Goal: Task Accomplishment & Management: Use online tool/utility

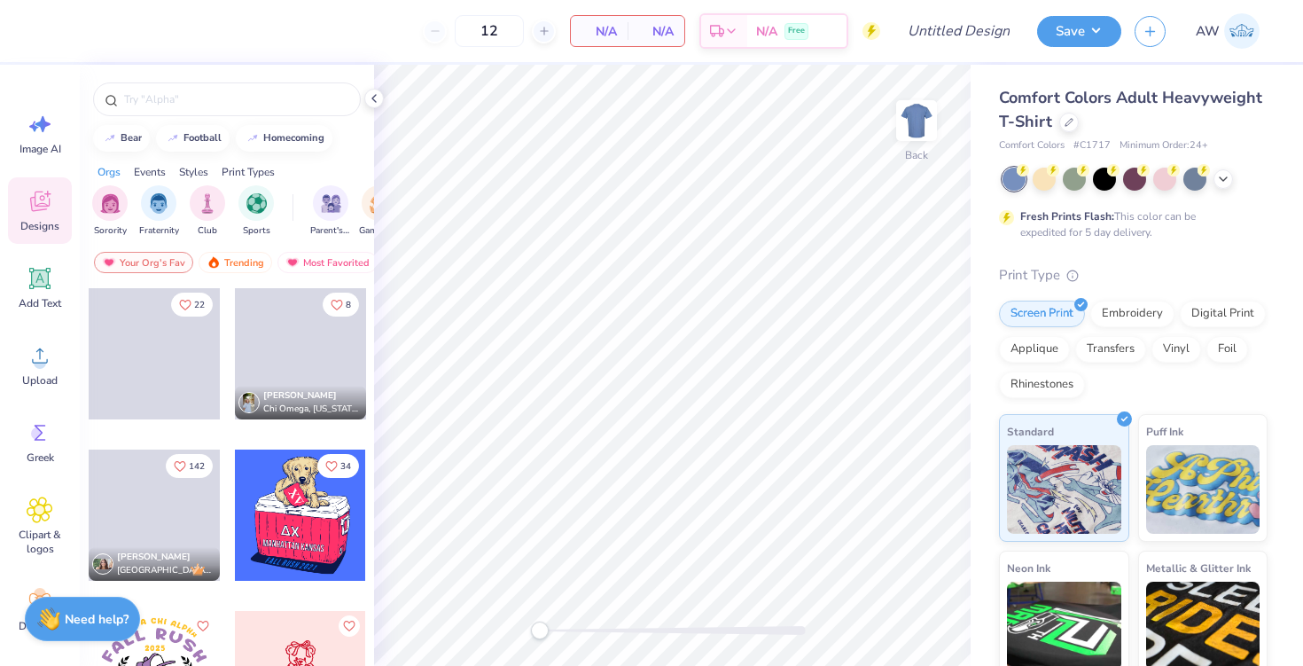
click at [1058, 129] on div "Comfort Colors Adult Heavyweight T-Shirt" at bounding box center [1133, 110] width 269 height 48
click at [1065, 121] on icon at bounding box center [1068, 120] width 7 height 7
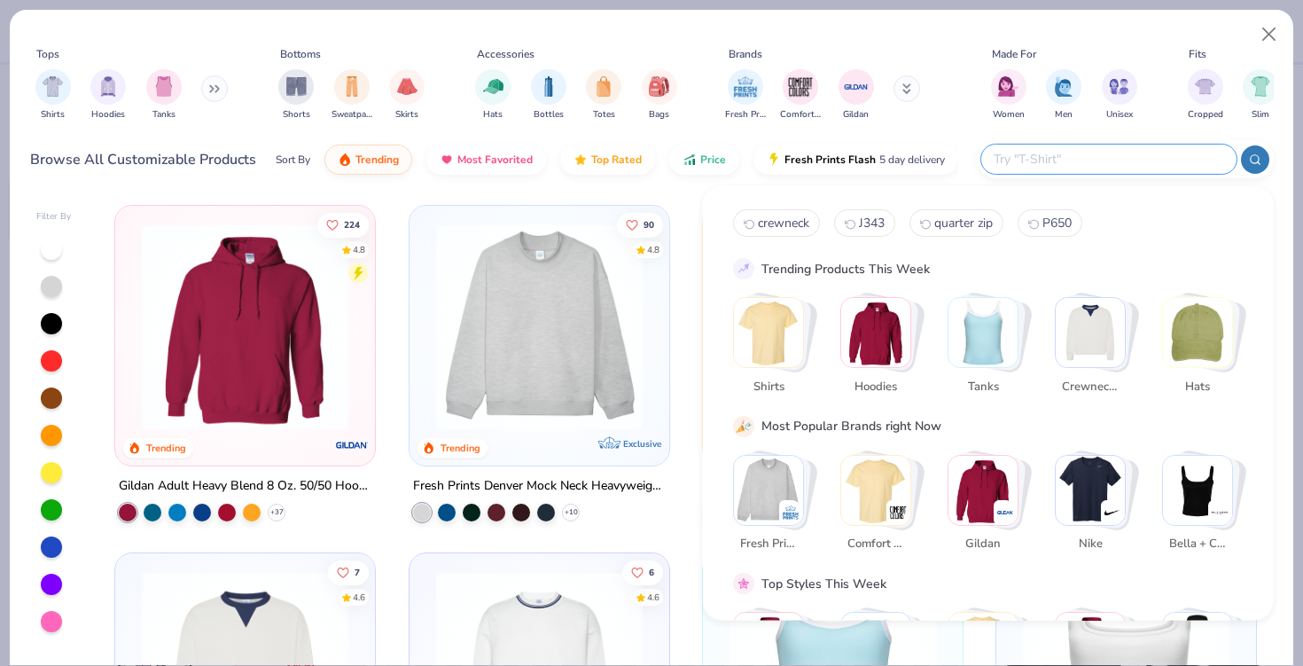
click at [1150, 166] on input "text" at bounding box center [1108, 159] width 232 height 20
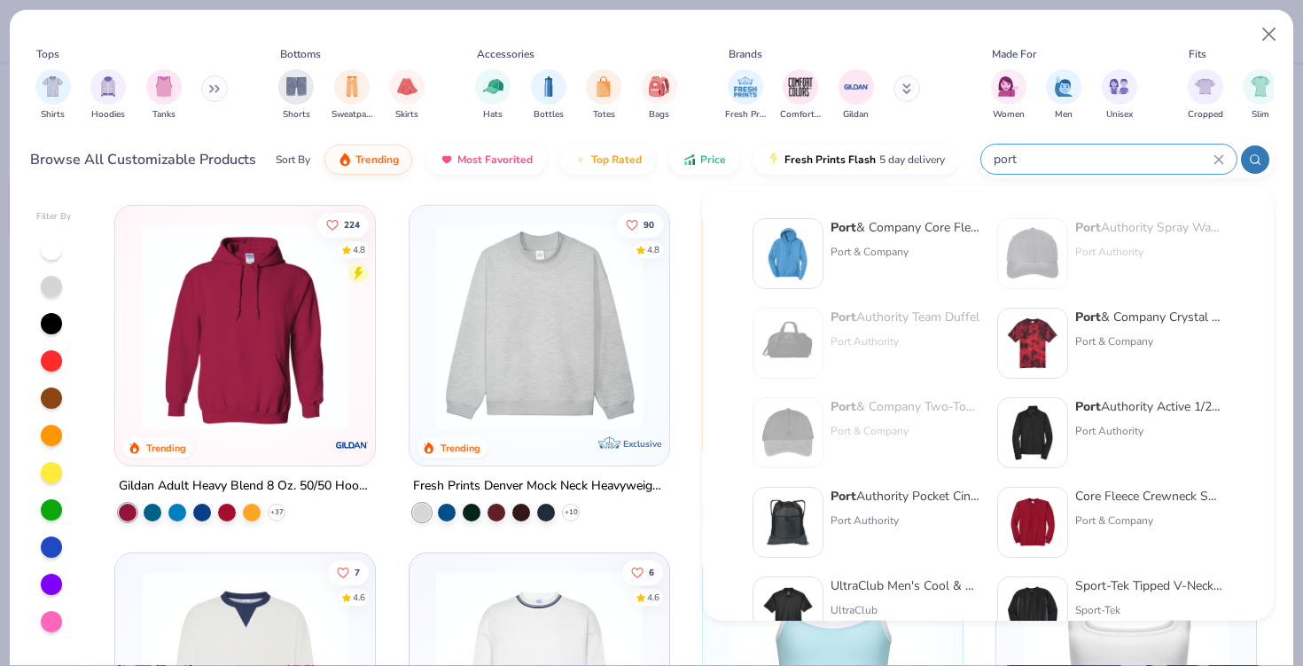
type input "port"
click at [923, 248] on div "Port & Company" at bounding box center [904, 252] width 149 height 16
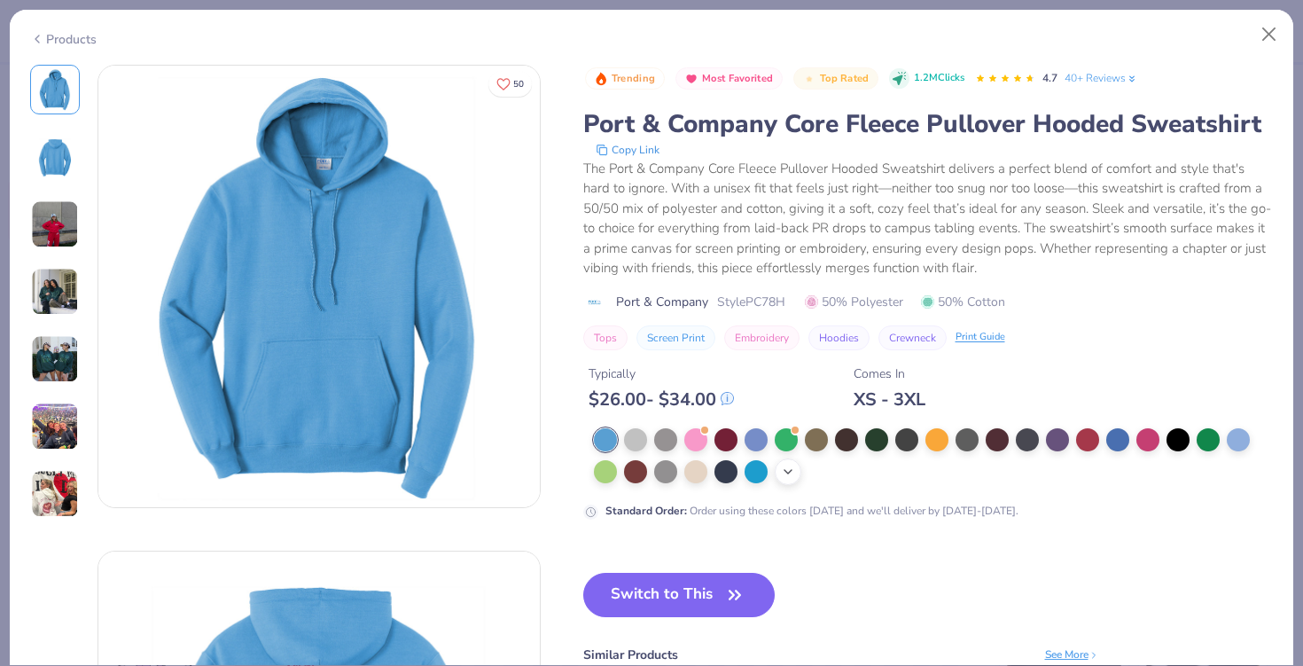
click at [785, 471] on polyline at bounding box center [787, 472] width 7 height 4
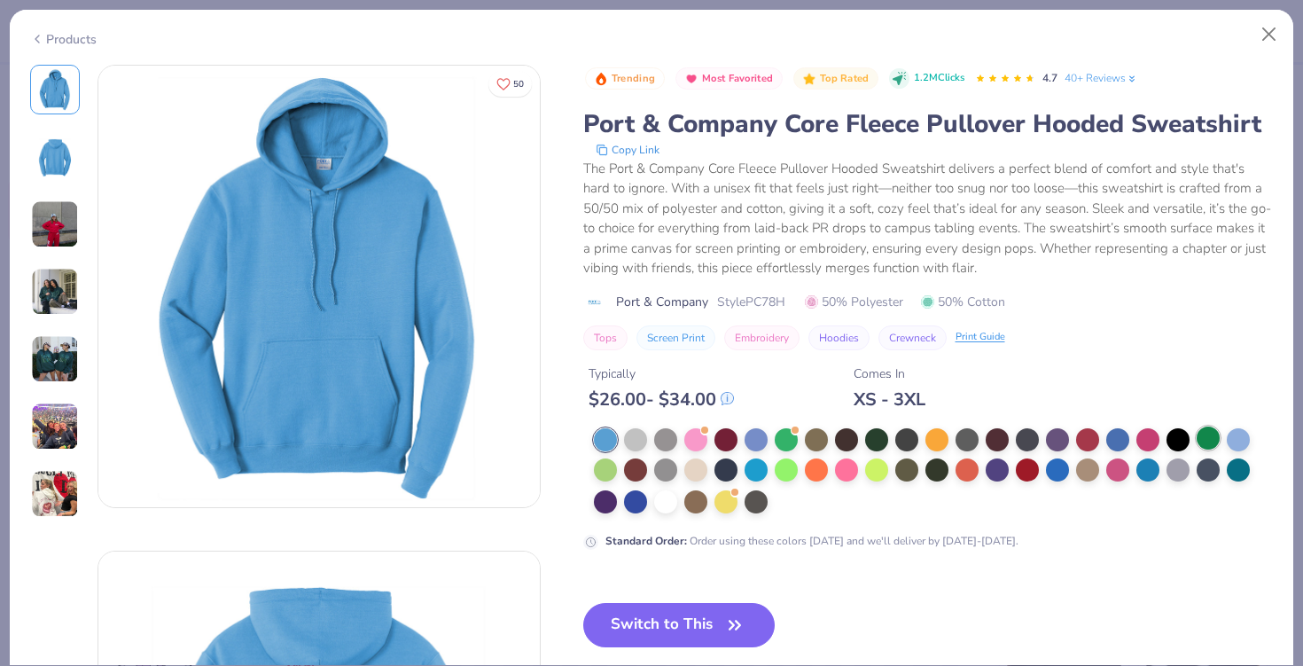
click at [1208, 435] on div at bounding box center [1207, 437] width 23 height 23
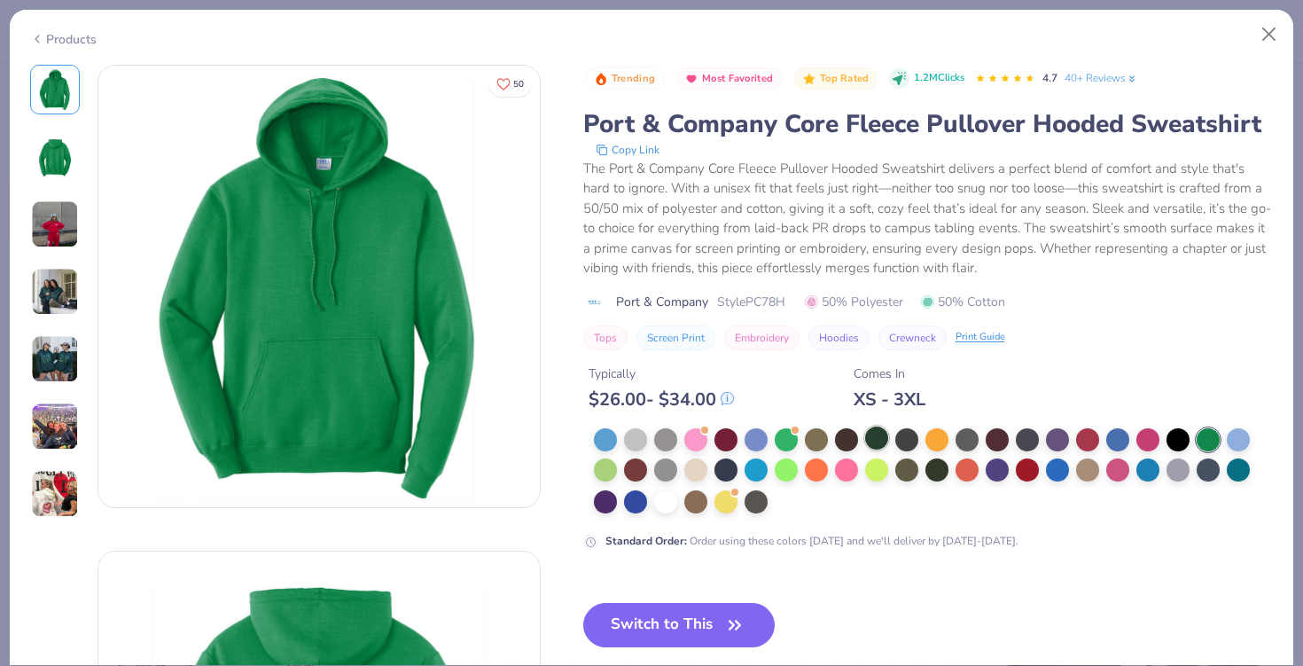
click at [870, 437] on div at bounding box center [876, 437] width 23 height 23
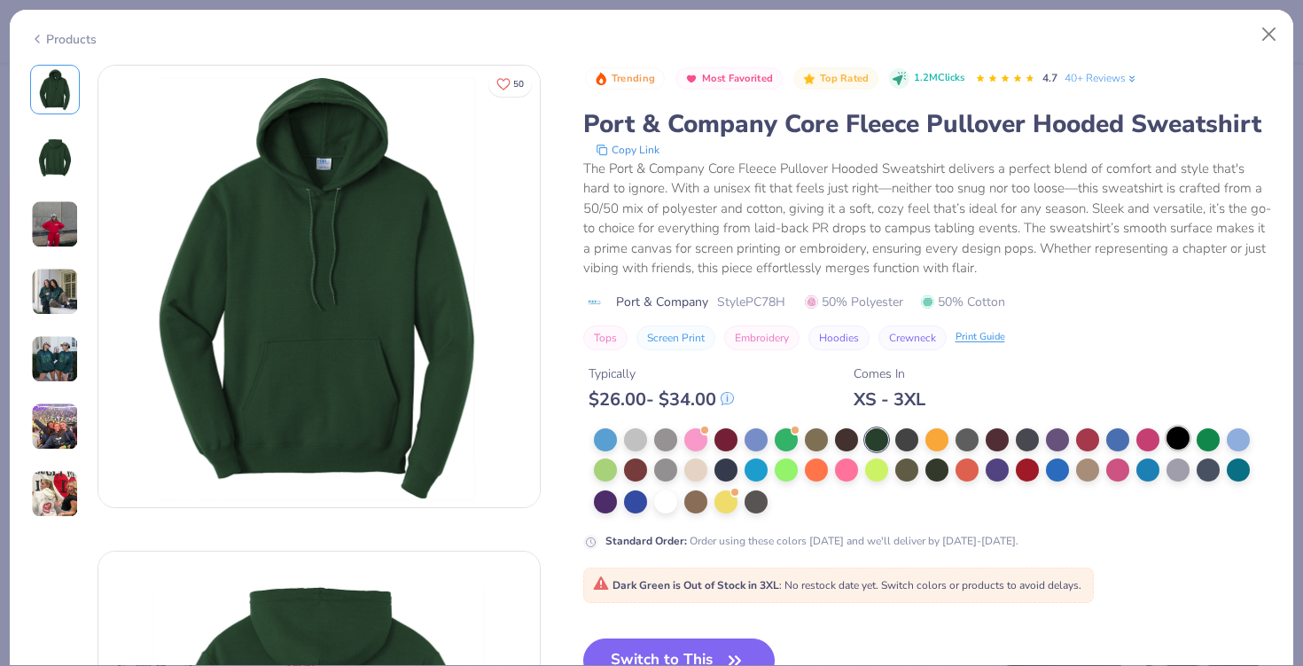
click at [1181, 434] on div at bounding box center [1177, 437] width 23 height 23
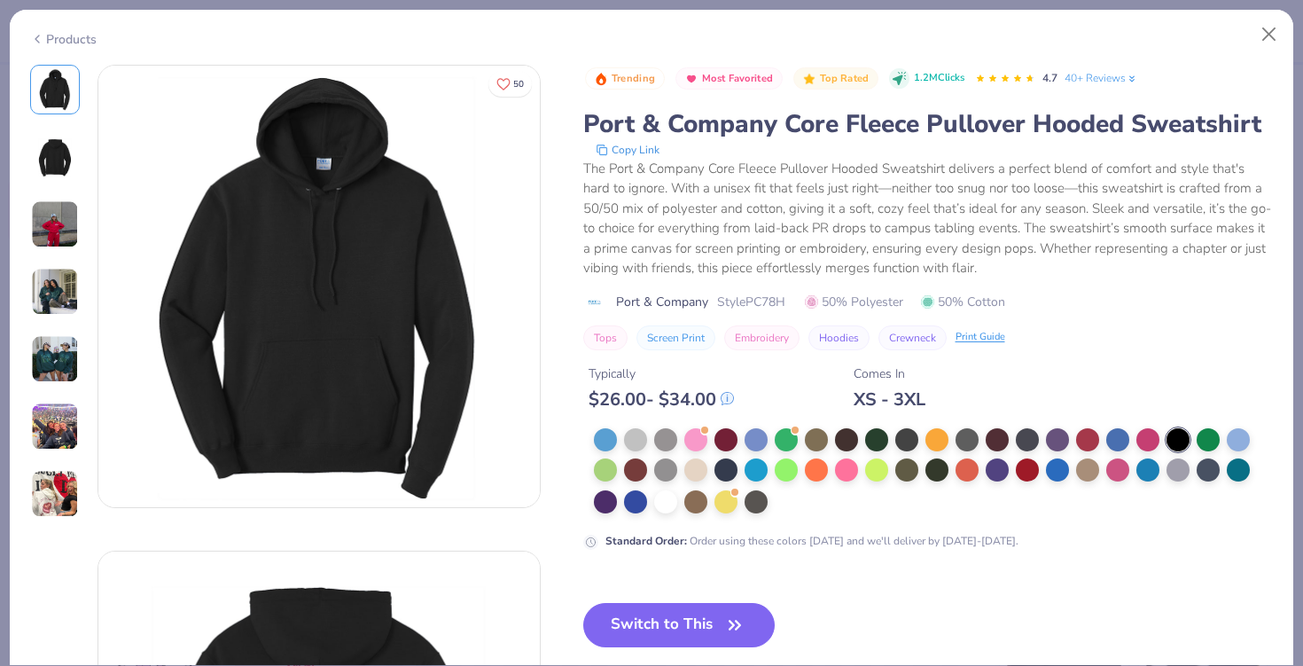
scroll to position [71, 0]
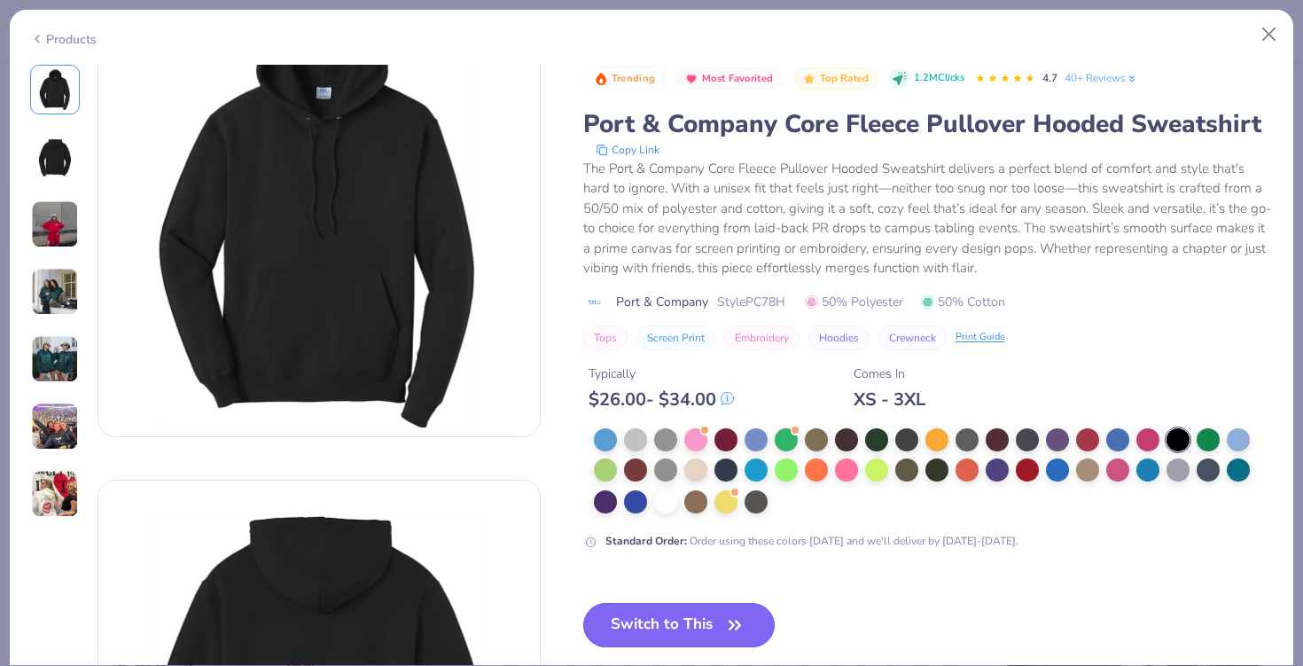
click at [665, 626] on button "Switch to This" at bounding box center [679, 625] width 192 height 44
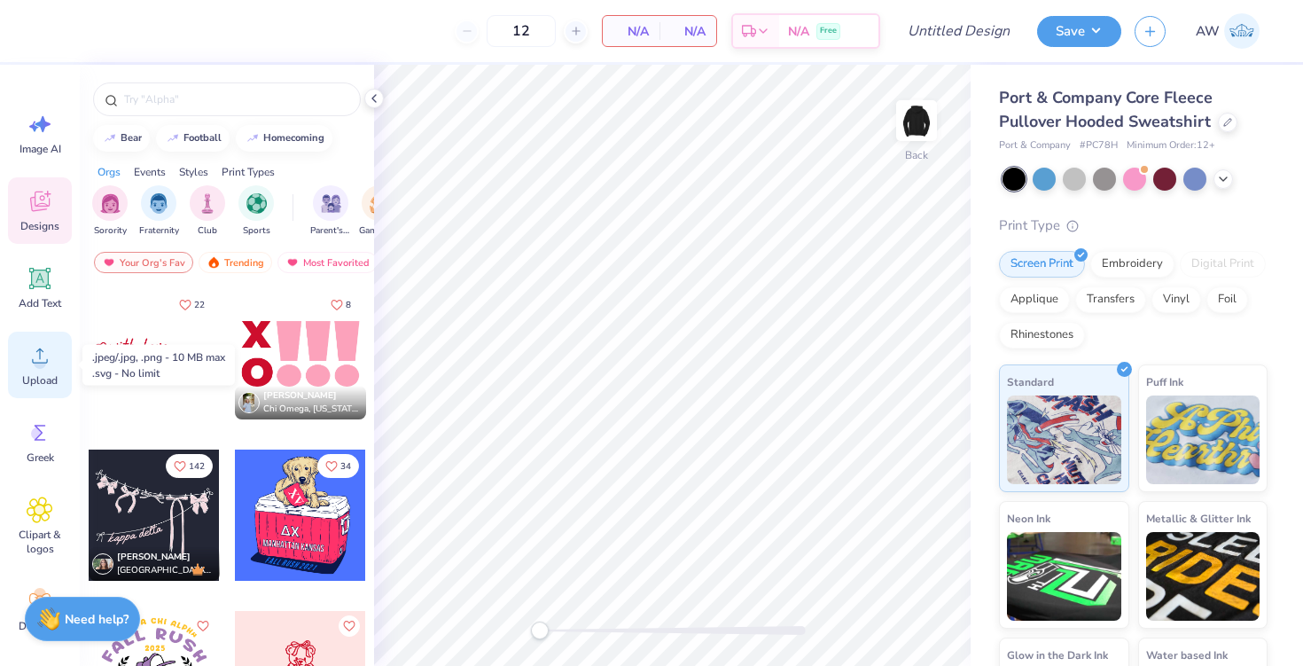
click at [44, 358] on icon at bounding box center [40, 355] width 27 height 27
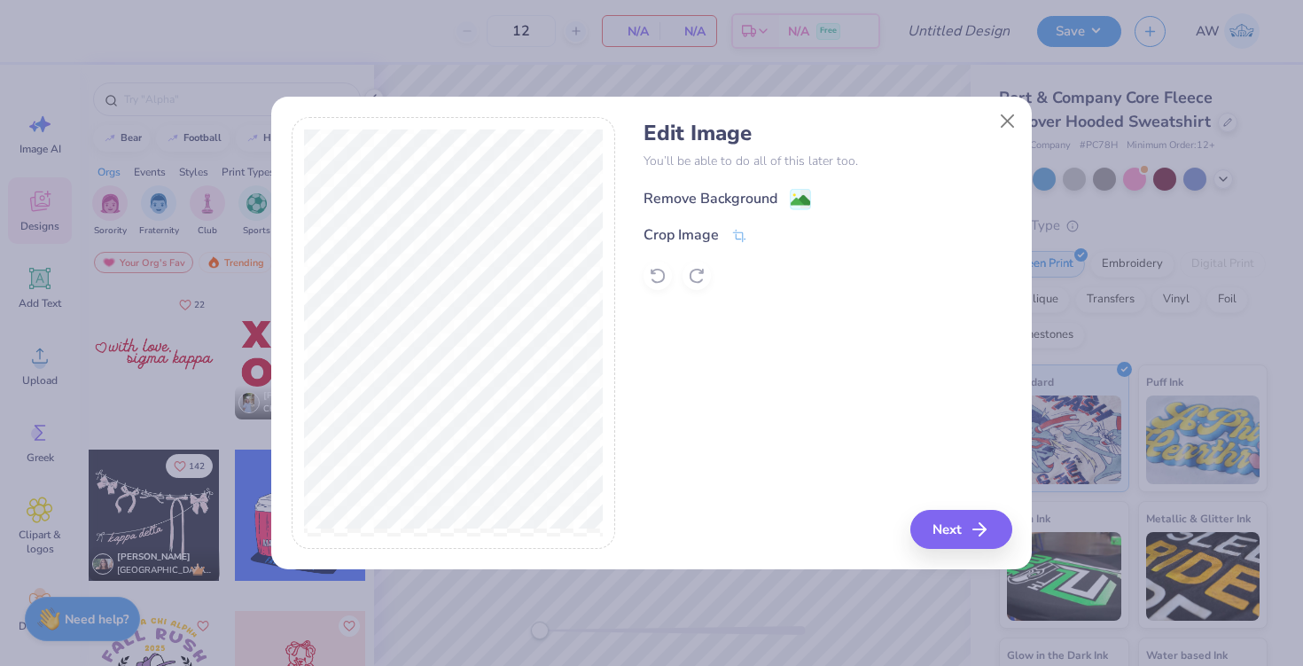
click at [714, 198] on div "Remove Background" at bounding box center [710, 198] width 134 height 21
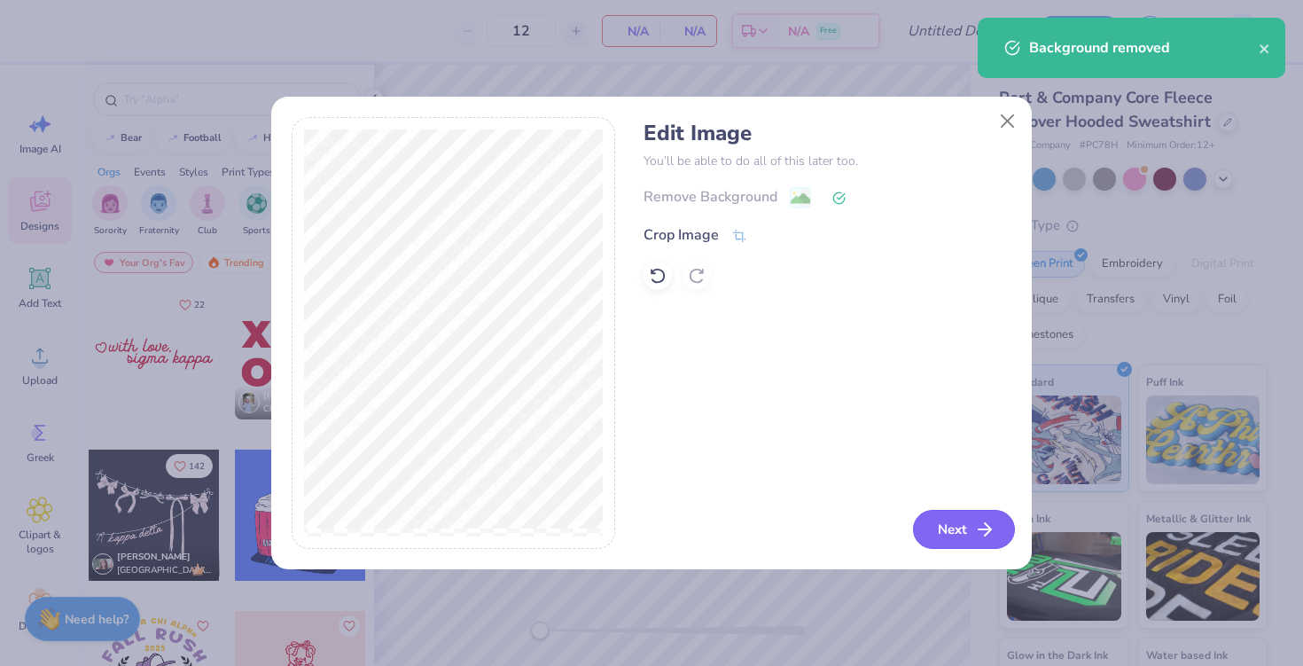
click at [954, 528] on button "Next" at bounding box center [964, 529] width 102 height 39
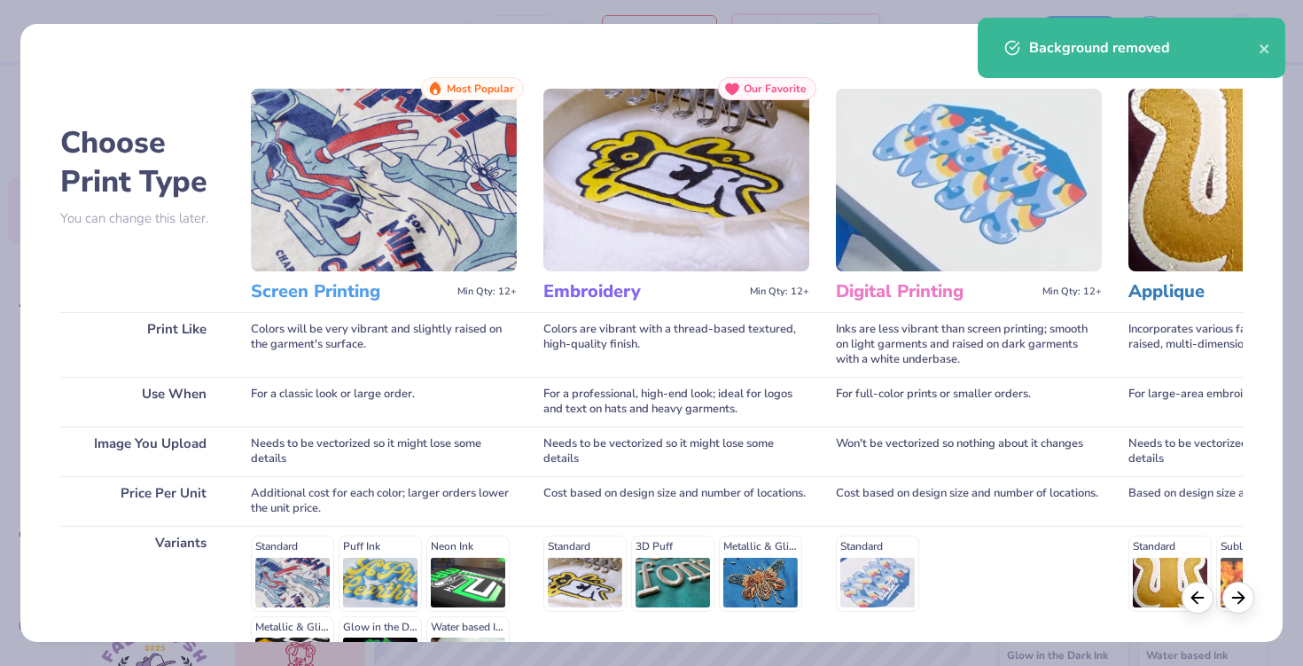
scroll to position [218, 0]
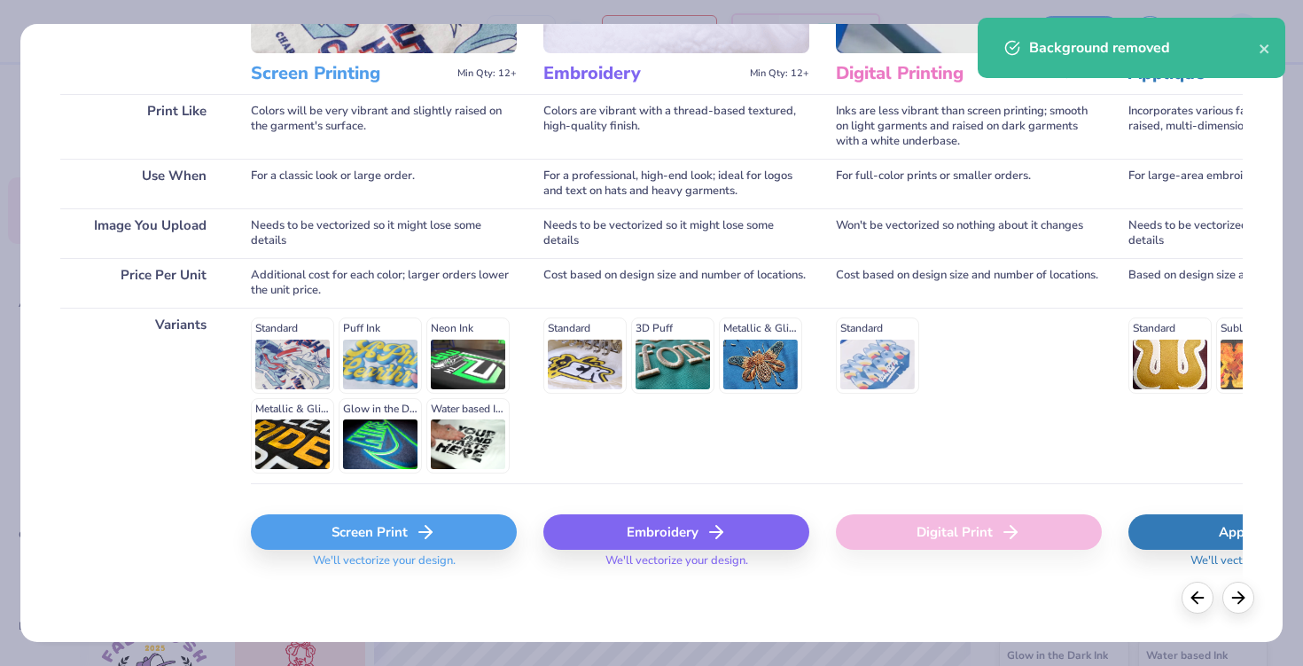
click at [391, 525] on div "Screen Print" at bounding box center [384, 531] width 266 height 35
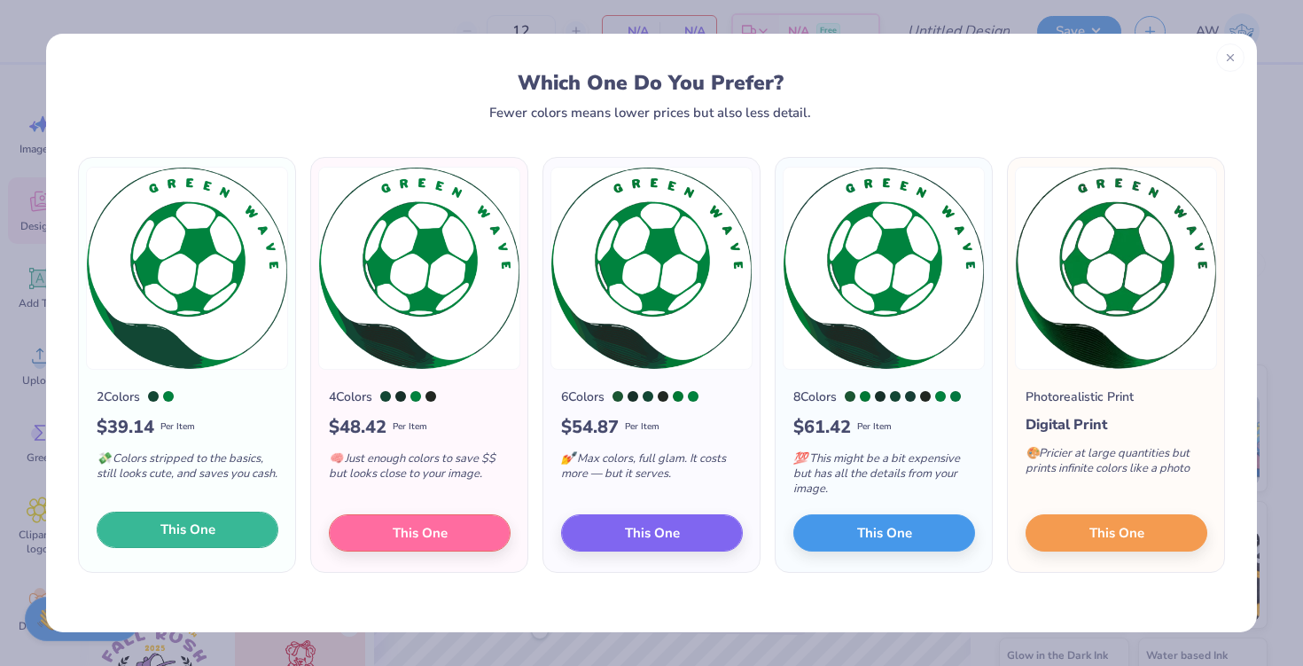
click at [210, 541] on button "This One" at bounding box center [188, 529] width 182 height 37
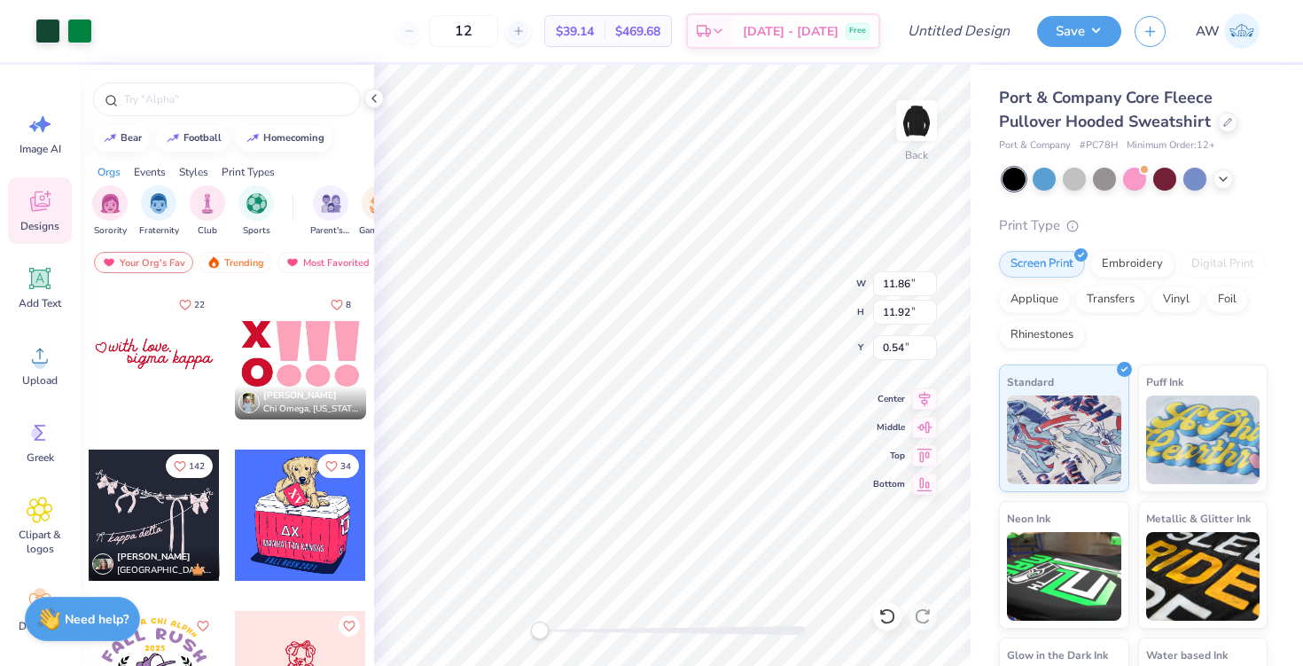
type input "4.95"
type input "4.98"
type input "0.51"
type input "3.85"
type input "3.87"
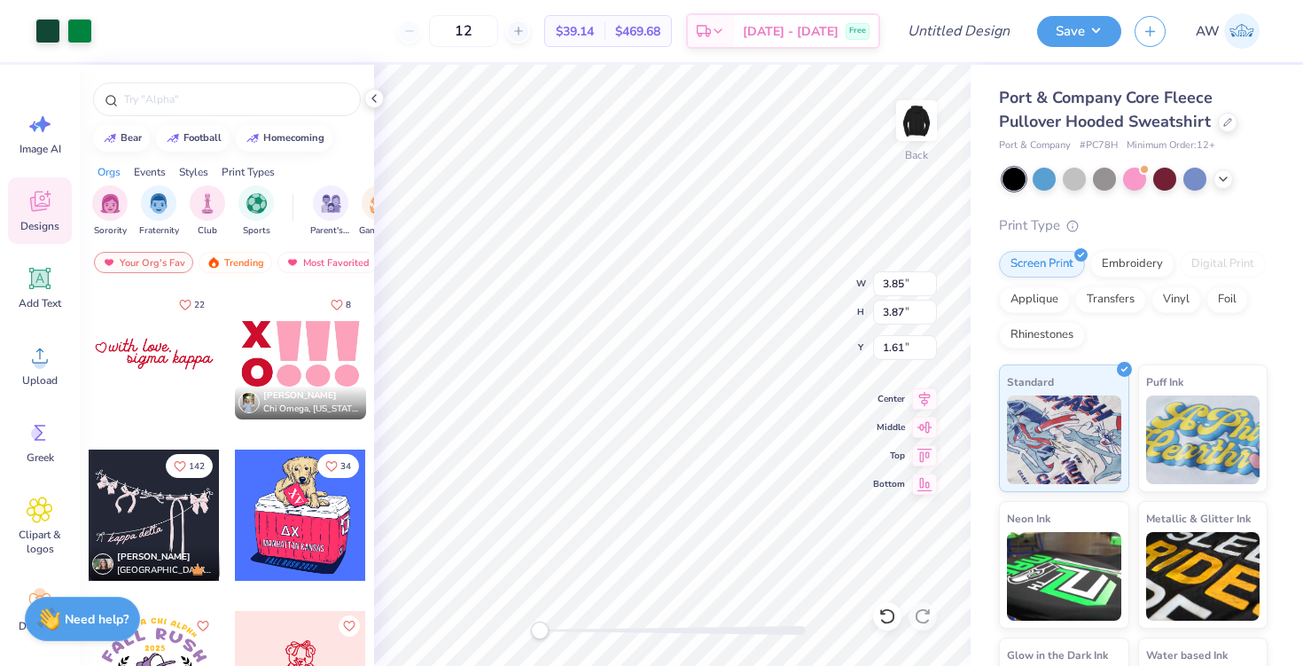
type input "0.50"
type input "4.60"
type input "4.62"
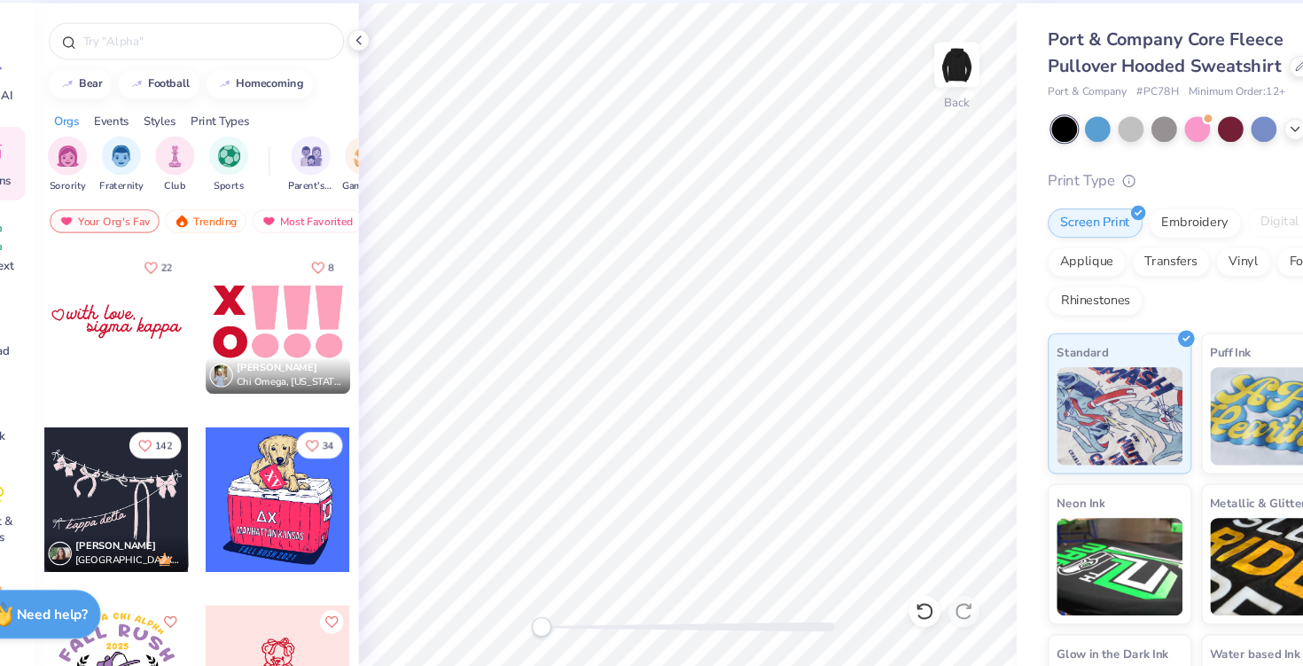
scroll to position [0, 0]
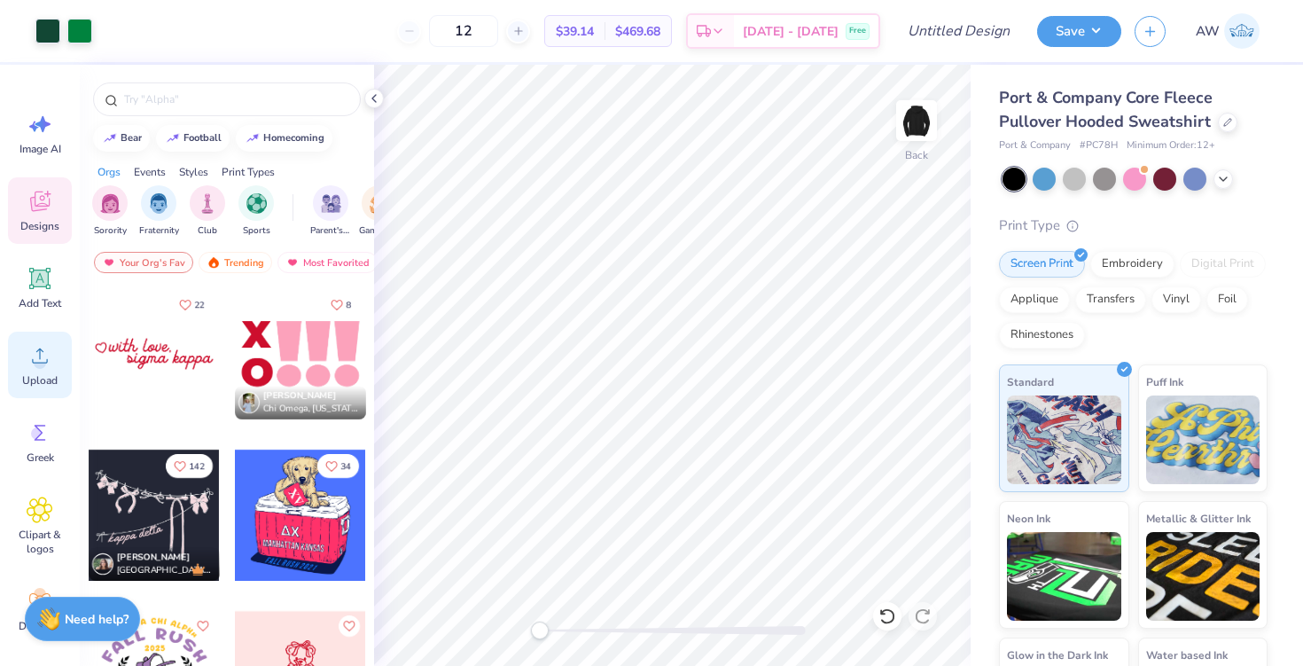
click at [56, 388] on div "Upload" at bounding box center [40, 364] width 64 height 66
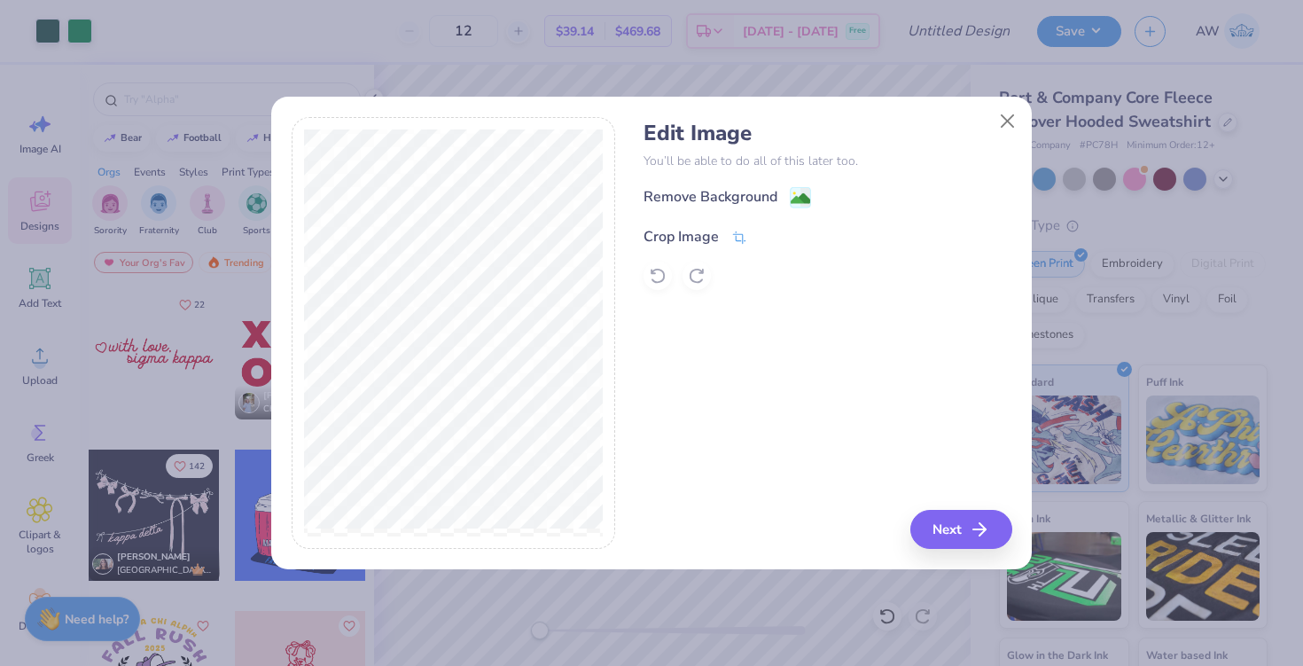
click at [726, 230] on div "Crop Image" at bounding box center [695, 236] width 104 height 21
click at [723, 195] on div "Remove Background Crop Image" at bounding box center [827, 238] width 368 height 104
click at [793, 235] on line at bounding box center [794, 234] width 5 height 5
click at [737, 180] on div "Edit Image You’ll be able to do all of this later too. Remove Background Crop I…" at bounding box center [827, 205] width 368 height 169
click at [738, 195] on div "Remove Background" at bounding box center [710, 198] width 134 height 21
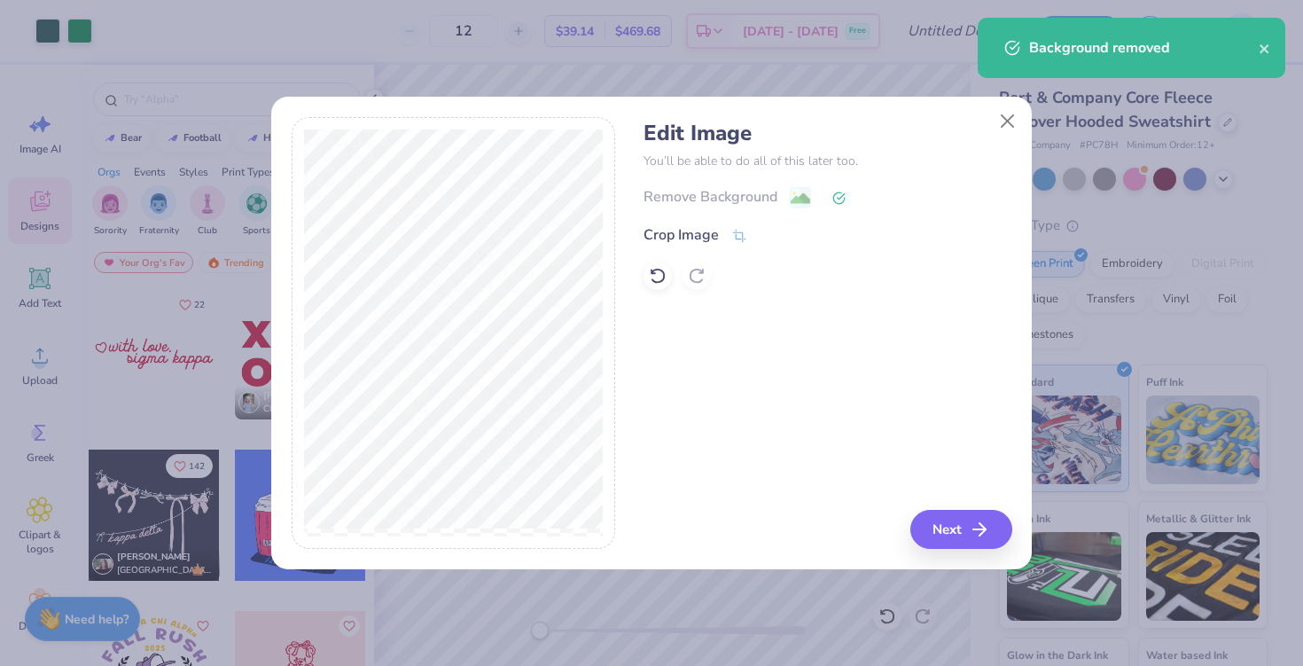
click at [723, 235] on div "Crop Image" at bounding box center [695, 234] width 104 height 21
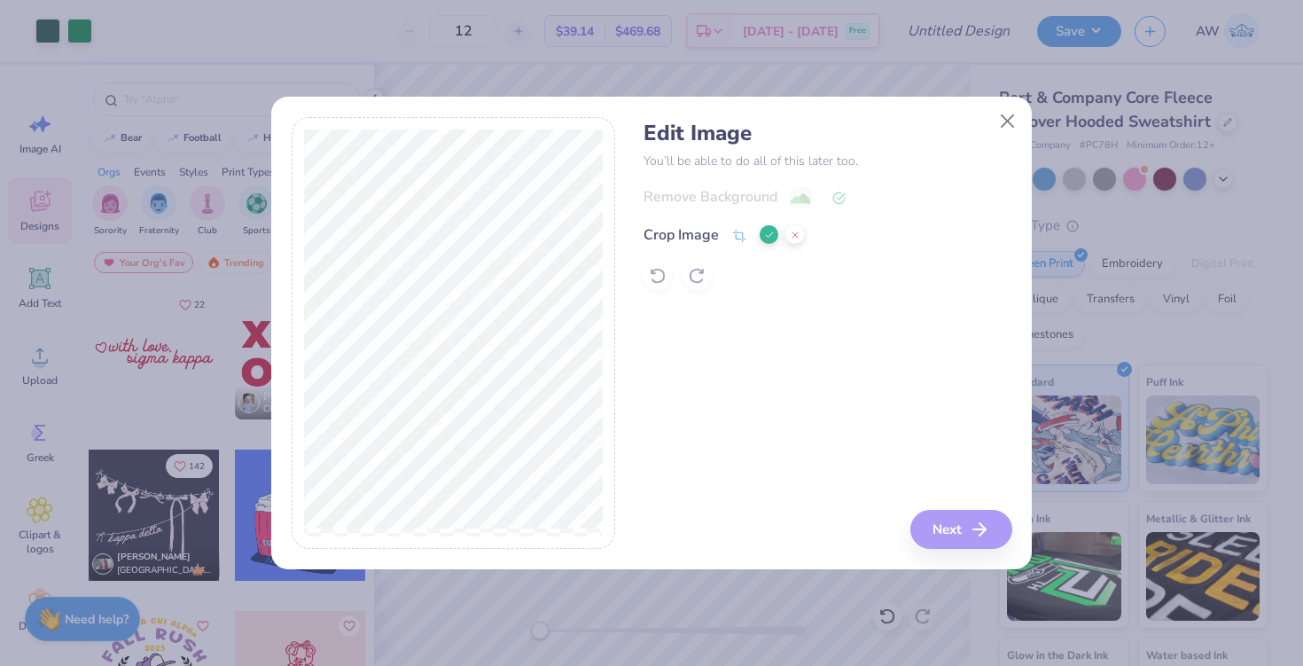
click at [588, 551] on div "Edit Image You’ll be able to do all of this later too. Remove Background Crop I…" at bounding box center [651, 343] width 760 height 452
click at [771, 238] on icon at bounding box center [769, 235] width 11 height 11
click at [960, 519] on button "Next" at bounding box center [964, 529] width 102 height 39
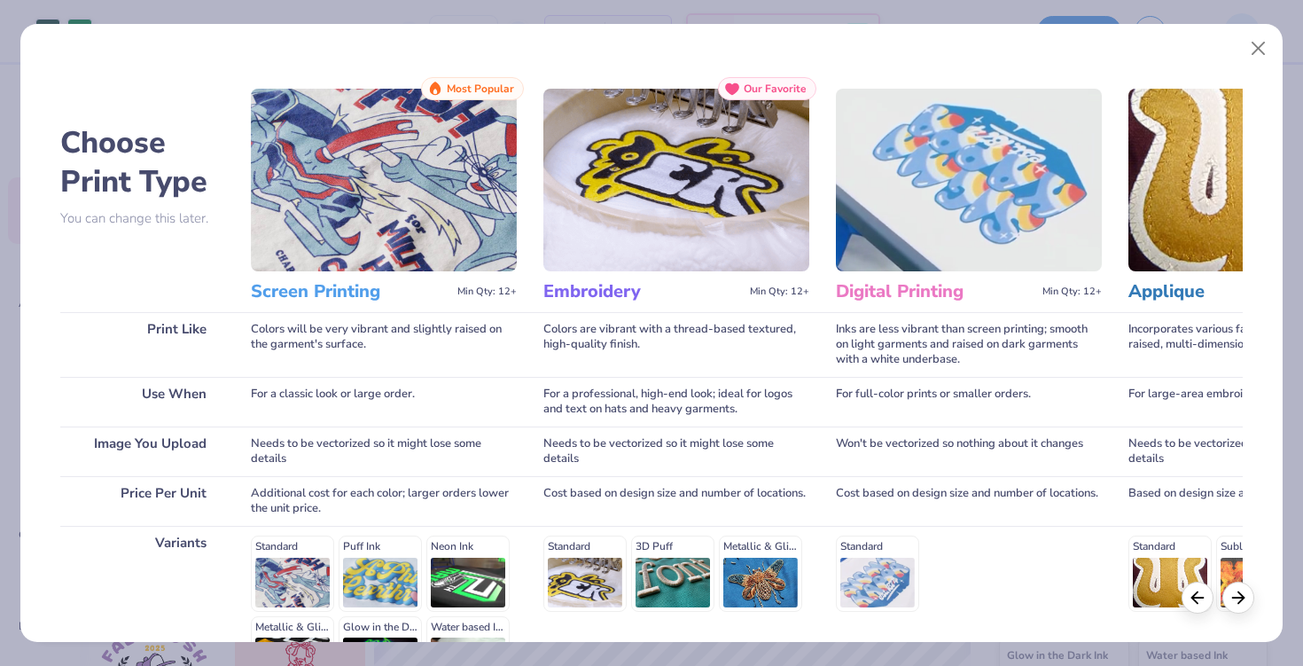
scroll to position [218, 0]
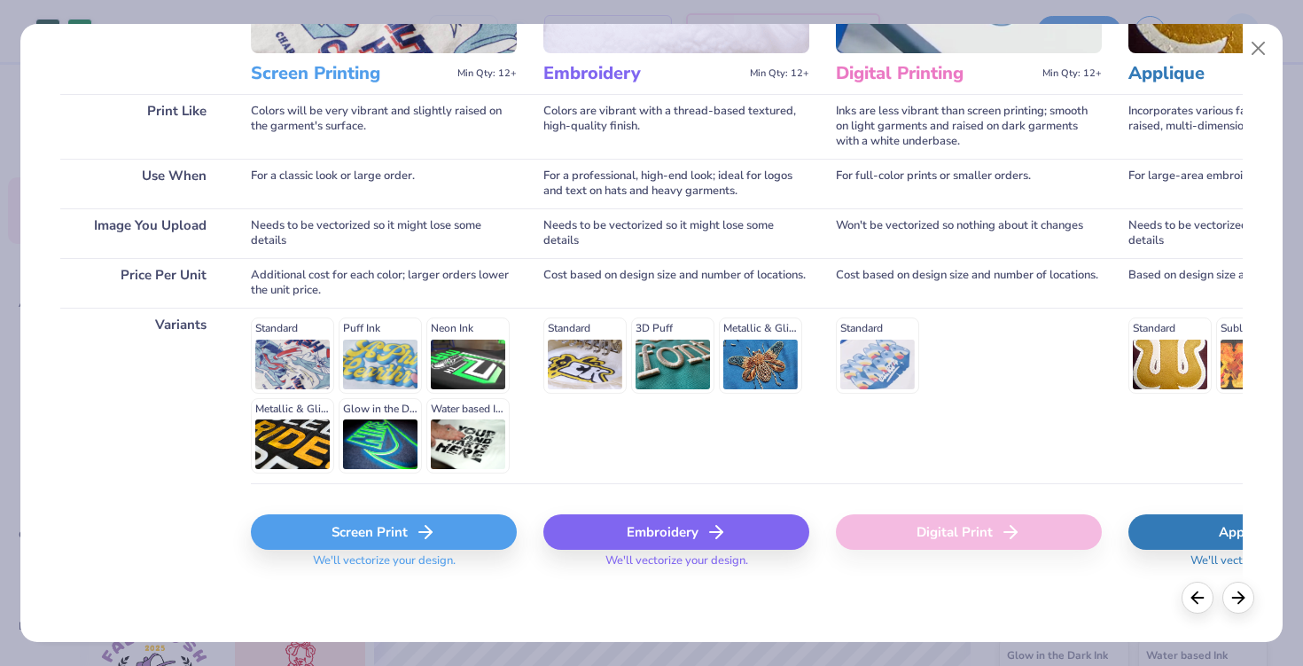
click at [406, 531] on div "Screen Print" at bounding box center [384, 531] width 266 height 35
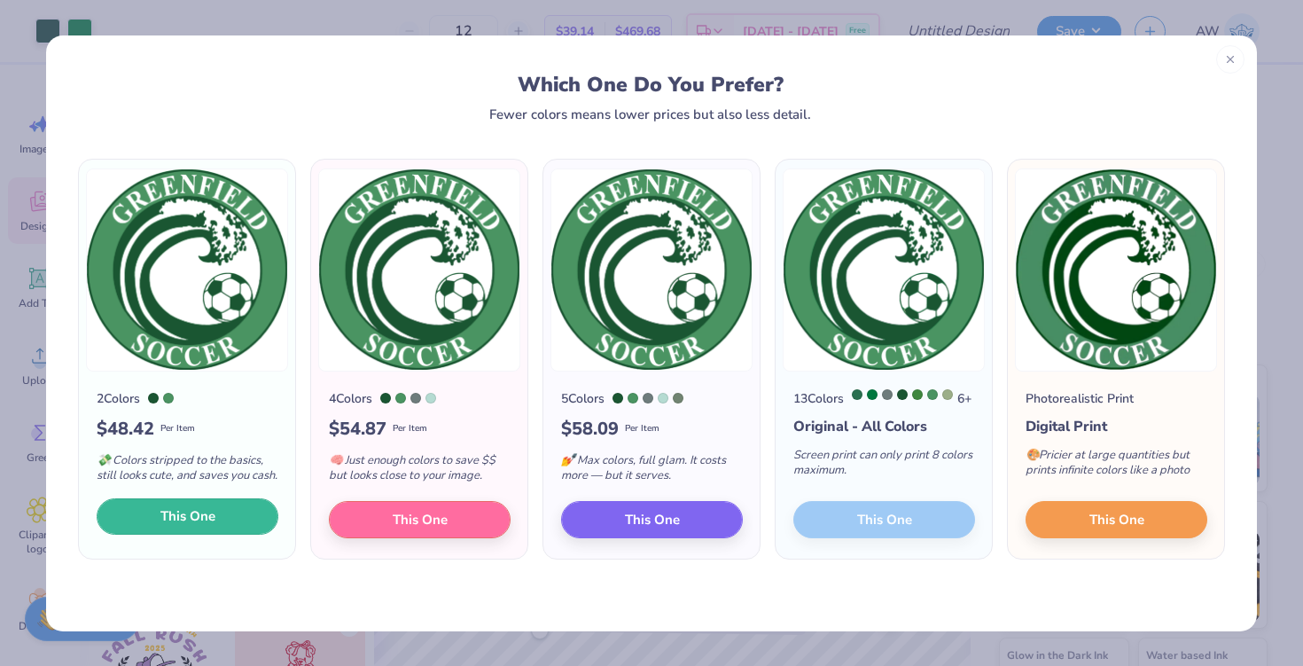
click at [191, 524] on span "This One" at bounding box center [187, 516] width 55 height 20
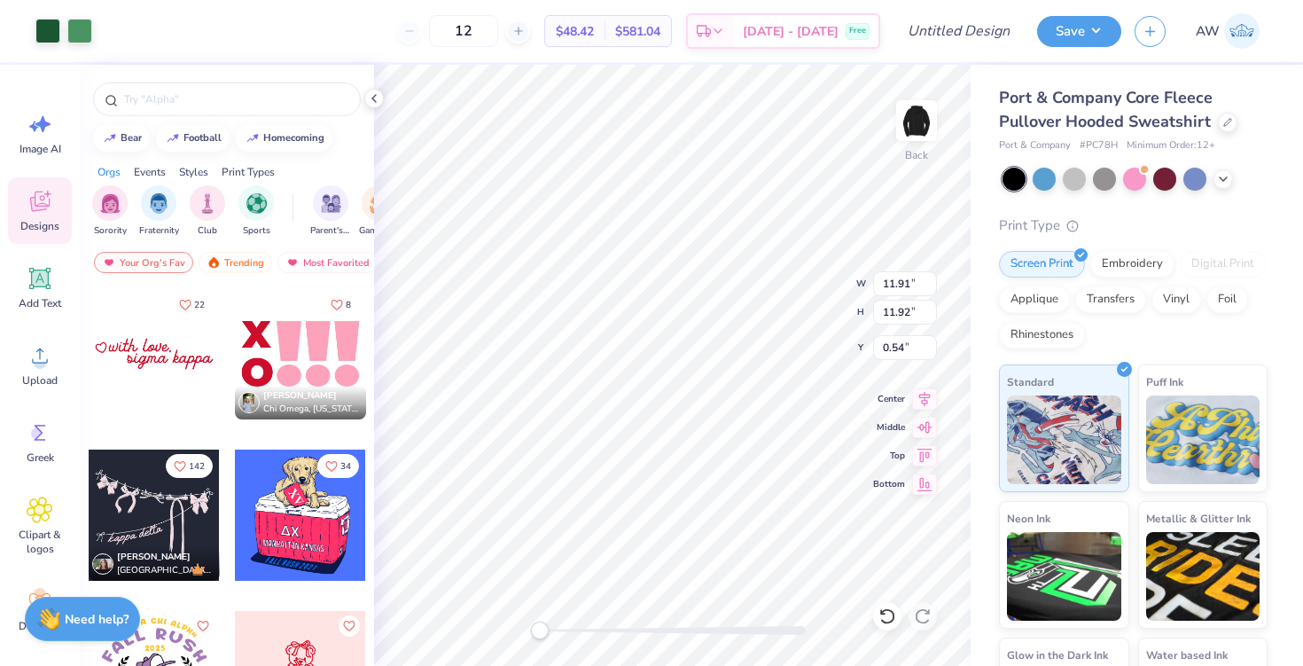
type input "4.73"
type input "4.74"
type input "7.72"
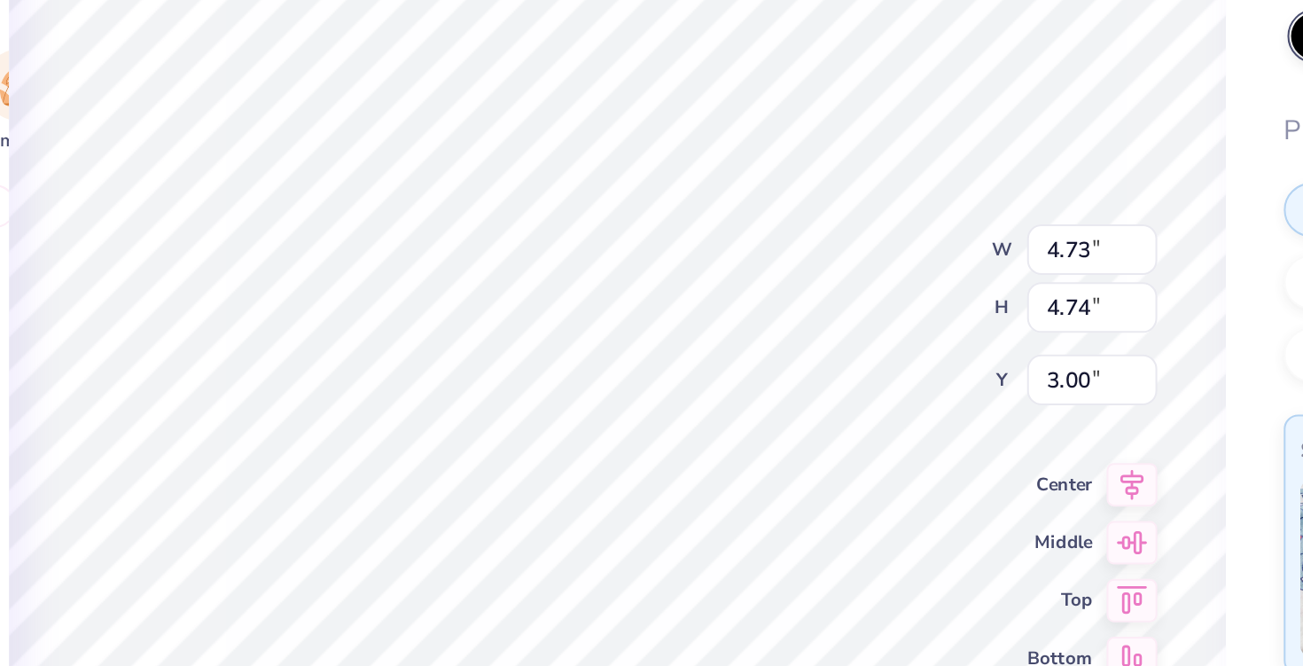
type input "4.60"
type input "4.62"
type input "0.69"
type input "4.73"
type input "4.74"
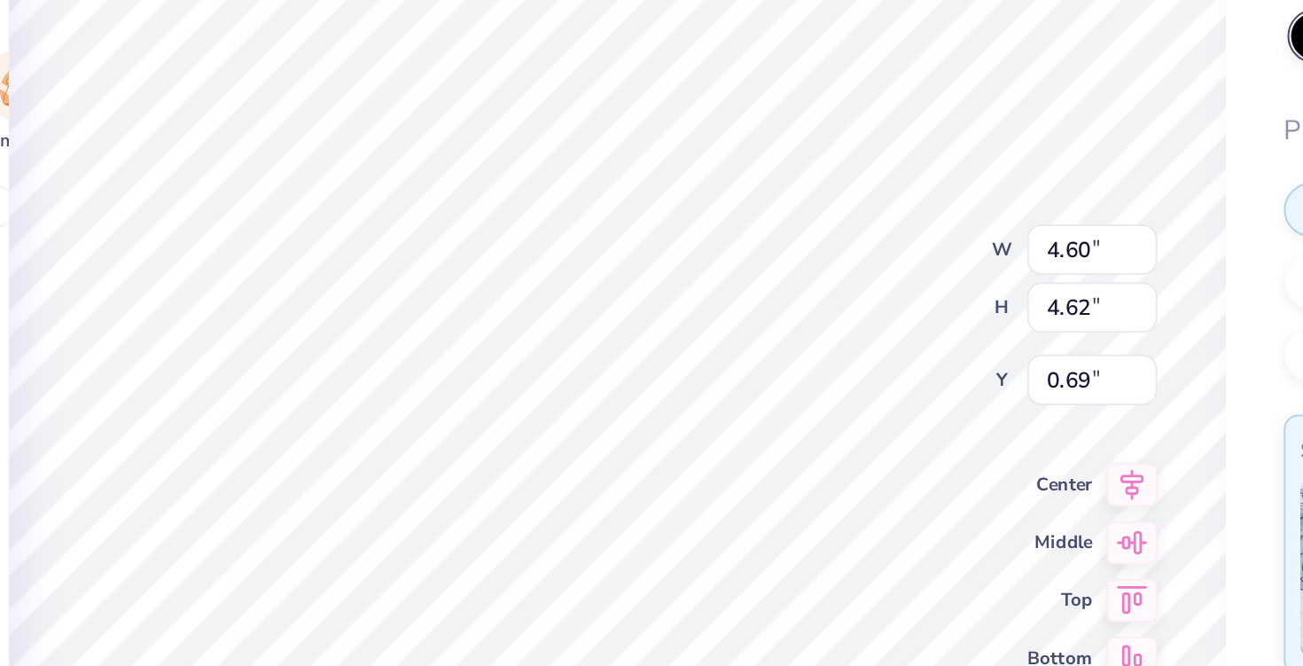
type input "1.76"
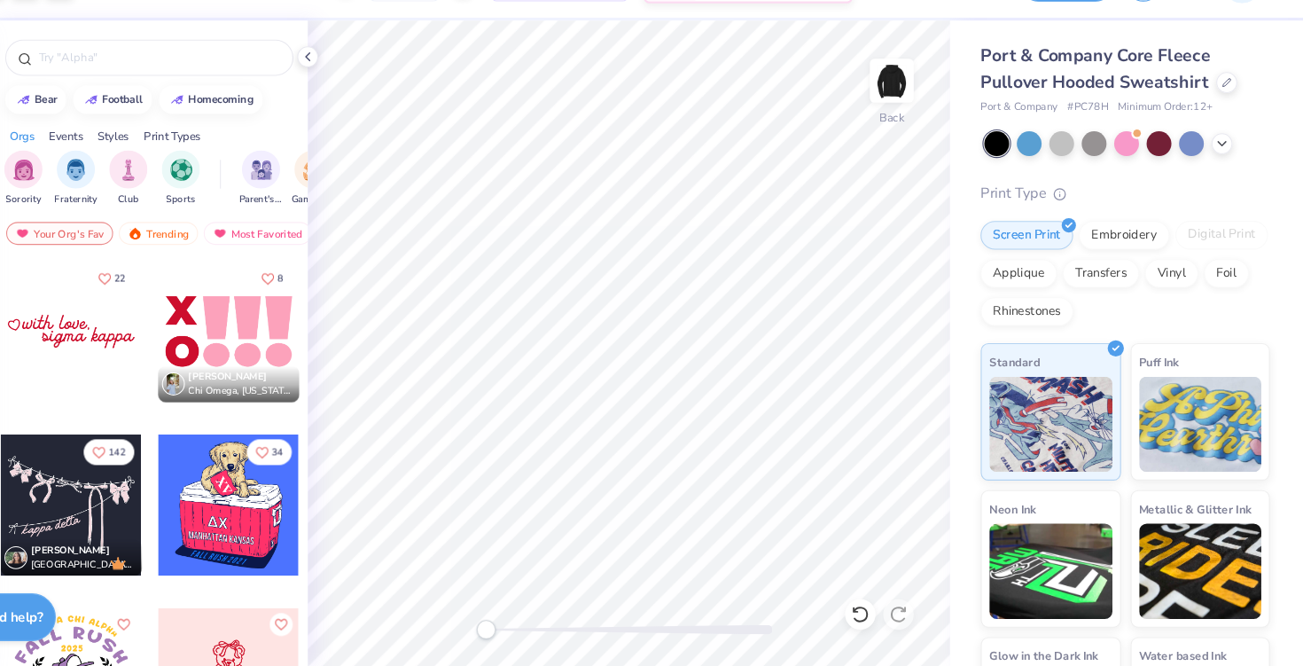
scroll to position [0, 0]
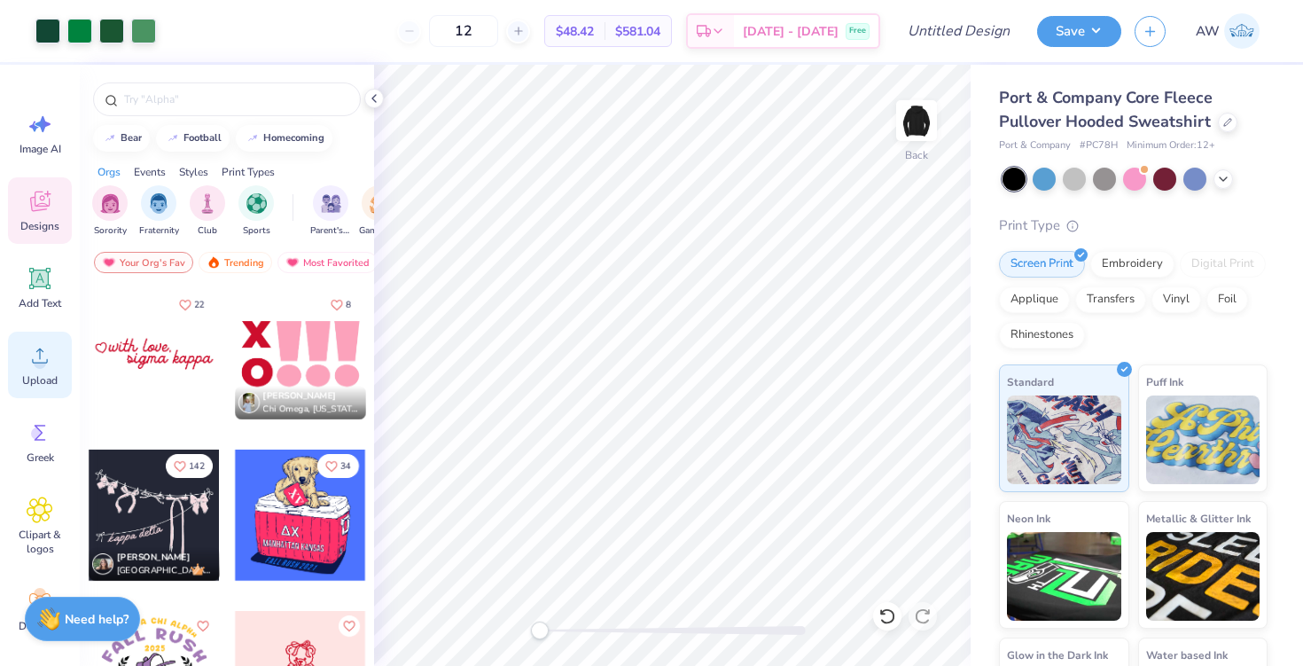
click at [52, 376] on span "Upload" at bounding box center [39, 380] width 35 height 14
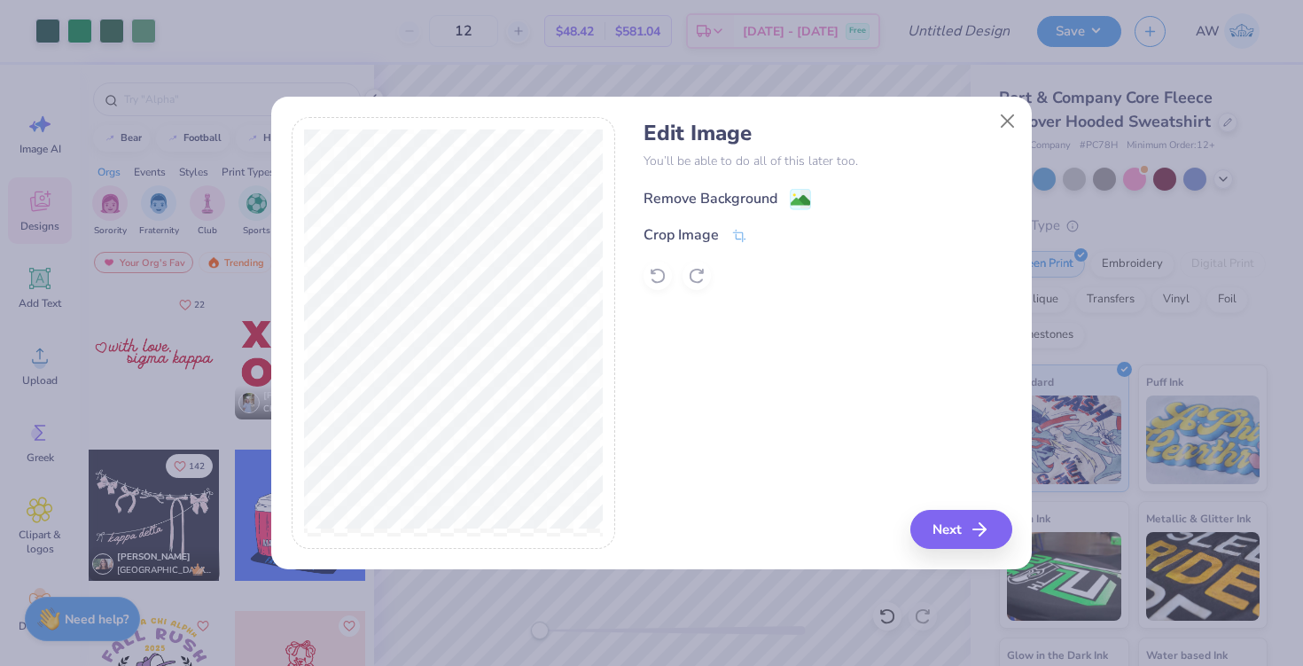
click at [728, 203] on div "Remove Background" at bounding box center [710, 198] width 134 height 21
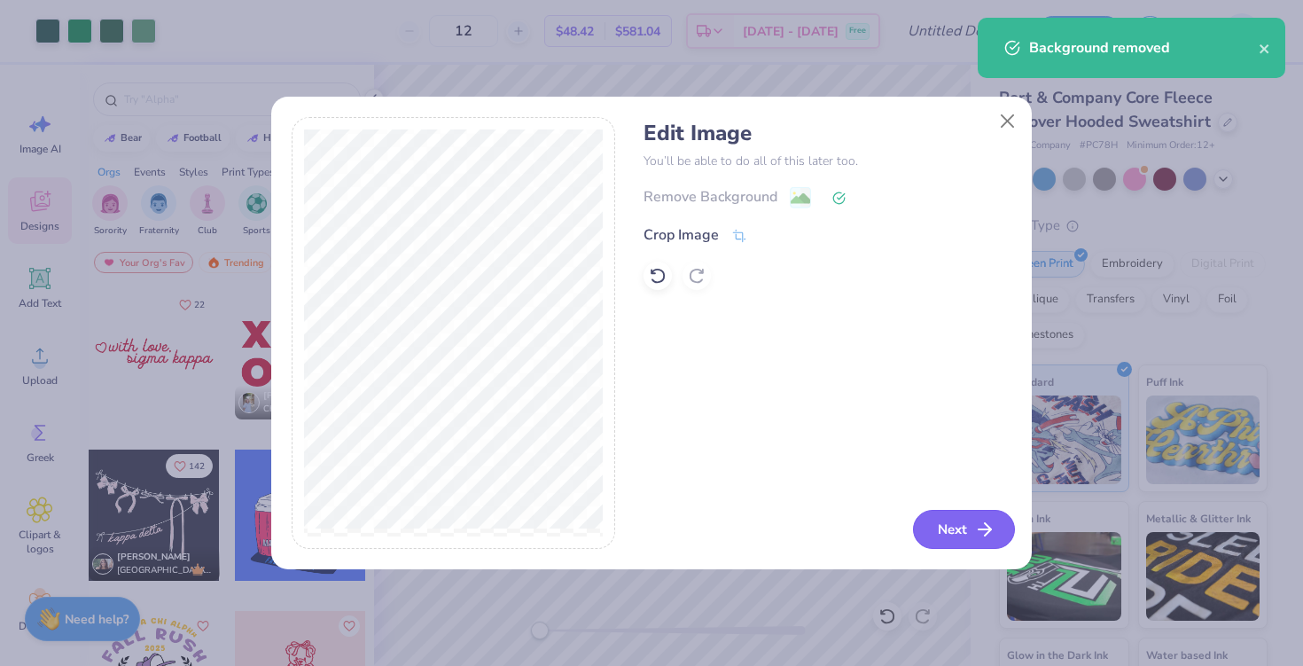
click at [958, 529] on button "Next" at bounding box center [964, 529] width 102 height 39
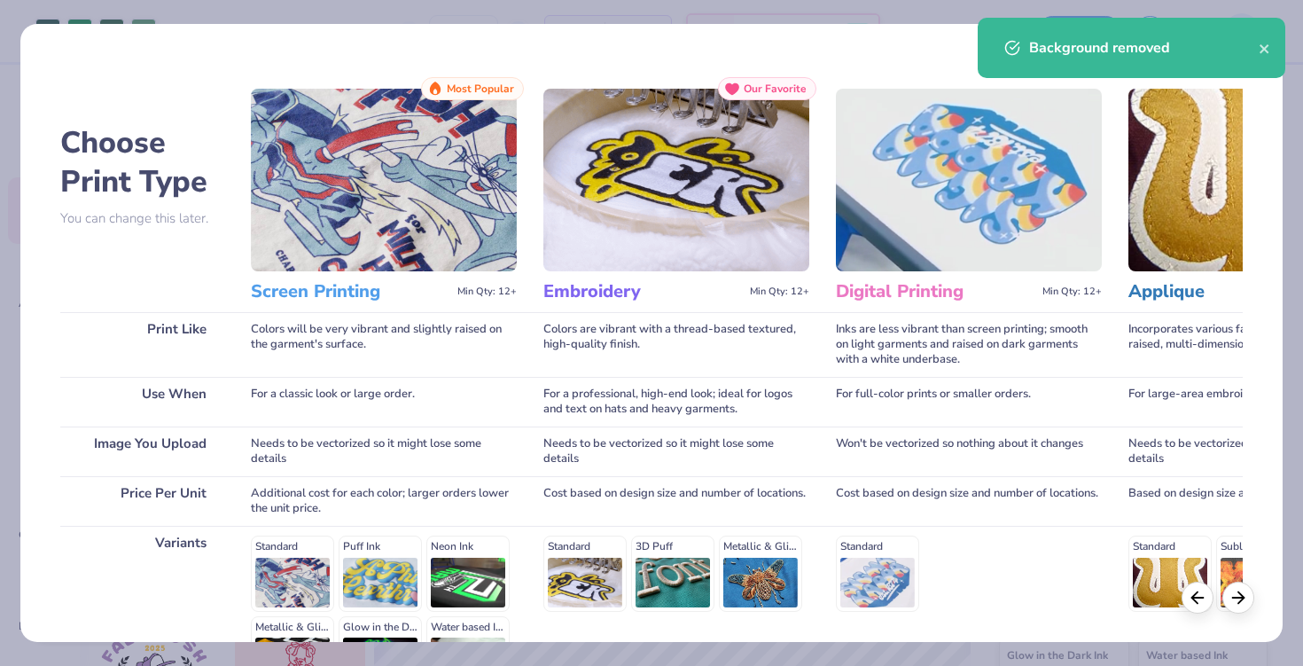
scroll to position [218, 0]
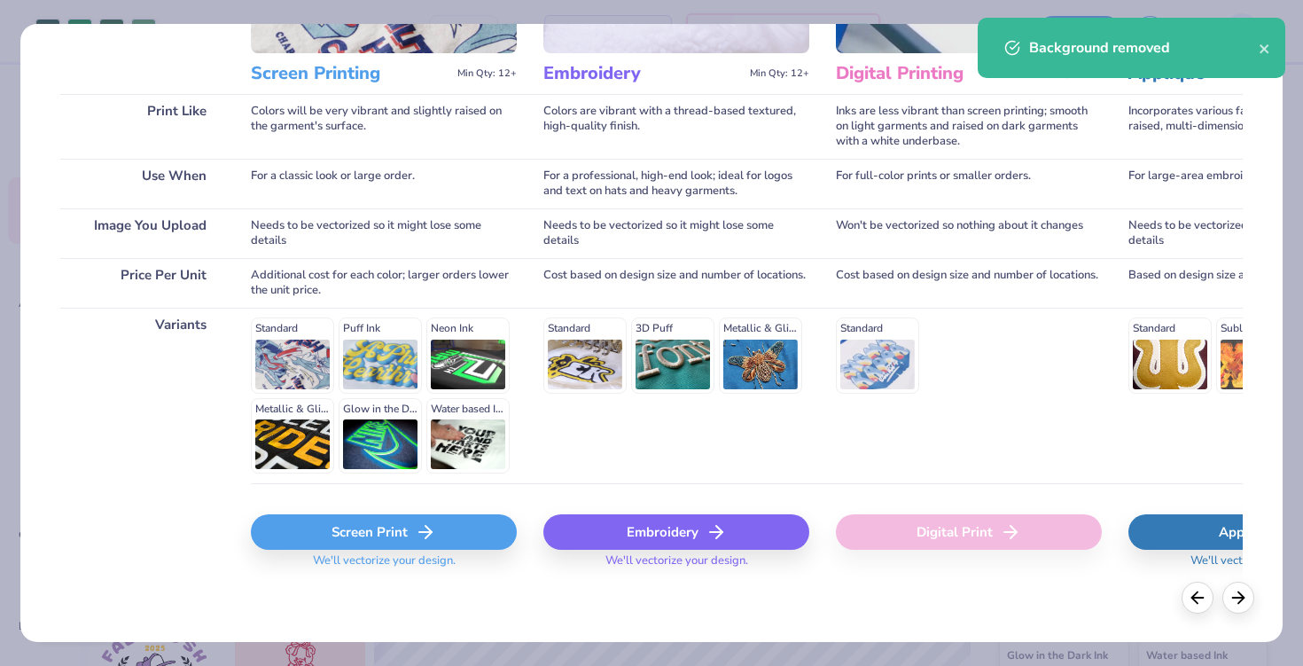
click at [421, 546] on div "Screen Print" at bounding box center [384, 531] width 266 height 35
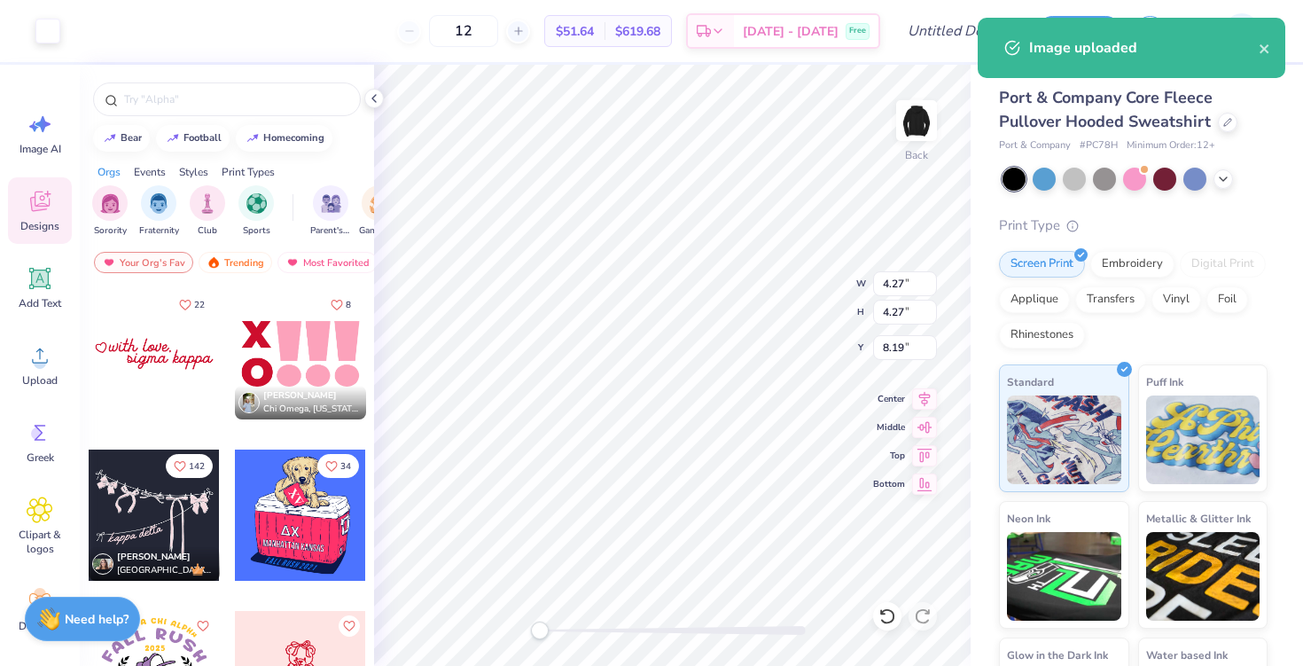
type input "4.27"
type input "8.19"
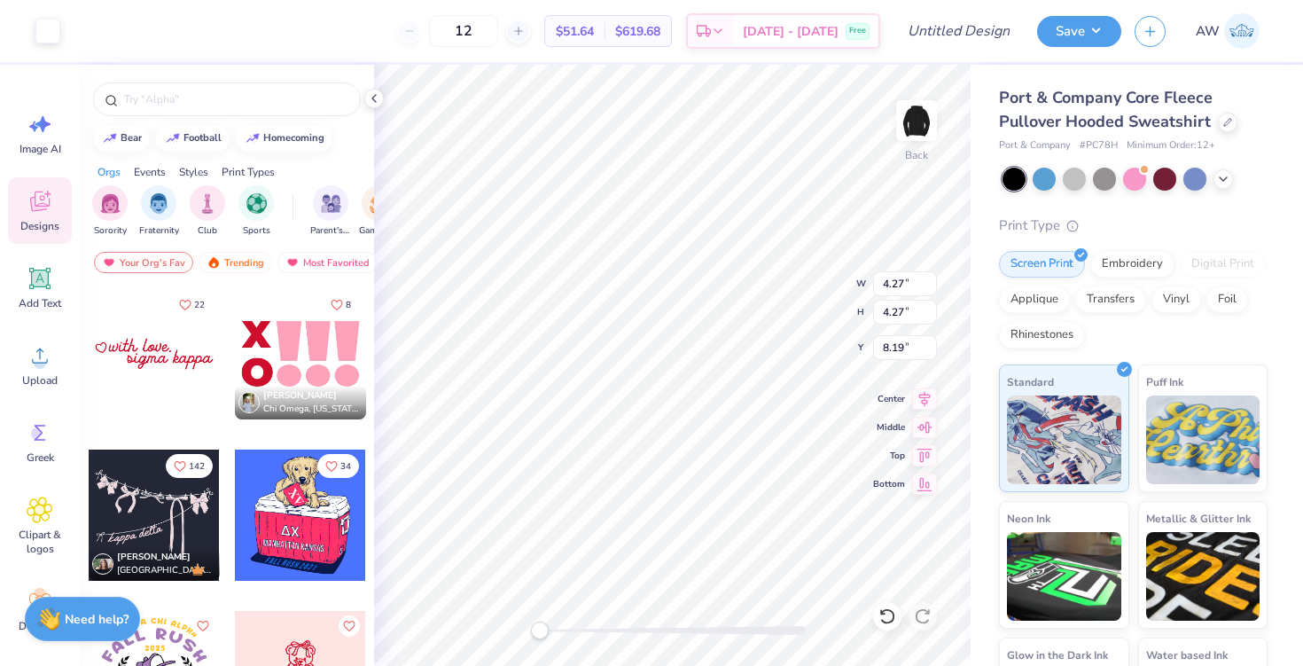
type input "4.73"
type input "4.74"
type input "0.63"
type input "3.90"
type input "3.91"
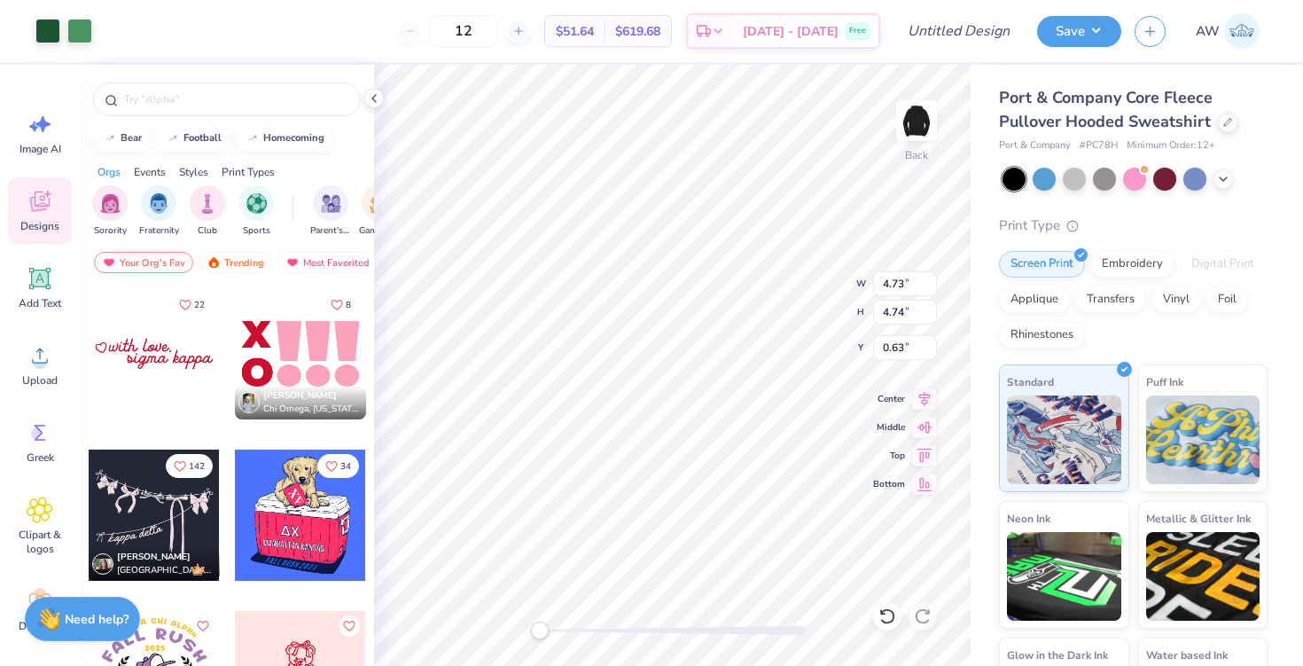
type input "1.46"
type input "4.32"
type input "0.63"
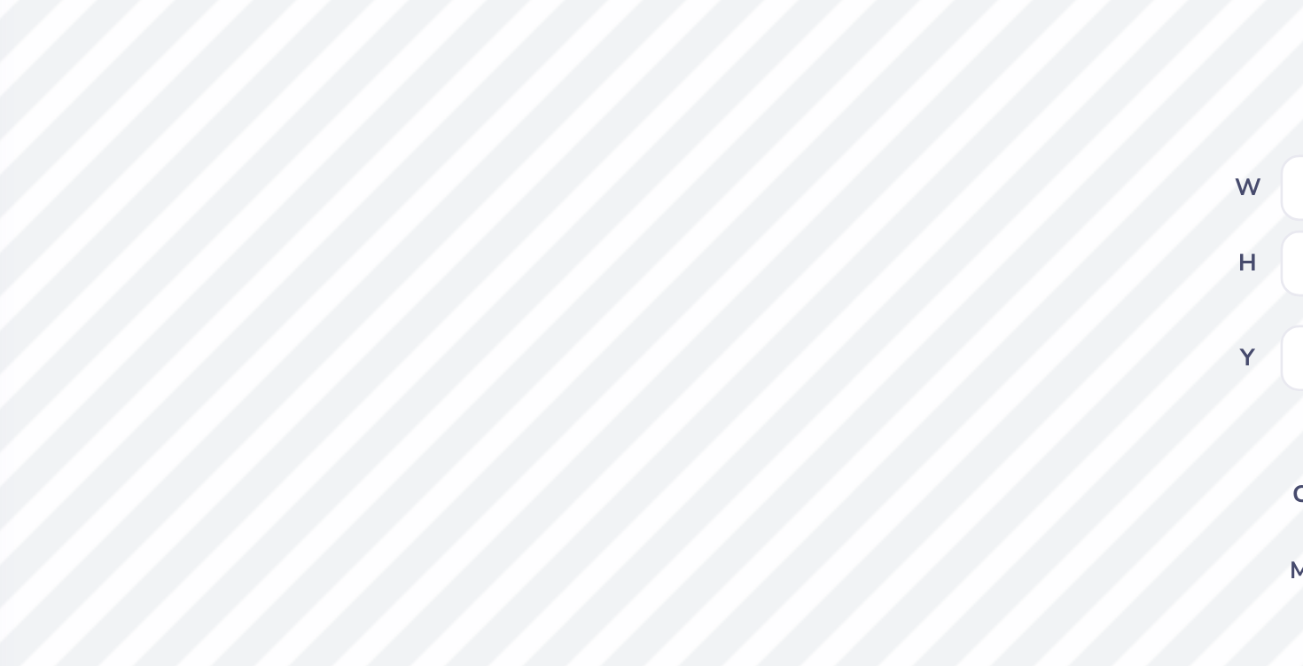
type input "4.34"
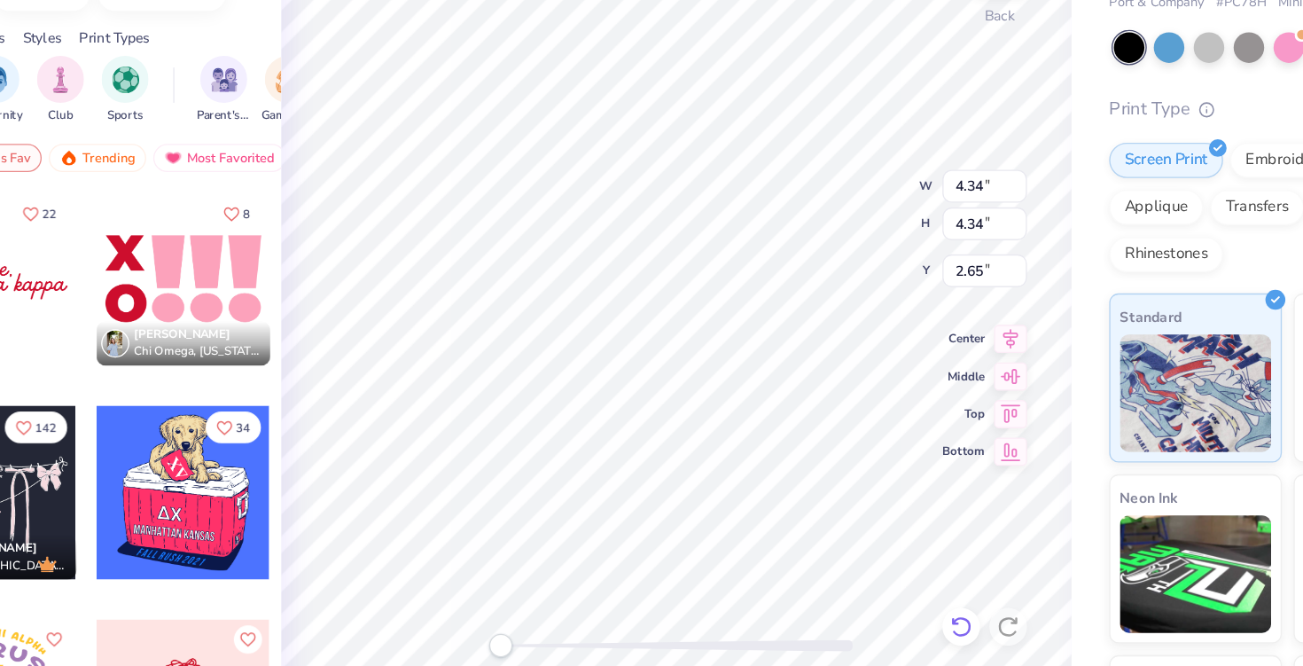
click at [888, 612] on icon at bounding box center [887, 616] width 18 height 18
type input "0.83"
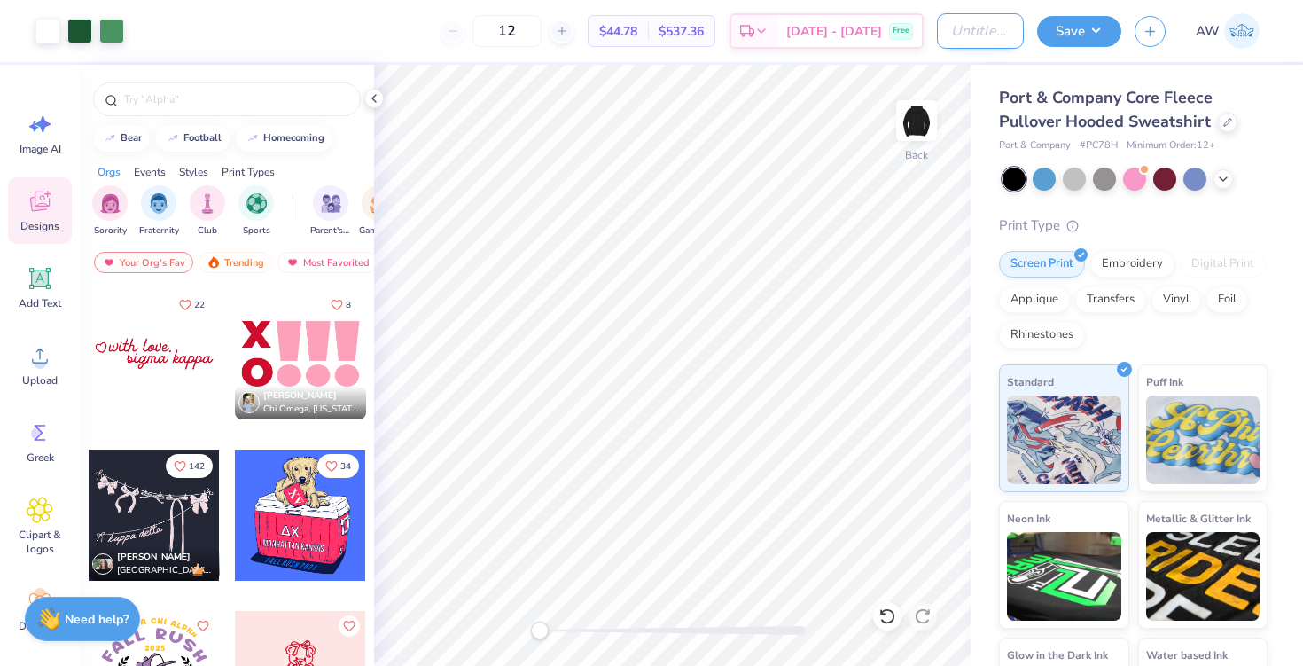
click at [939, 33] on input "Design Title" at bounding box center [980, 30] width 87 height 35
click at [942, 39] on input "Design Title" at bounding box center [980, 30] width 87 height 35
drag, startPoint x: 1008, startPoint y: 37, endPoint x: 837, endPoint y: 25, distance: 170.6
click at [837, 25] on div "Art colors 12 $44.78 Per Item $537.36 Total Est. Delivery Sep 24 - 27 Free Desi…" at bounding box center [651, 31] width 1303 height 62
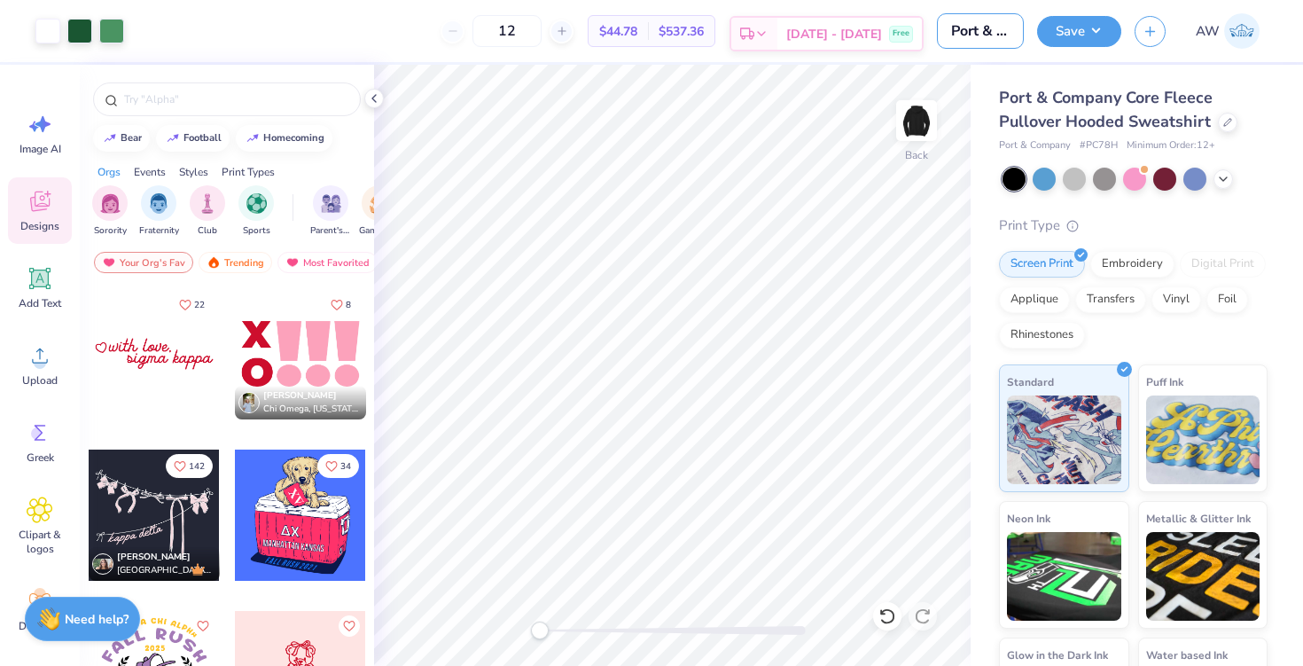
type input "Port & Co Hoodie #1"
click at [1055, 35] on button "Save" at bounding box center [1079, 28] width 84 height 31
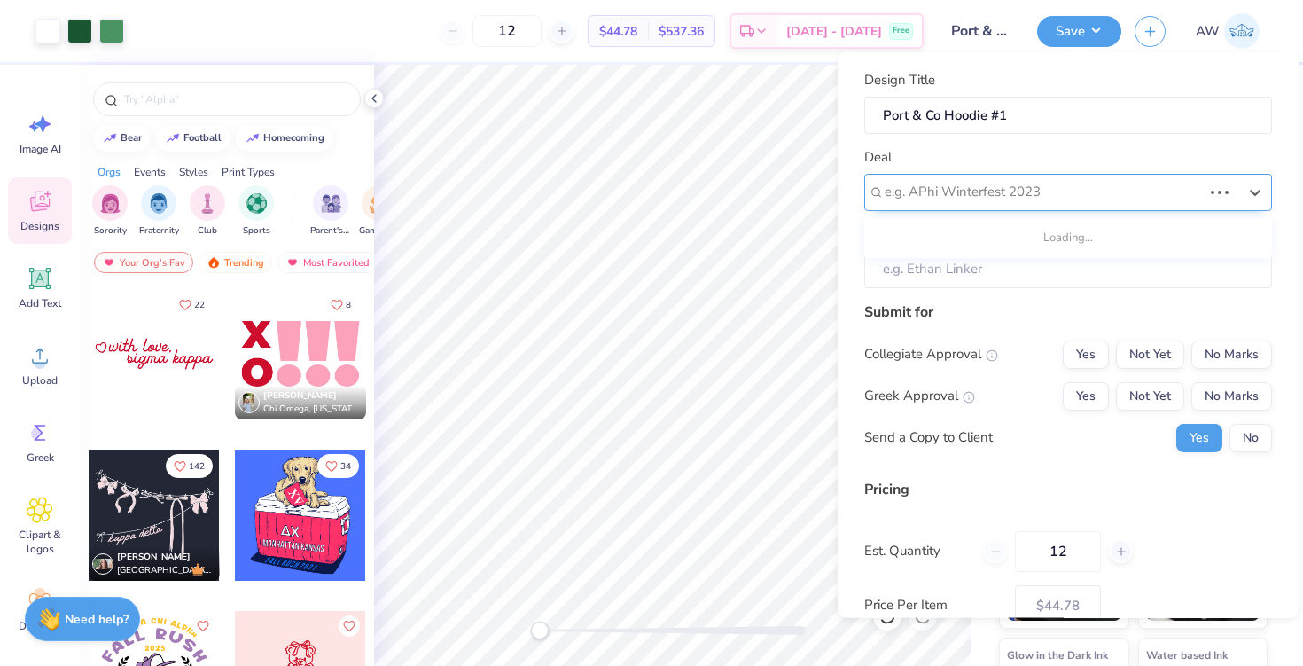
click at [1010, 190] on div at bounding box center [1042, 192] width 317 height 24
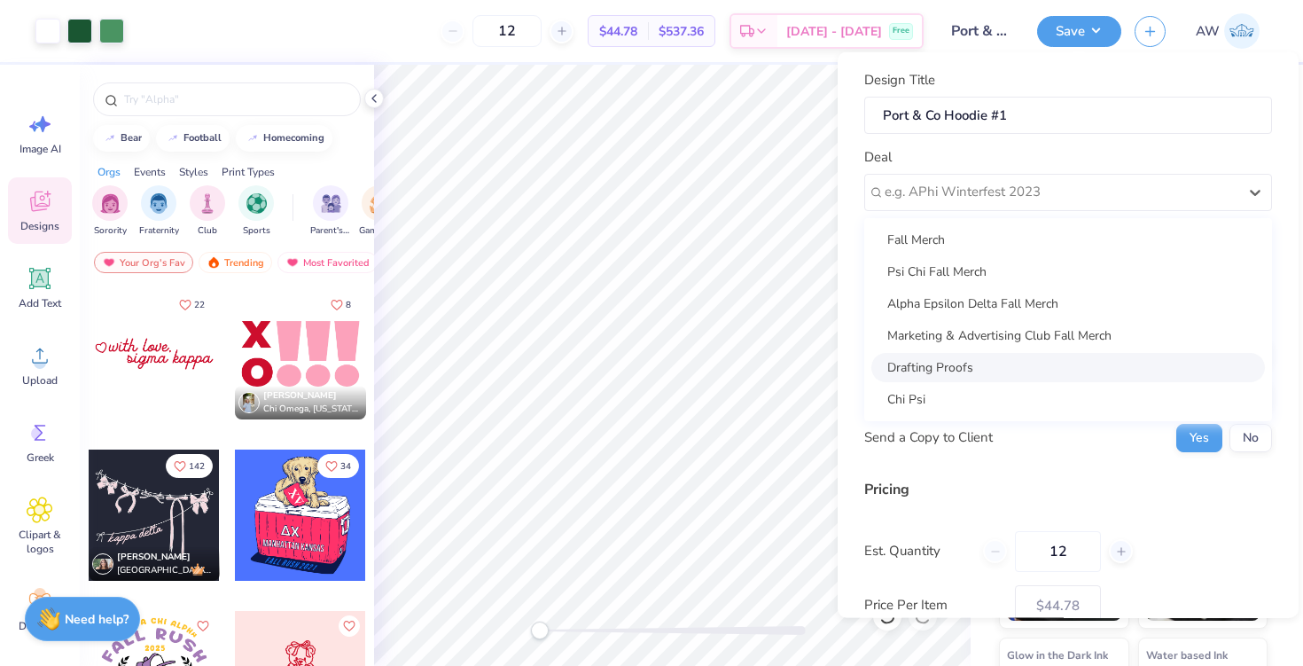
click at [990, 364] on div "Drafting Proofs" at bounding box center [1067, 366] width 393 height 29
type input "Ava's Drafts"
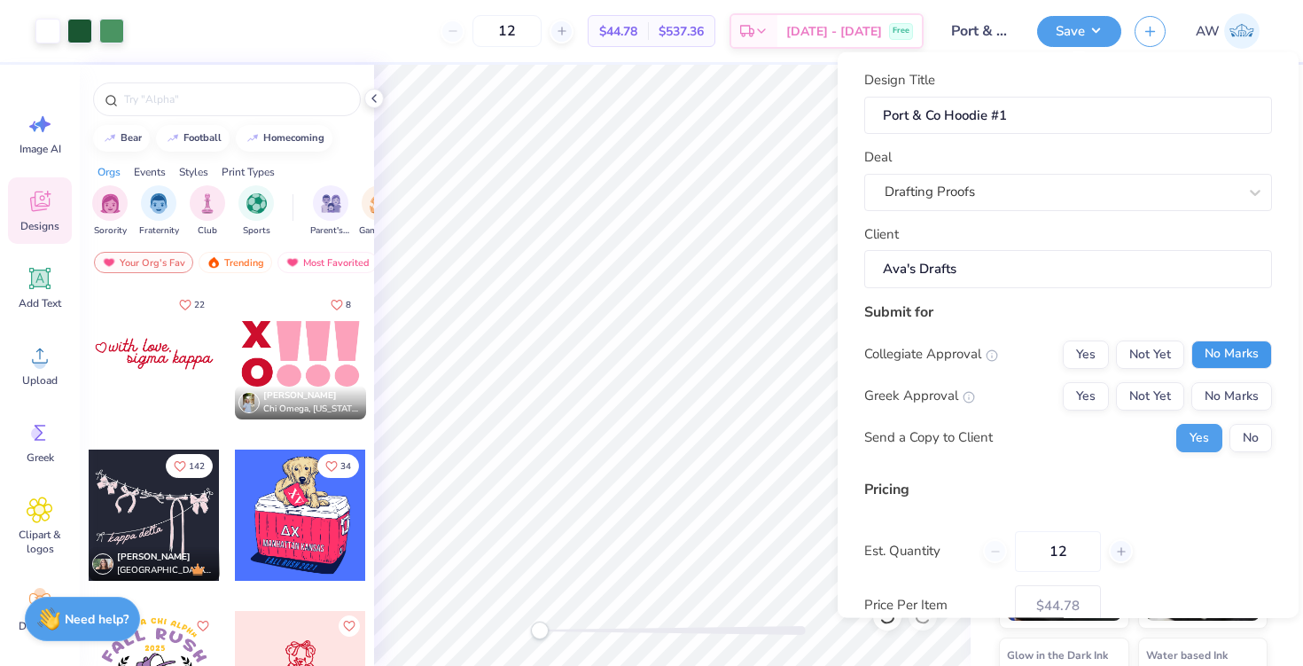
click at [1203, 346] on button "No Marks" at bounding box center [1231, 353] width 81 height 28
click at [1207, 399] on button "No Marks" at bounding box center [1231, 395] width 81 height 28
type input "$44.78"
click at [1240, 437] on button "No" at bounding box center [1250, 437] width 43 height 28
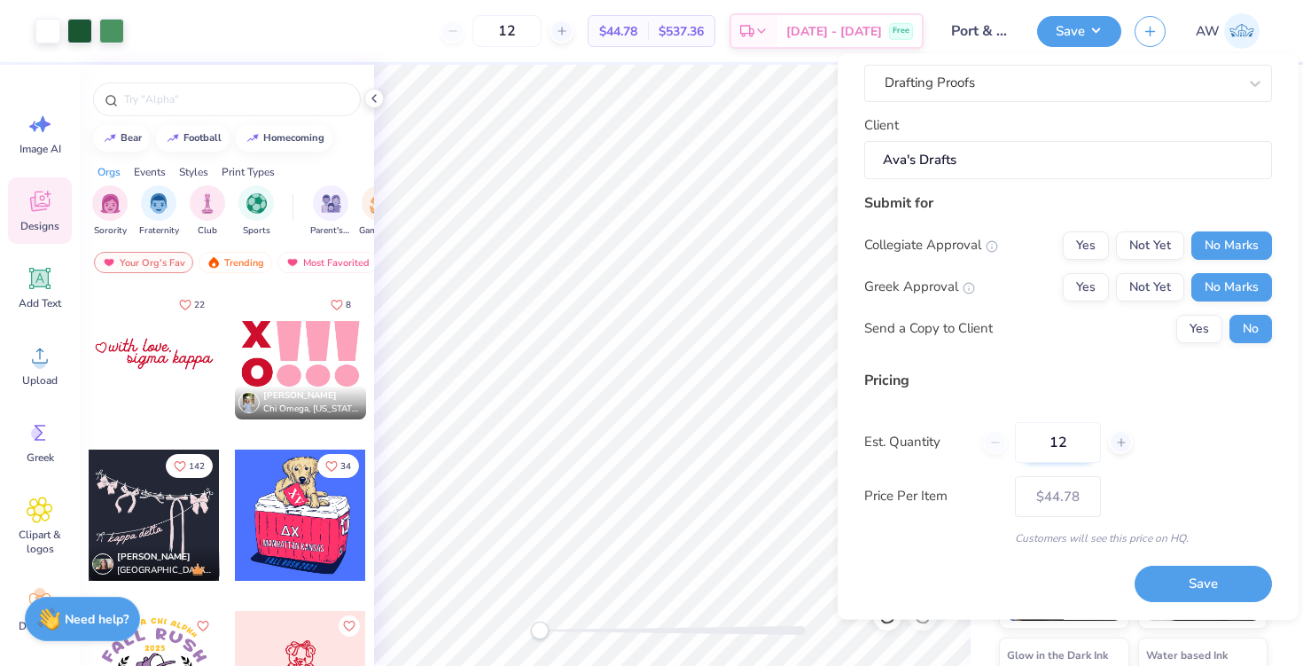
click at [1063, 455] on input "12" at bounding box center [1058, 442] width 86 height 41
type input "1"
type input "40"
type input "$27.45"
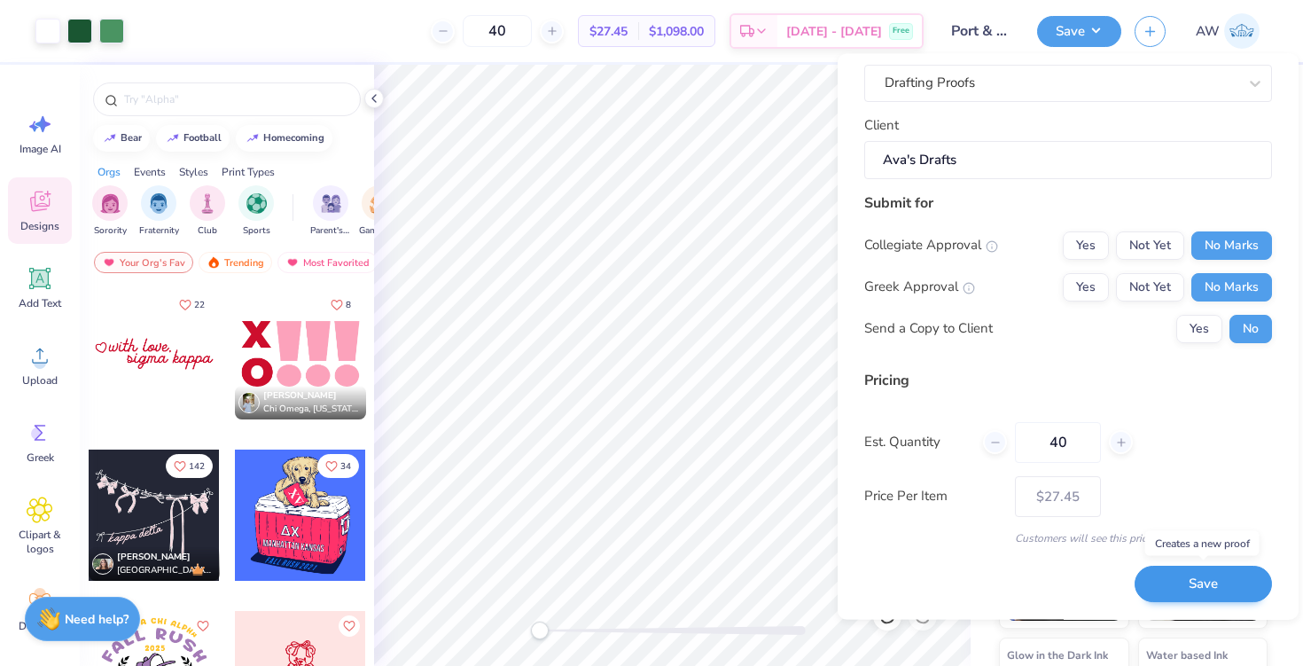
type input "40"
click at [1182, 584] on button "Save" at bounding box center [1202, 584] width 137 height 36
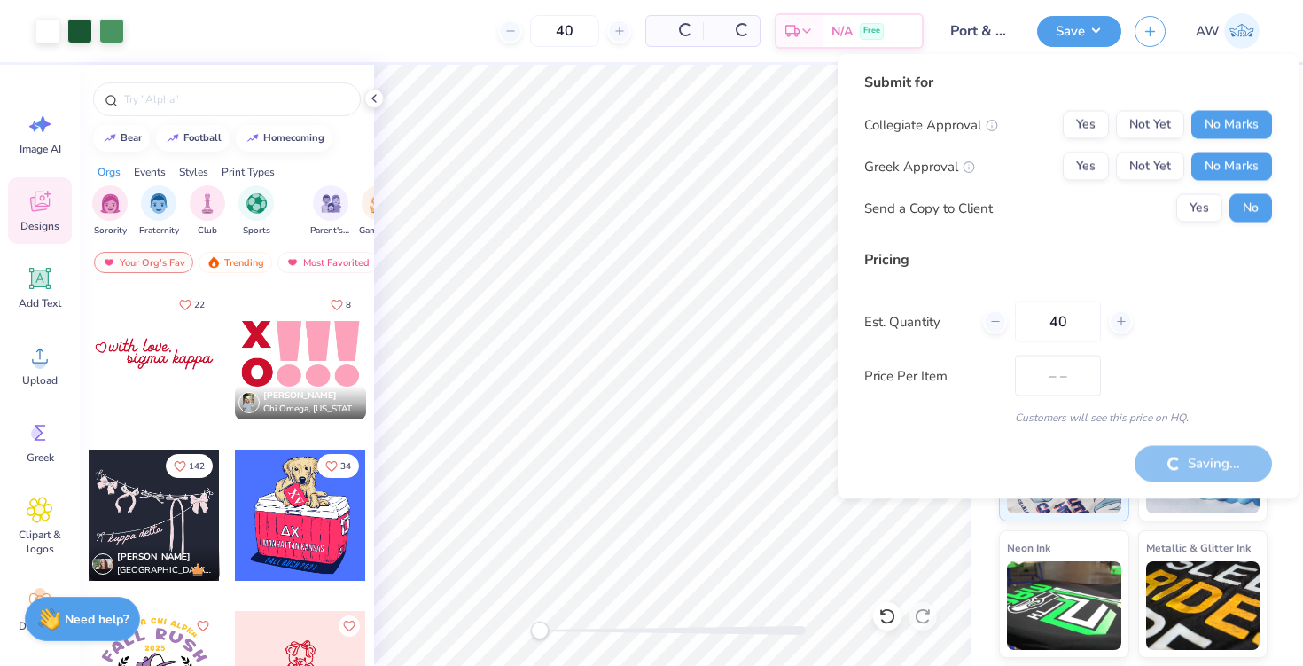
type input "$27.45"
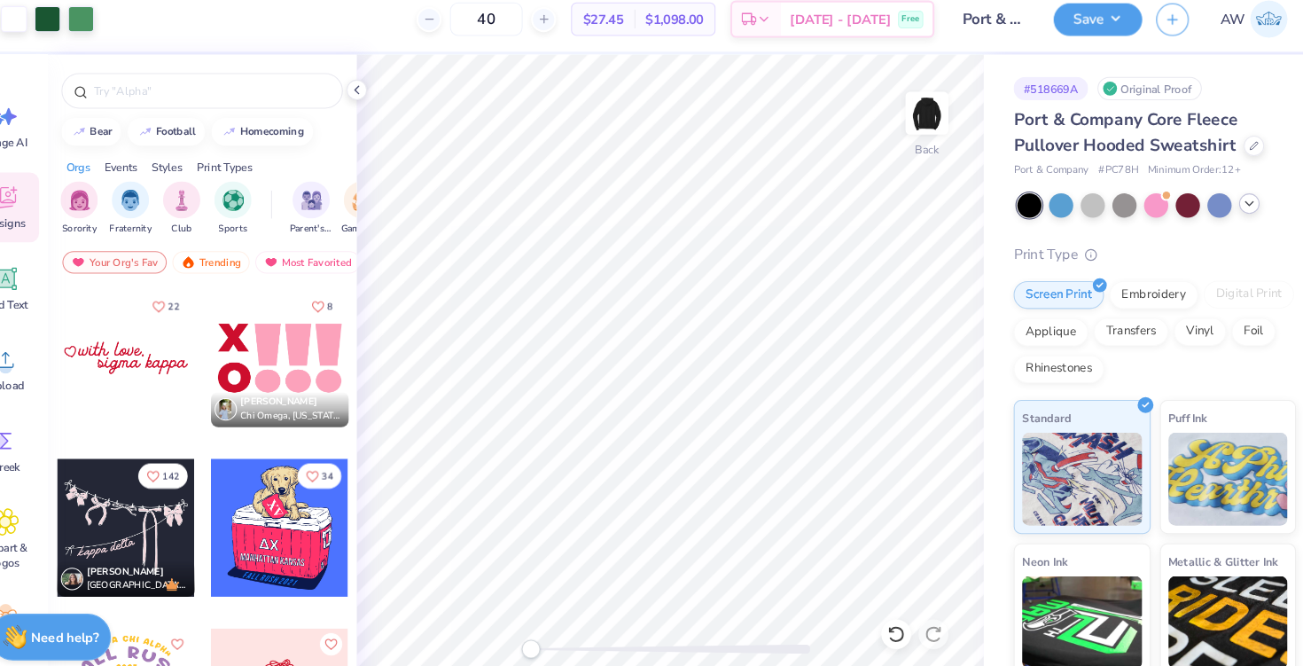
click at [1221, 205] on icon at bounding box center [1223, 206] width 14 height 14
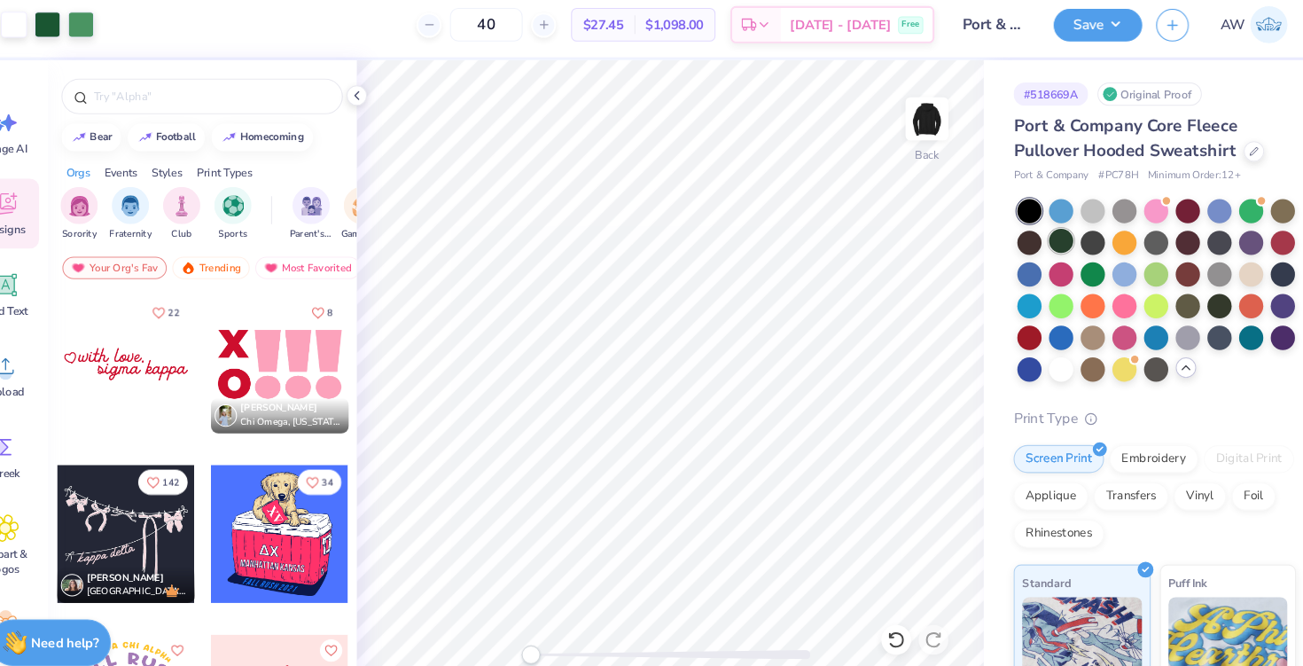
click at [1042, 238] on div at bounding box center [1043, 236] width 23 height 23
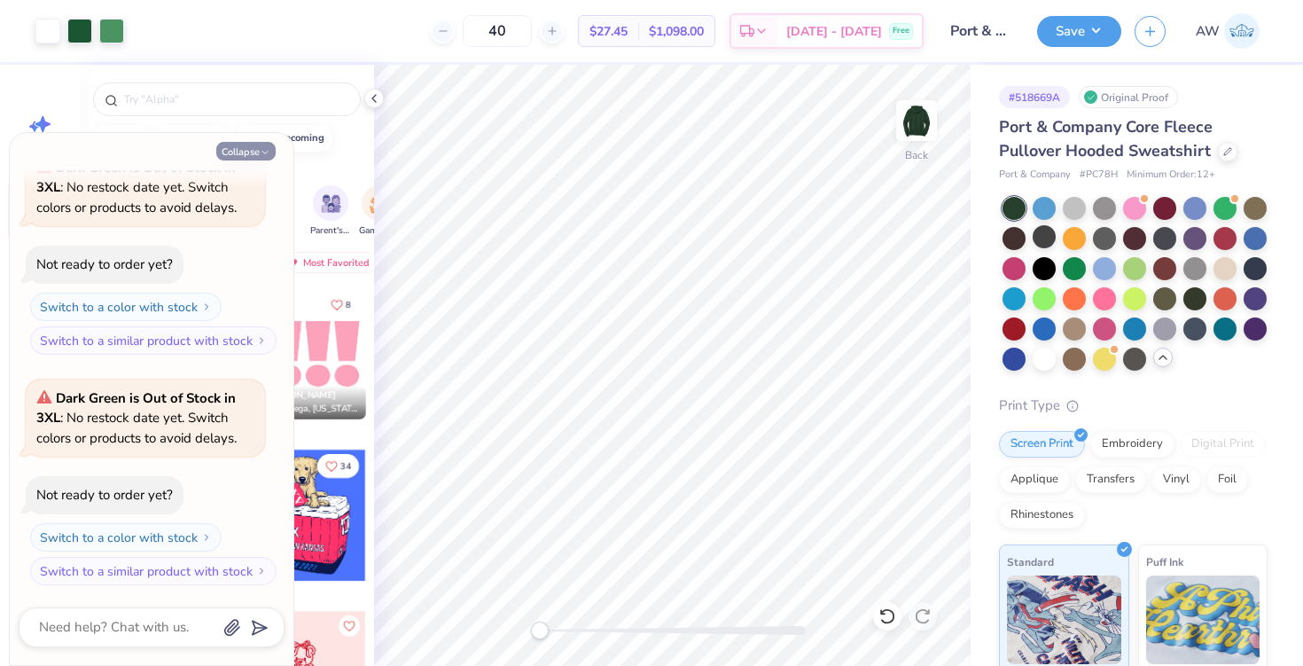
click at [270, 152] on button "Collapse" at bounding box center [245, 151] width 59 height 19
type textarea "x"
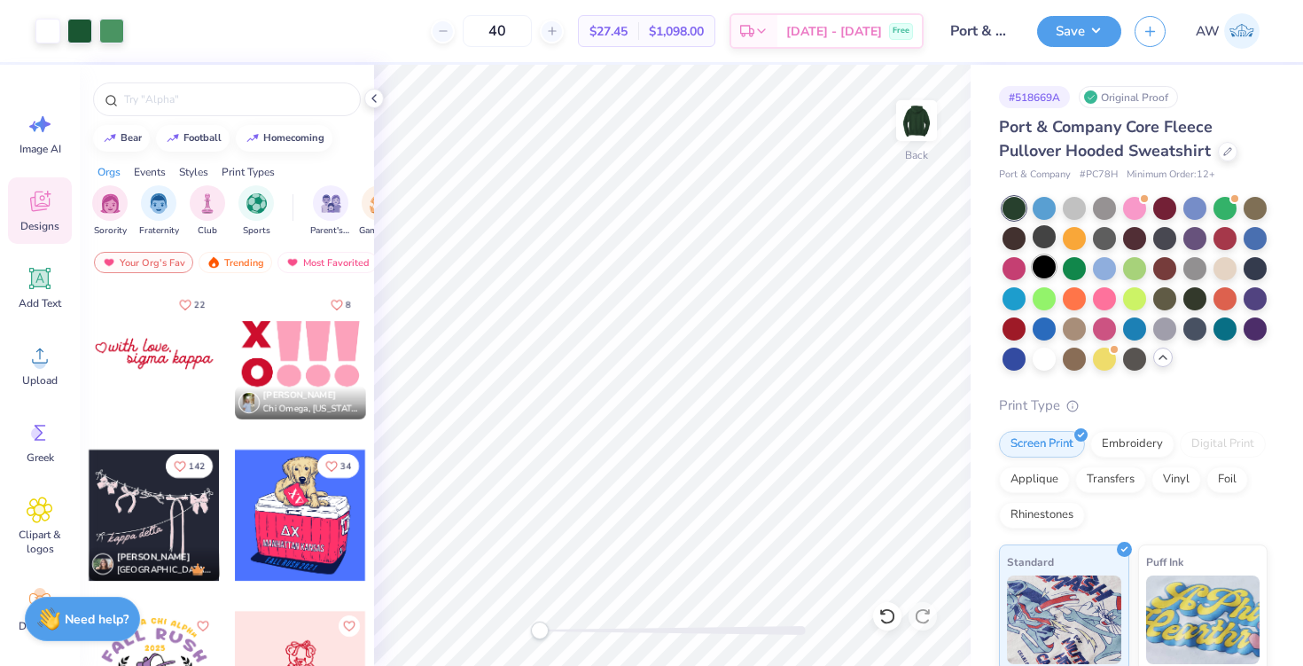
click at [1041, 269] on div at bounding box center [1043, 266] width 23 height 23
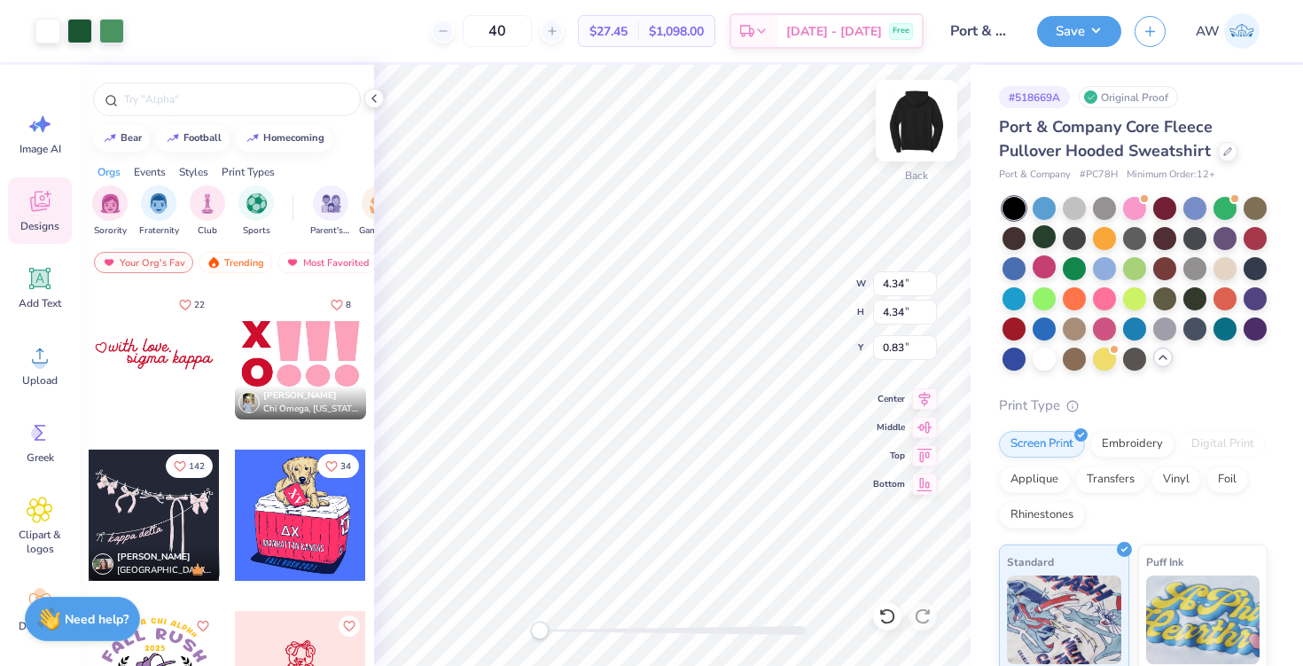
click at [918, 113] on img at bounding box center [916, 120] width 71 height 71
type input "7.09"
type input "9.69"
type input "9.70"
type input "6.30"
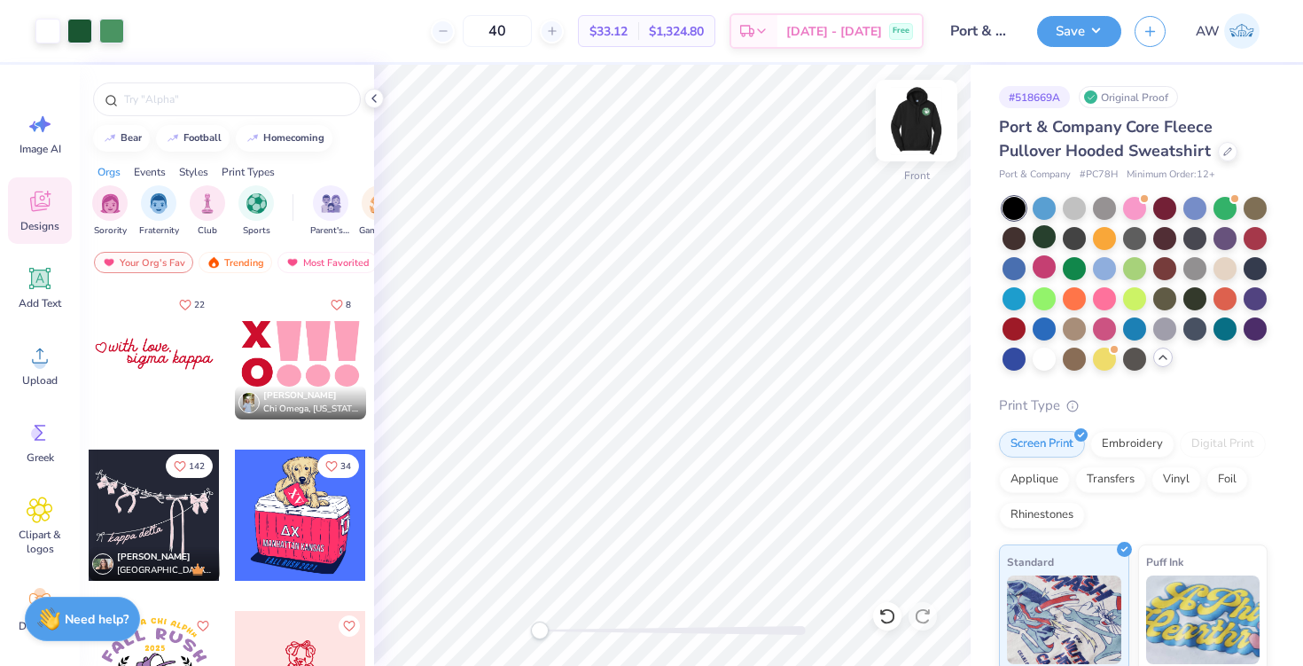
click at [907, 126] on img at bounding box center [916, 120] width 71 height 71
click at [929, 134] on img at bounding box center [916, 120] width 71 height 71
click at [921, 129] on img at bounding box center [916, 120] width 71 height 71
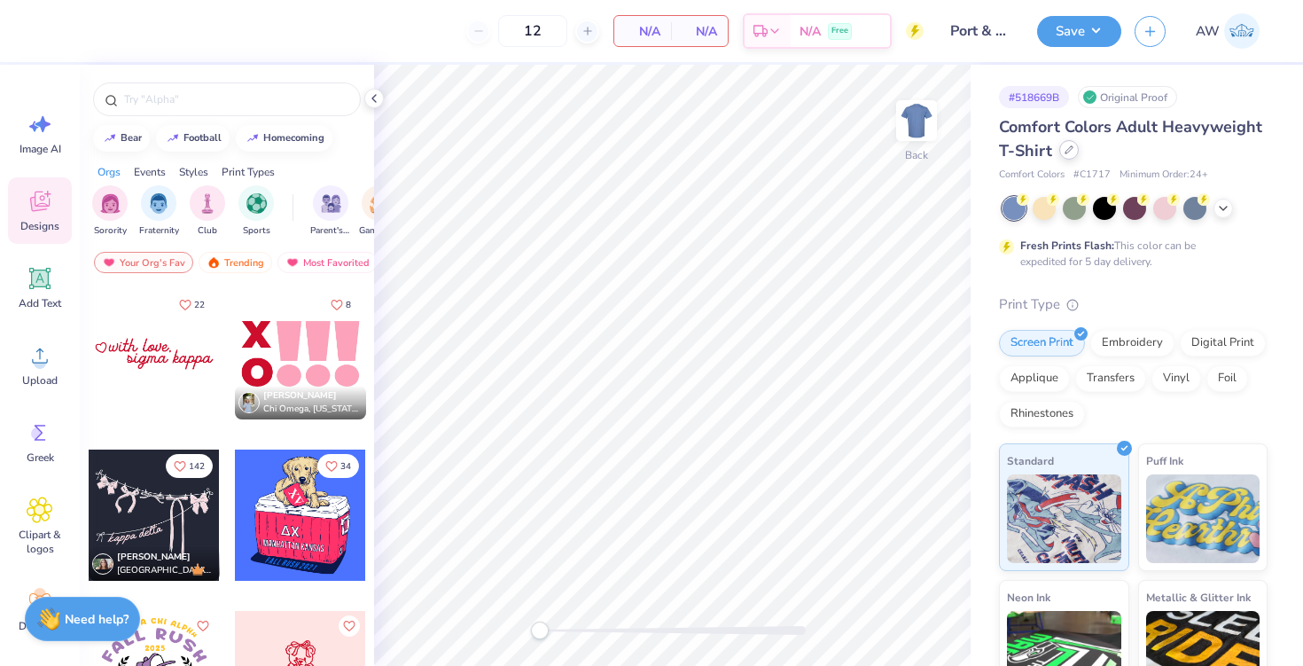
click at [1073, 152] on div at bounding box center [1068, 149] width 19 height 19
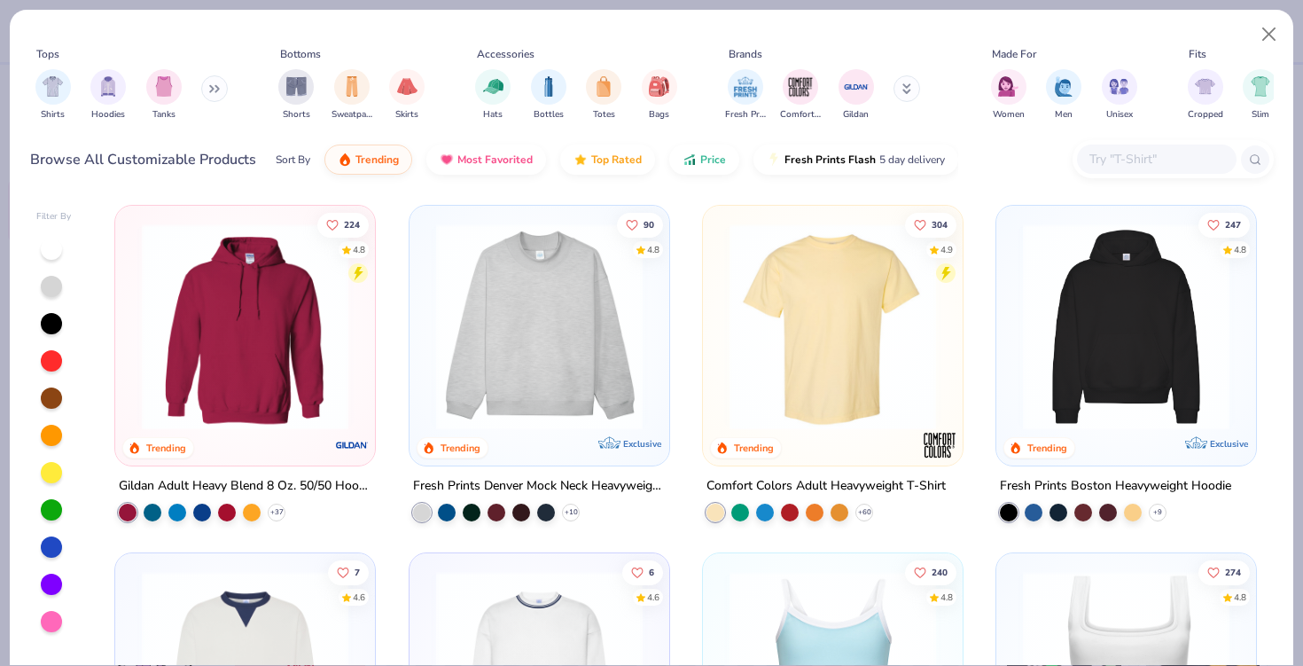
click at [1135, 165] on input "text" at bounding box center [1155, 159] width 136 height 20
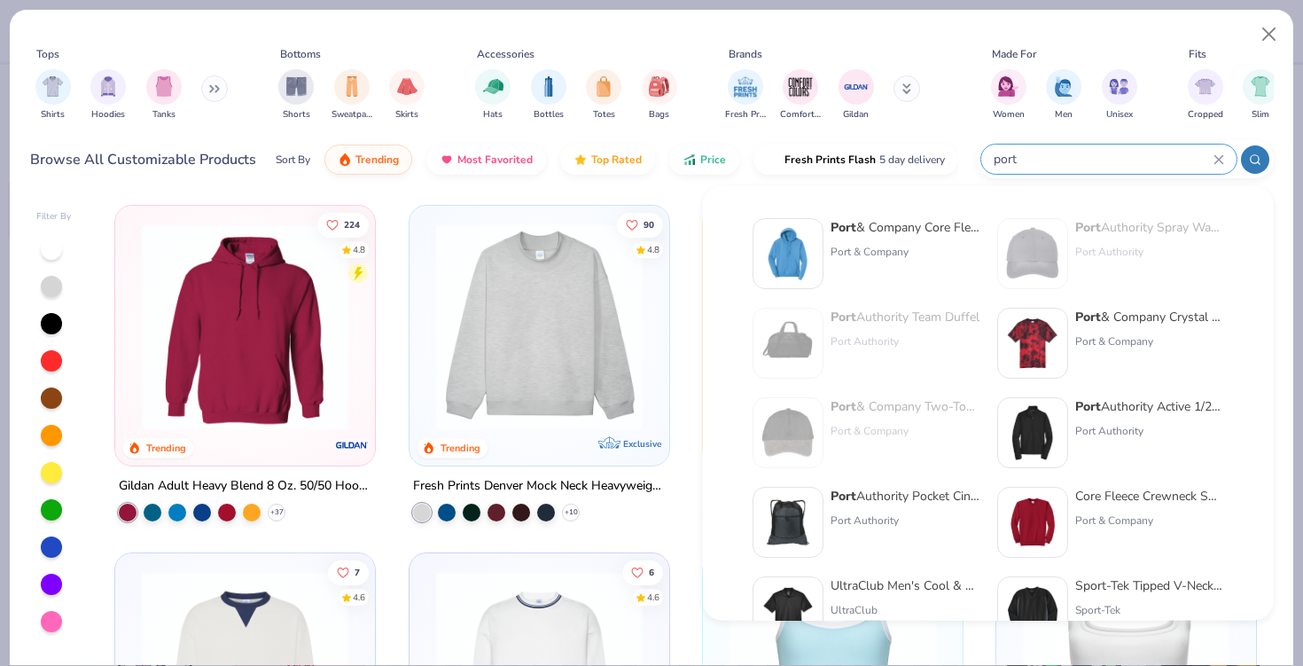
type input "port"
click at [884, 244] on div "Port & Company" at bounding box center [904, 252] width 149 height 16
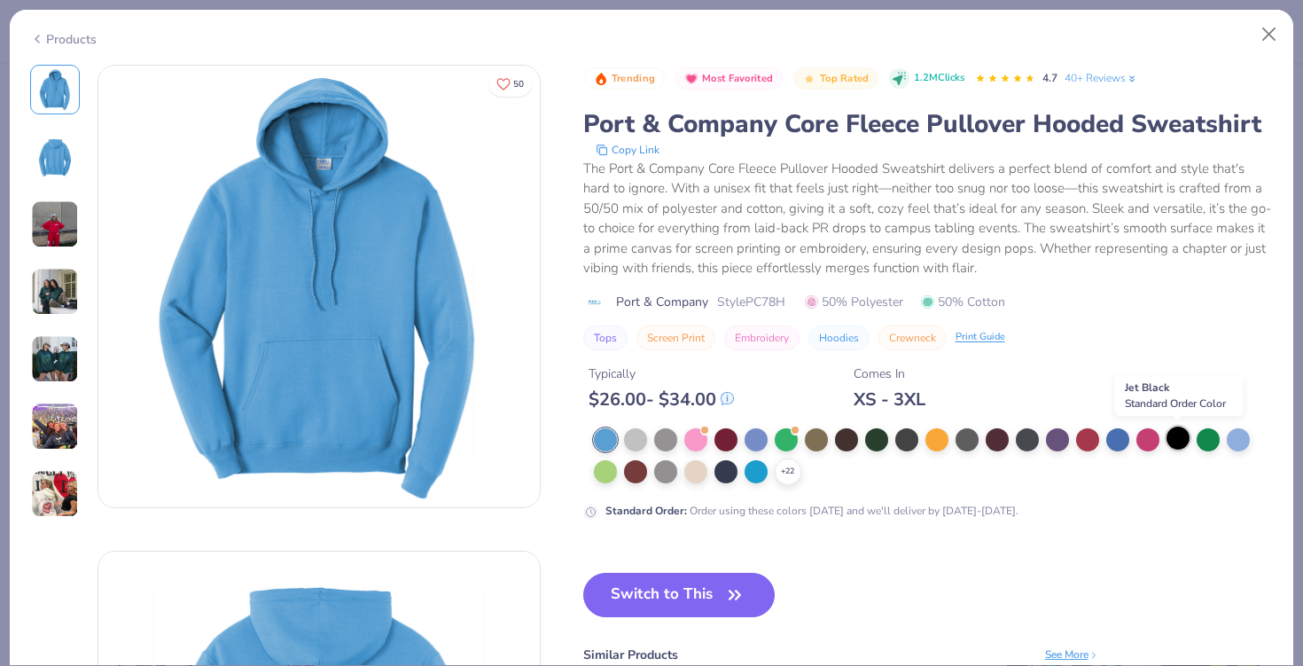
click at [1171, 436] on div at bounding box center [1177, 437] width 23 height 23
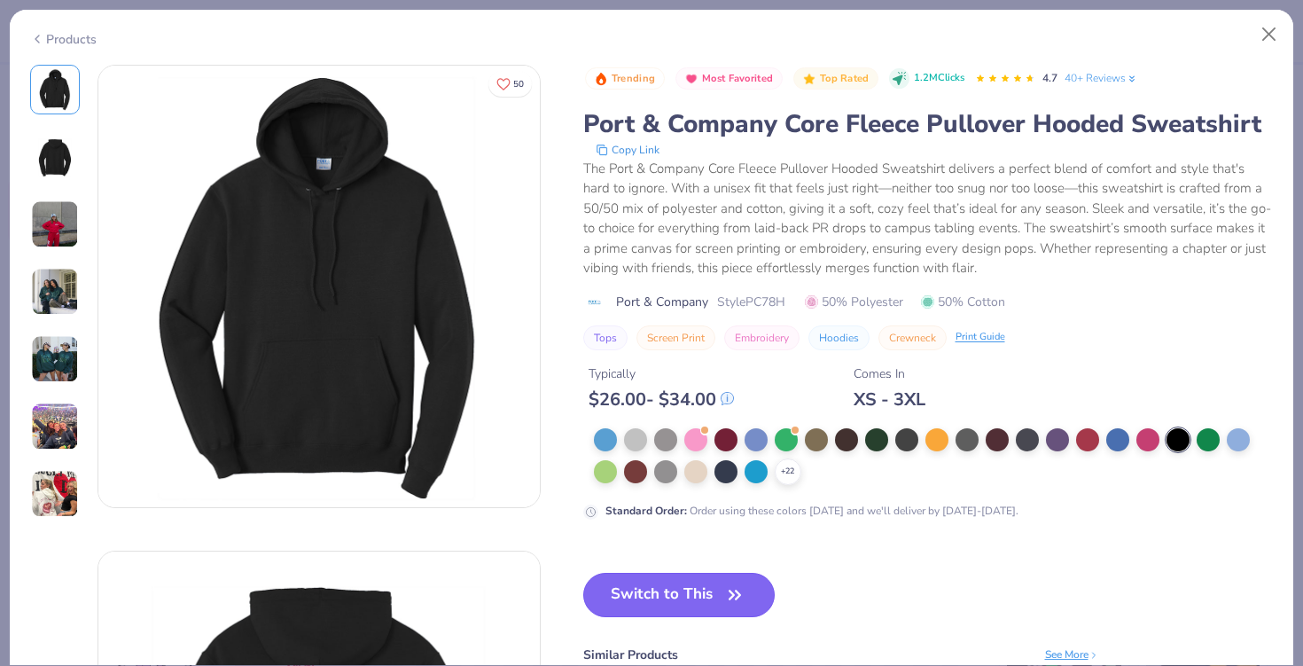
click at [701, 581] on button "Switch to This" at bounding box center [679, 594] width 192 height 44
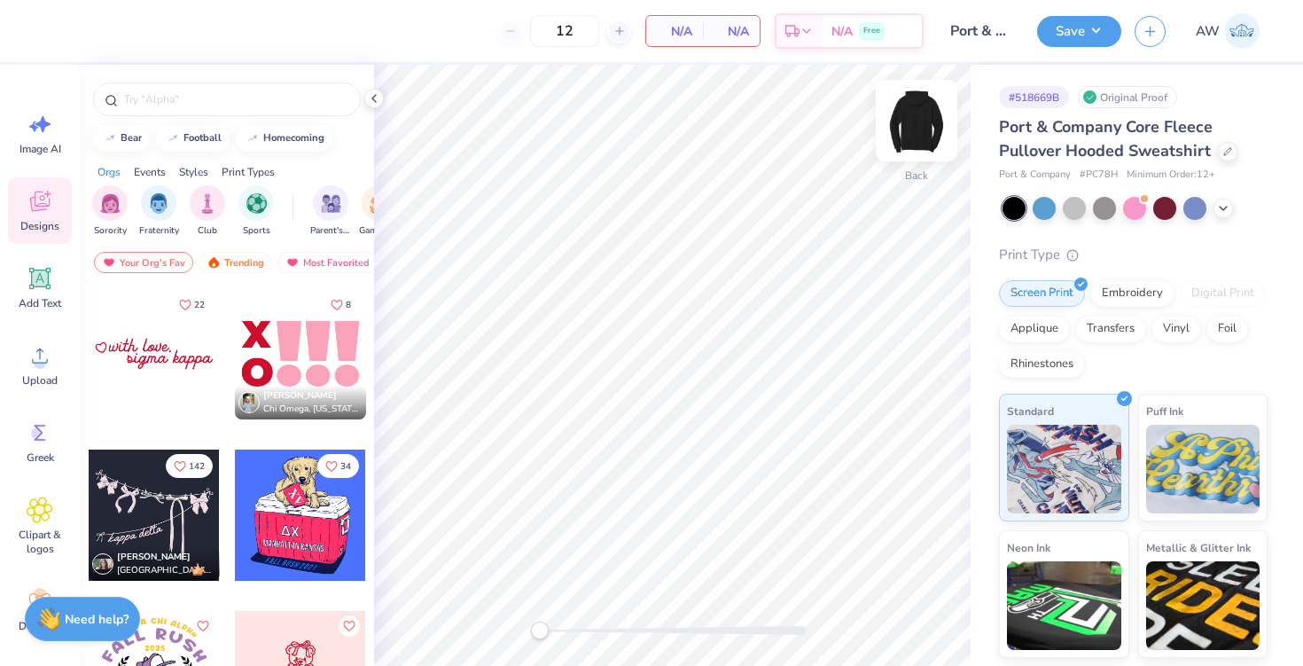
click at [910, 121] on img at bounding box center [916, 120] width 71 height 71
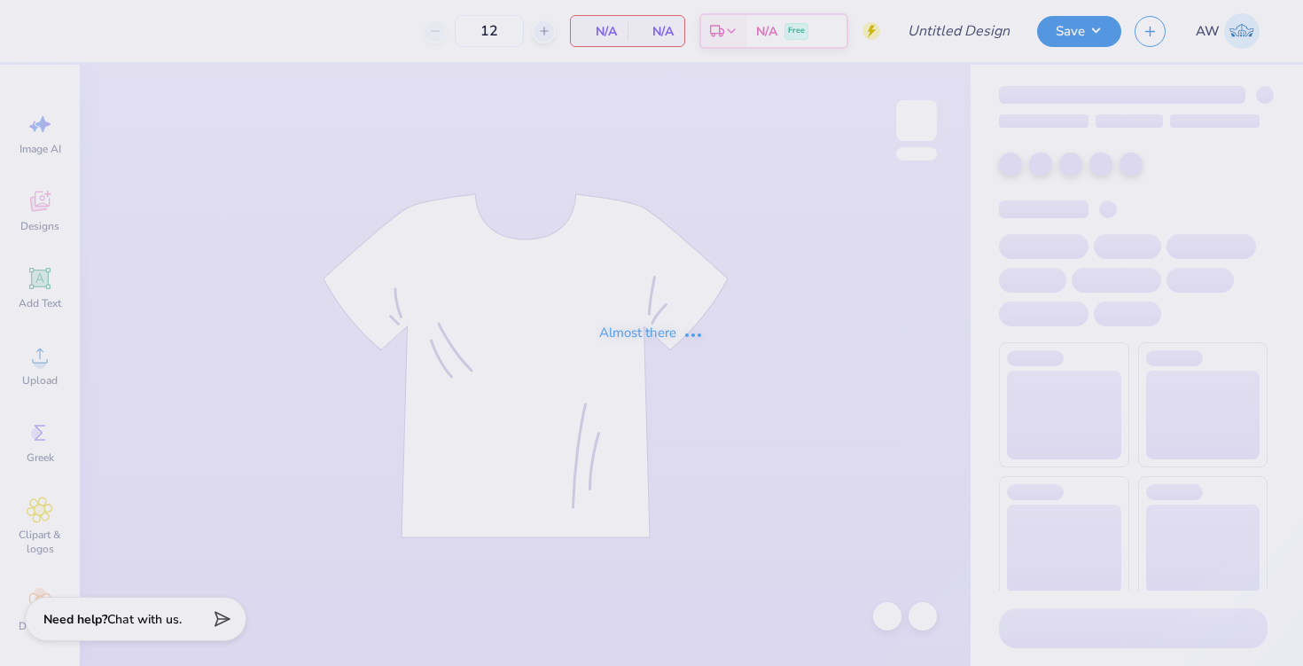
type input "Port & Co Hoodie #1"
type input "40"
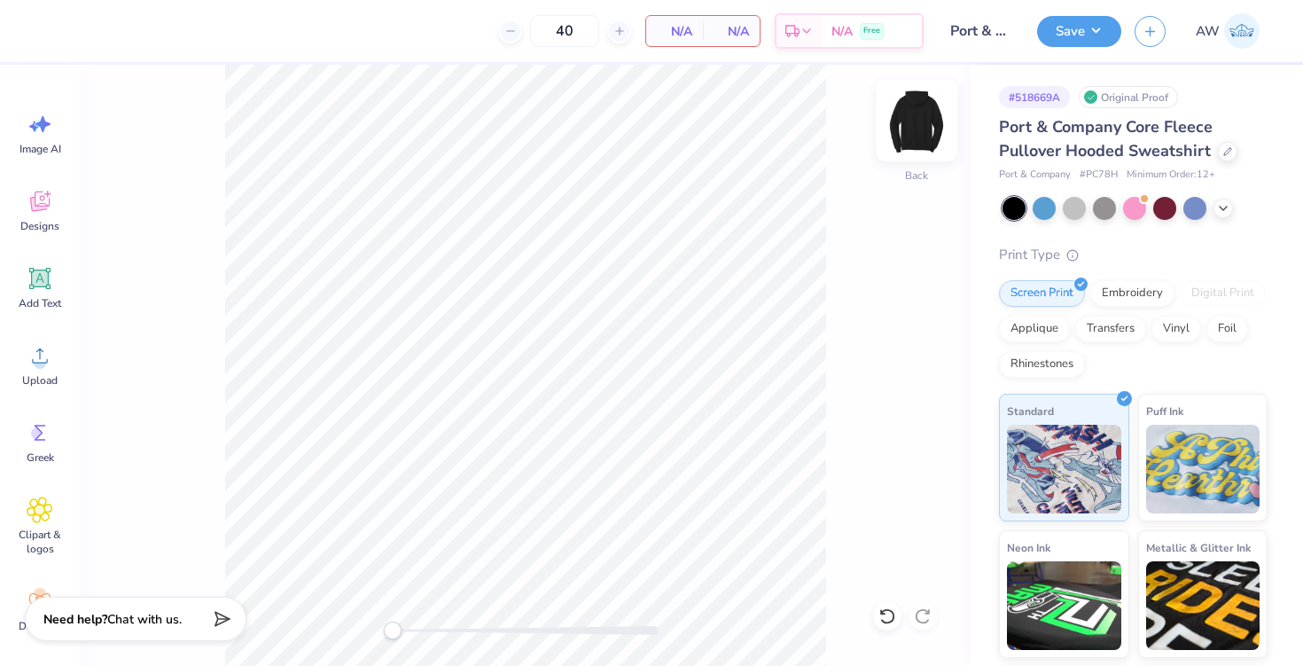
click at [918, 127] on img at bounding box center [916, 120] width 71 height 71
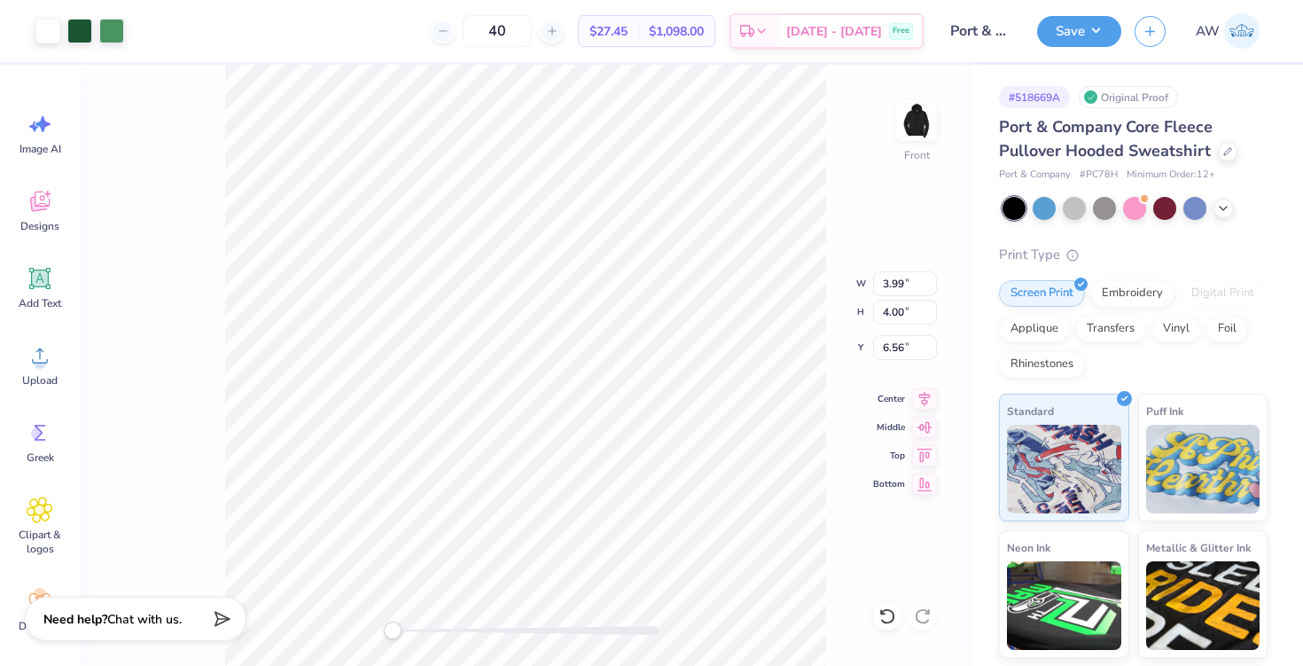
type input "6.99"
type input "7.00"
type input "8.39"
type input "9.46"
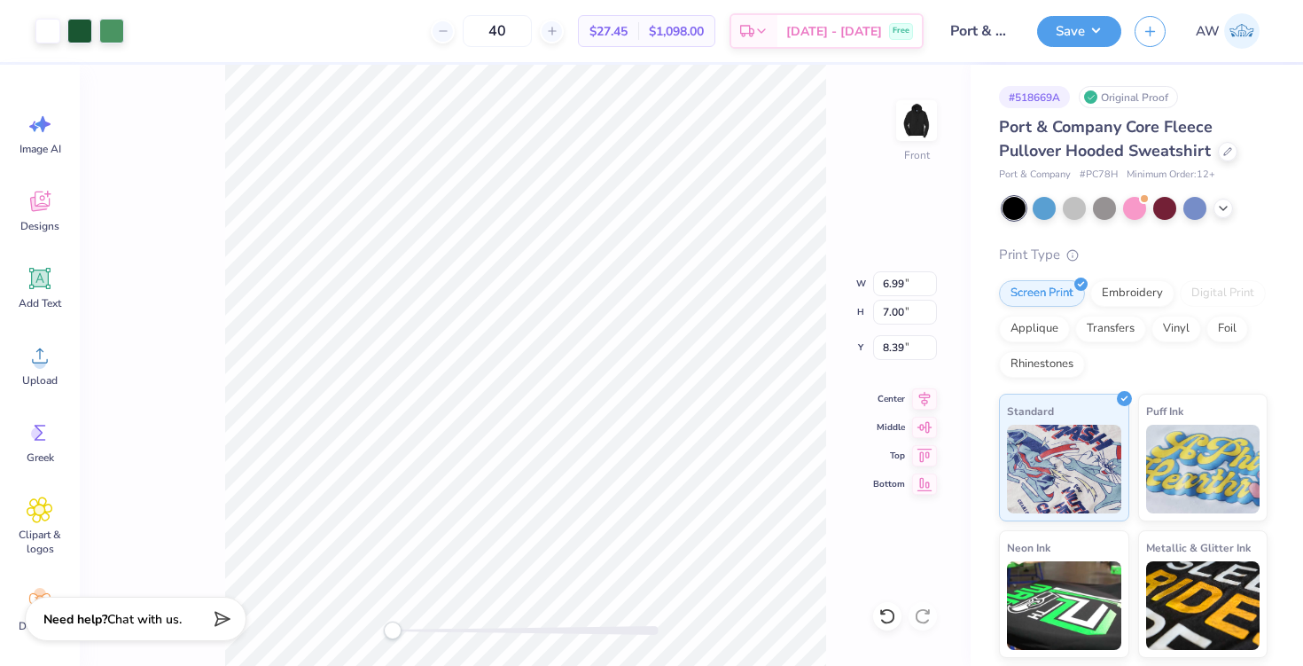
type input "8.41"
click at [907, 134] on img at bounding box center [916, 120] width 71 height 71
type input "8.00"
type input "8.01"
type input "1.32"
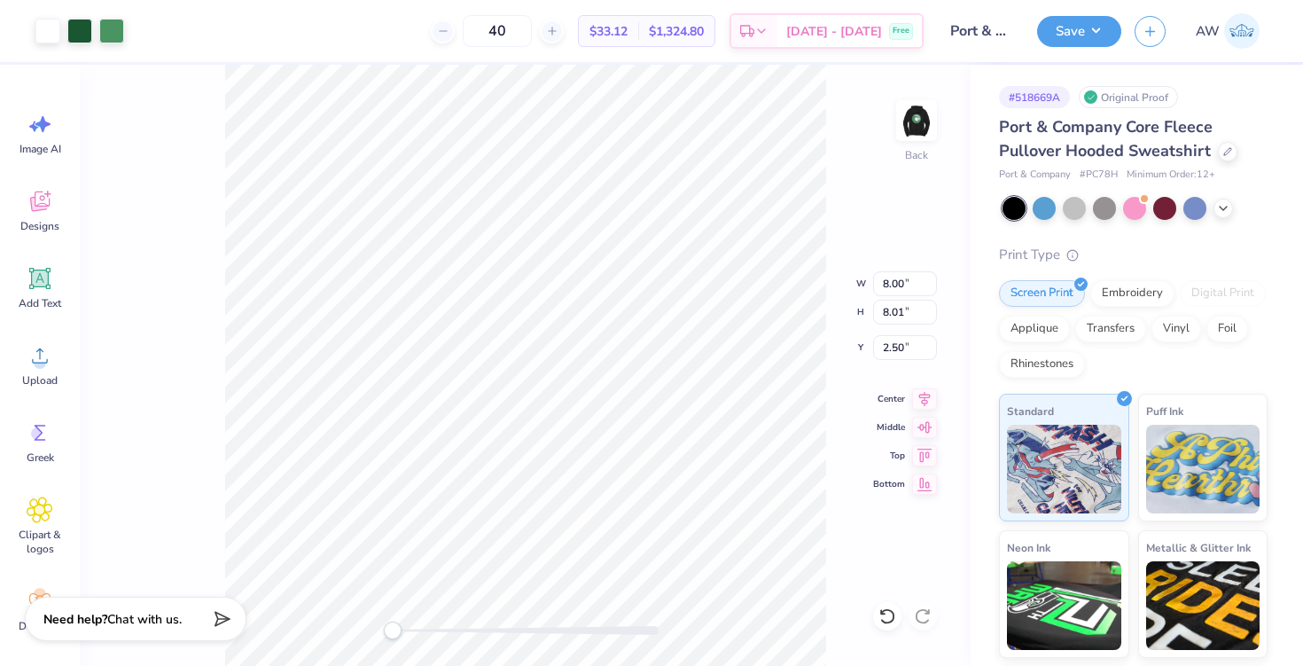
type input "9.66"
click at [915, 107] on img at bounding box center [916, 120] width 71 height 71
click at [931, 118] on img at bounding box center [916, 120] width 71 height 71
click at [919, 136] on img at bounding box center [916, 120] width 71 height 71
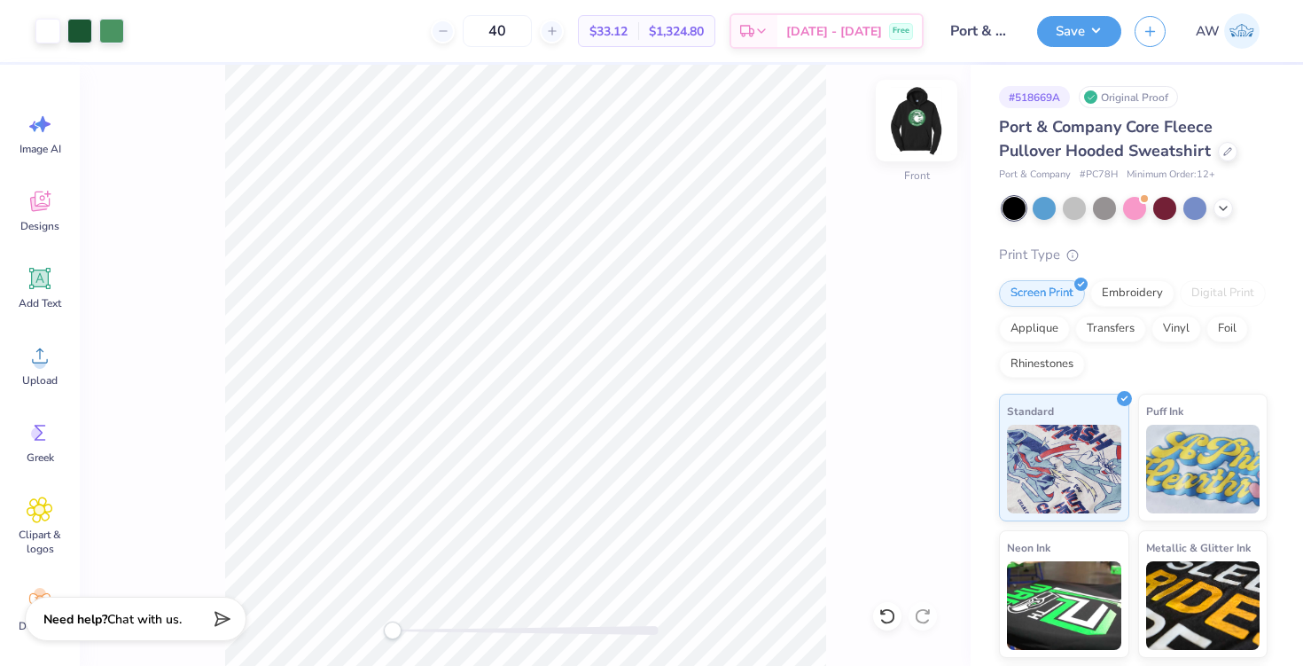
click at [914, 135] on img at bounding box center [916, 120] width 71 height 71
click at [1096, 30] on button "Save" at bounding box center [1079, 28] width 84 height 31
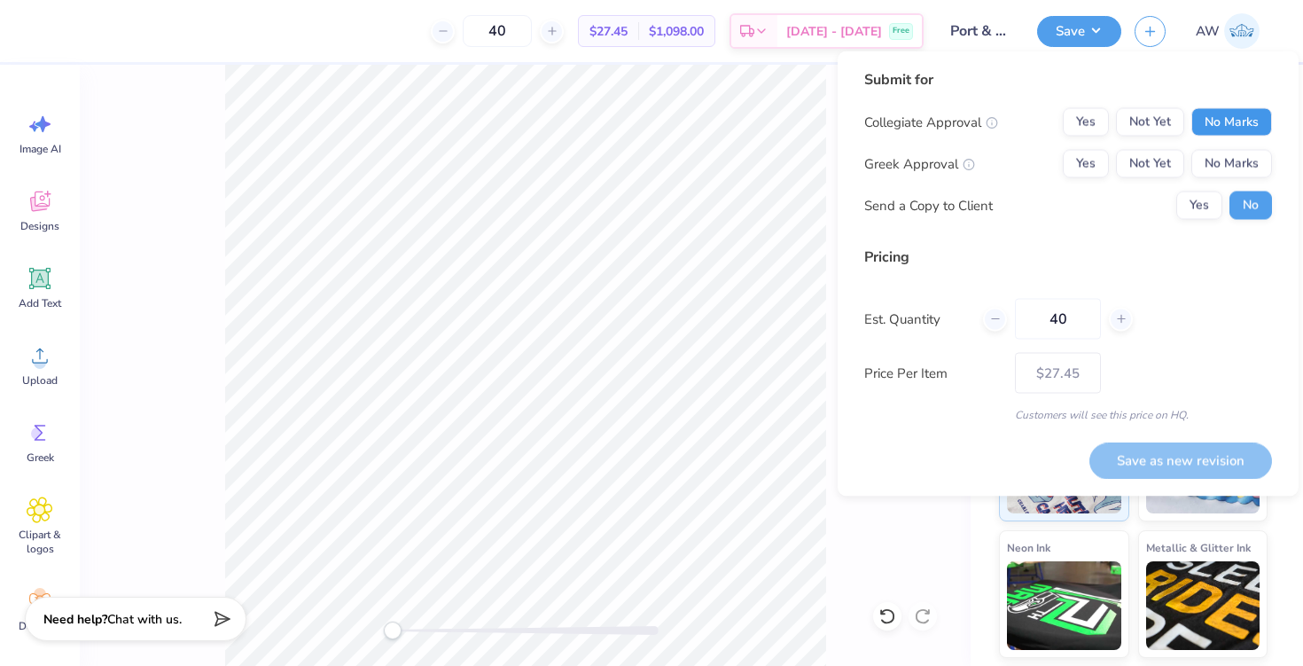
click at [1232, 129] on button "No Marks" at bounding box center [1231, 122] width 81 height 28
click at [1231, 157] on button "No Marks" at bounding box center [1231, 164] width 81 height 28
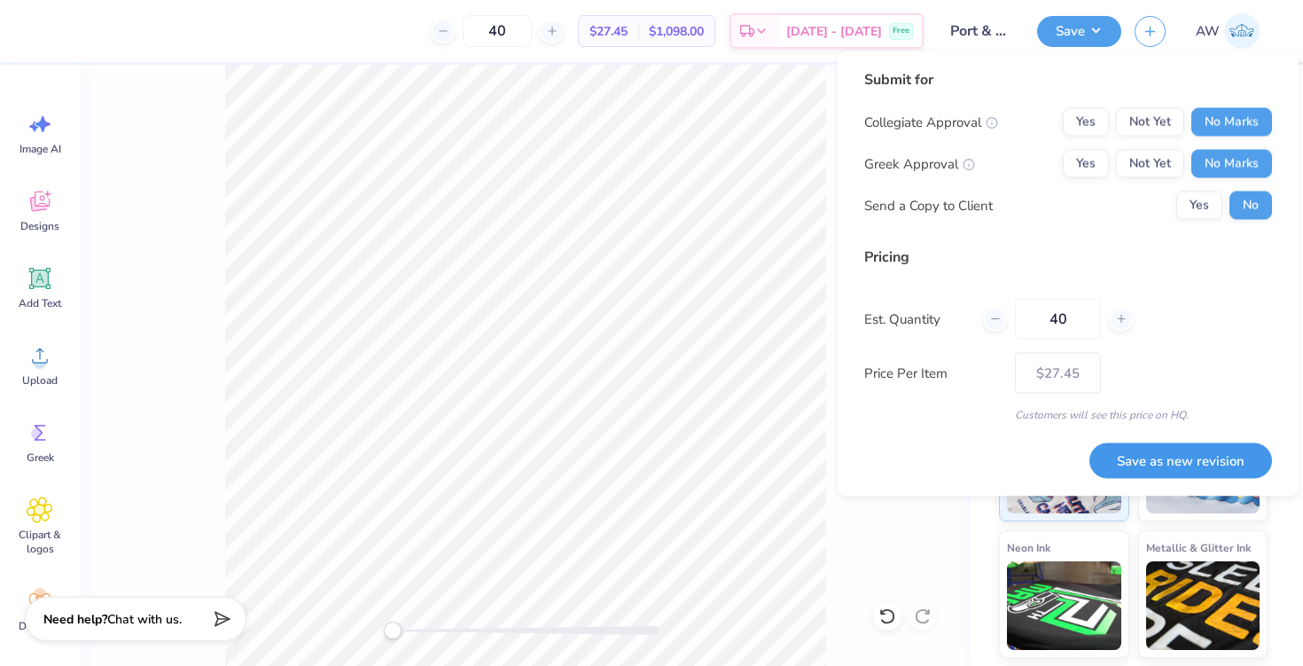
click at [1178, 457] on button "Save as new revision" at bounding box center [1180, 460] width 183 height 36
type input "$27.45"
click at [1181, 450] on div "Saving..." at bounding box center [1202, 460] width 137 height 36
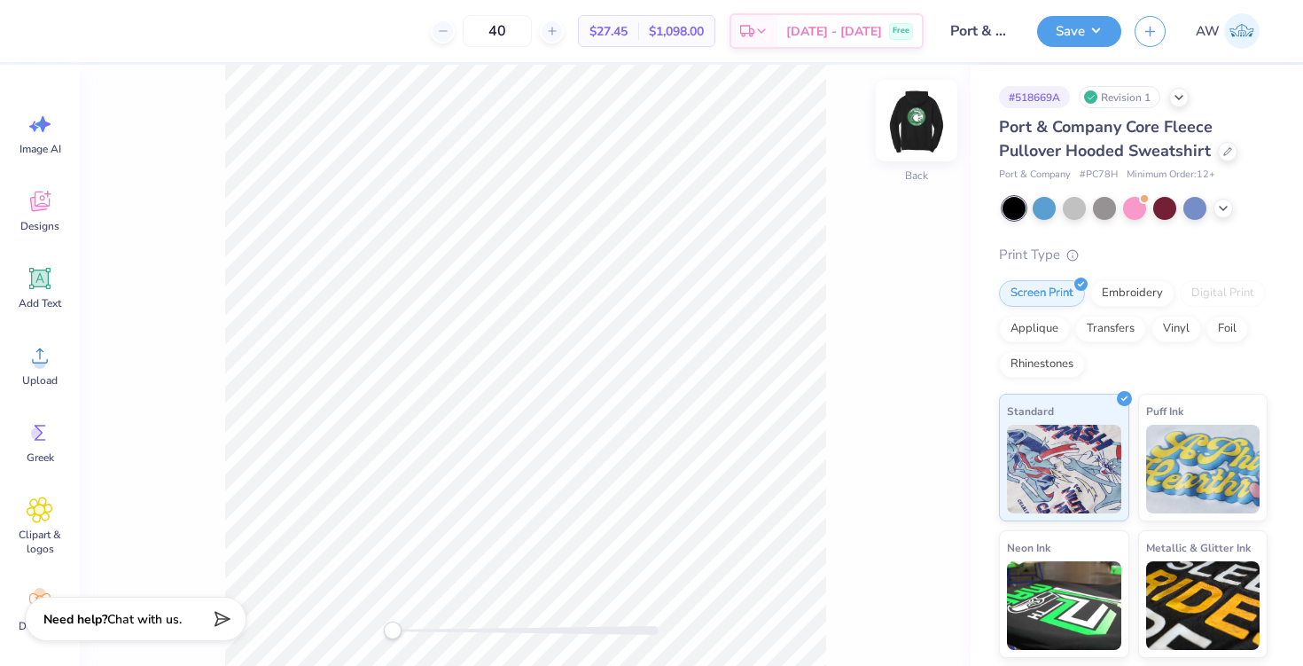
click at [887, 150] on img at bounding box center [916, 120] width 71 height 71
click at [905, 131] on img at bounding box center [916, 120] width 71 height 71
click at [933, 123] on img at bounding box center [916, 120] width 71 height 71
click at [930, 116] on img at bounding box center [916, 120] width 71 height 71
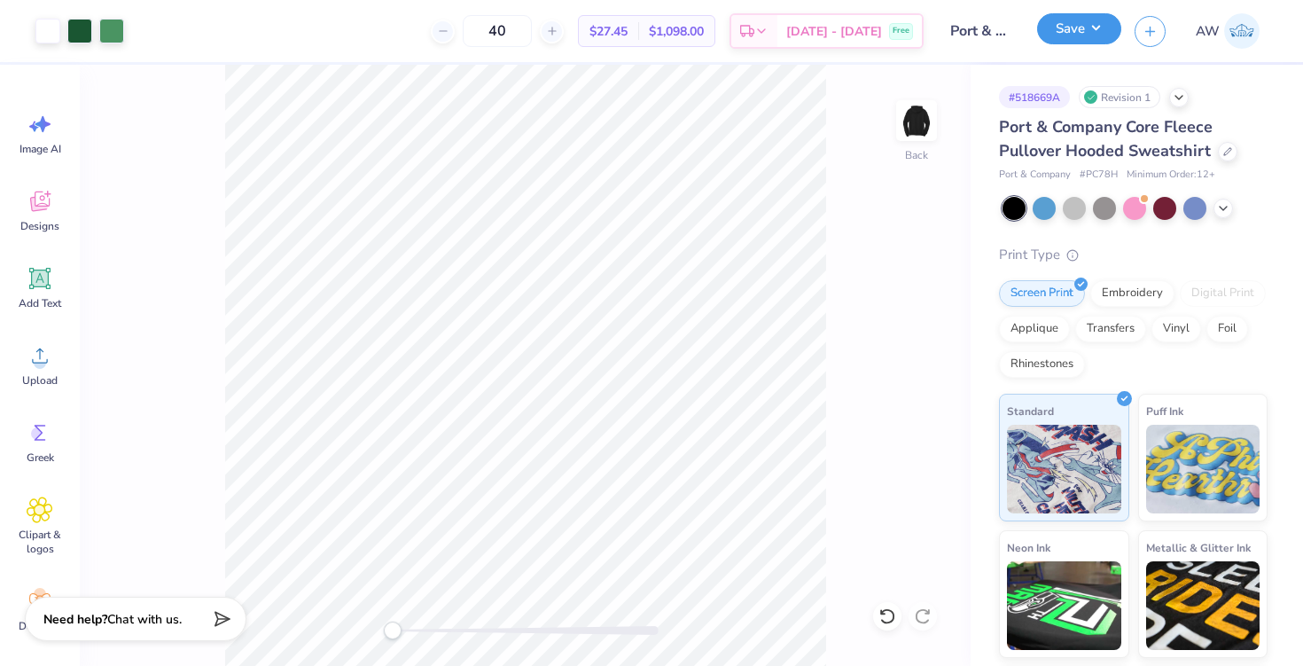
click at [1090, 32] on button "Save" at bounding box center [1079, 28] width 84 height 31
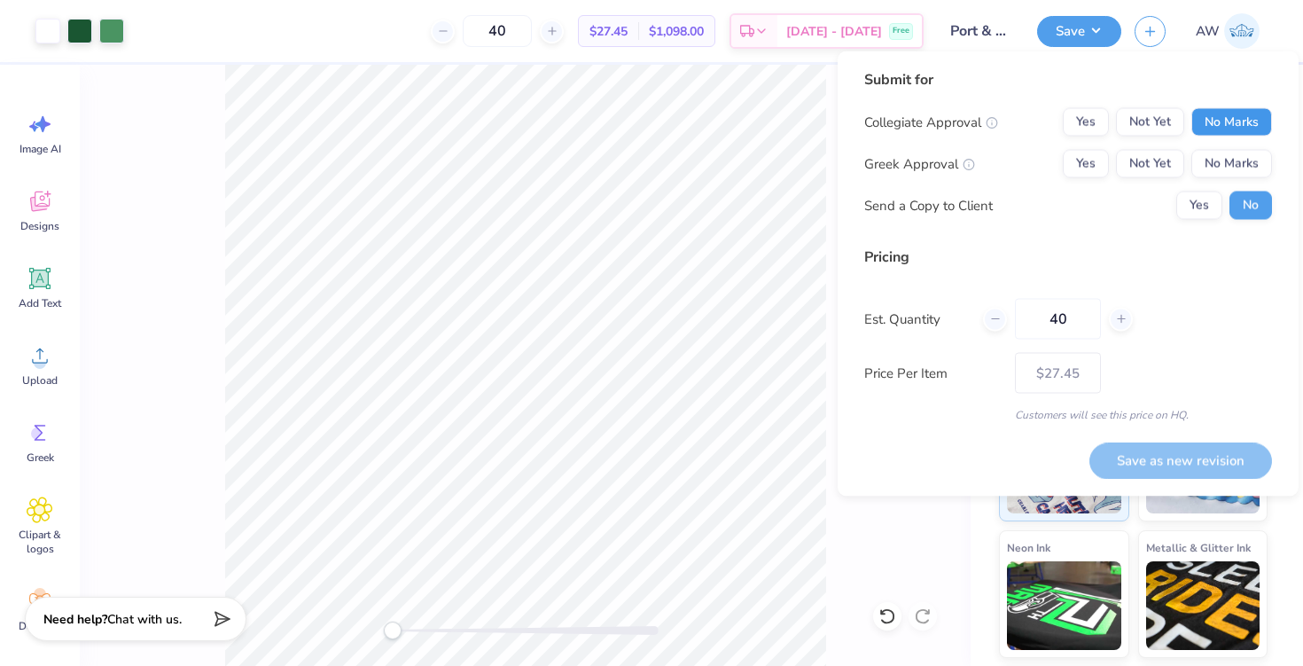
click at [1219, 119] on button "No Marks" at bounding box center [1231, 122] width 81 height 28
click at [1219, 152] on button "No Marks" at bounding box center [1231, 164] width 81 height 28
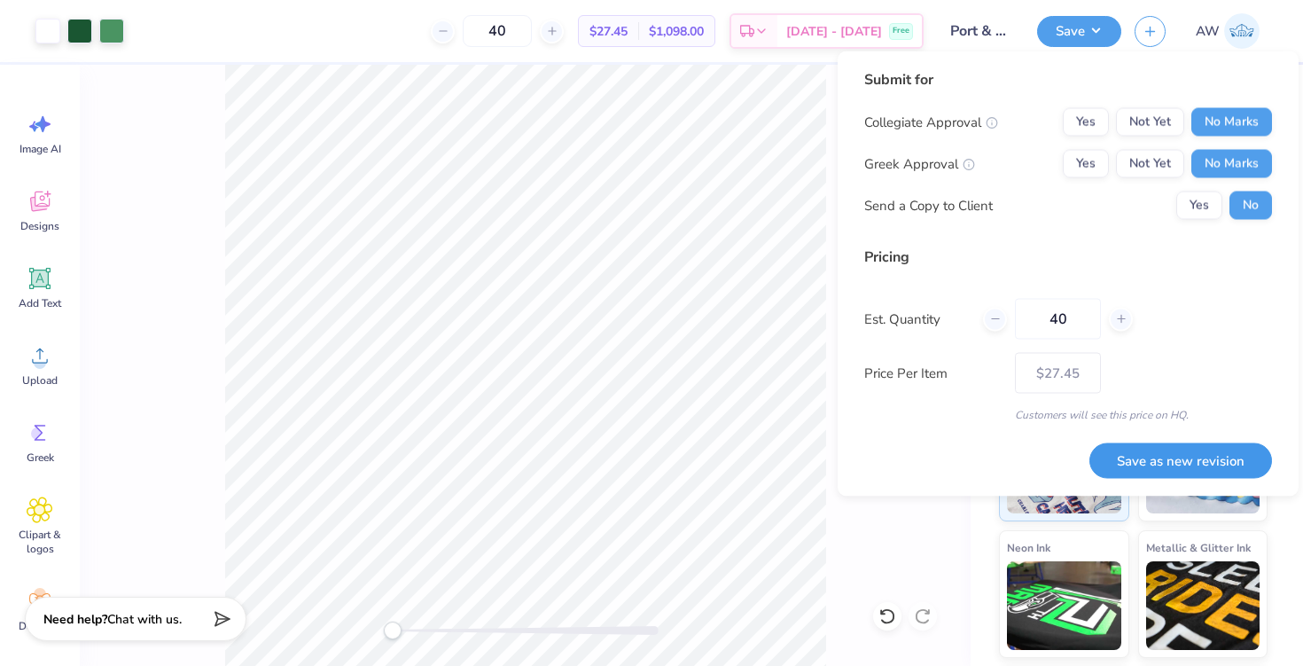
click at [1188, 461] on button "Save as new revision" at bounding box center [1180, 460] width 183 height 36
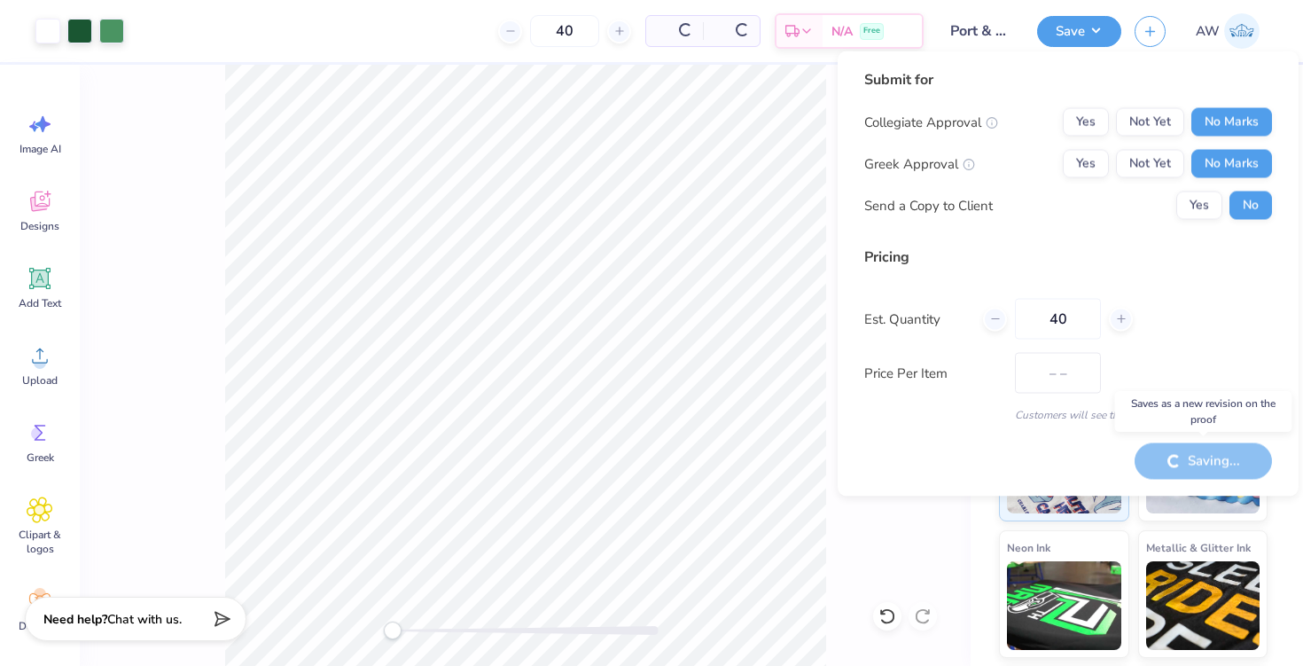
type input "$27.45"
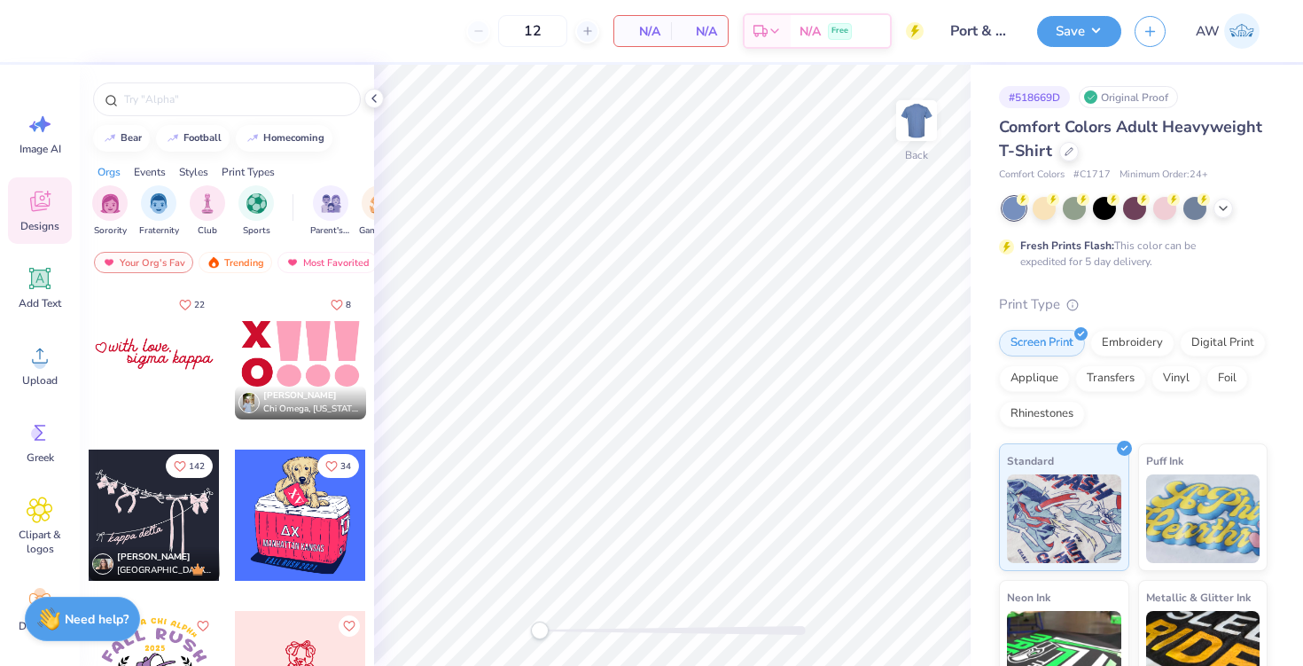
click at [1057, 146] on div "Comfort Colors Adult Heavyweight T-Shirt" at bounding box center [1133, 139] width 269 height 48
click at [1060, 147] on div at bounding box center [1068, 149] width 19 height 19
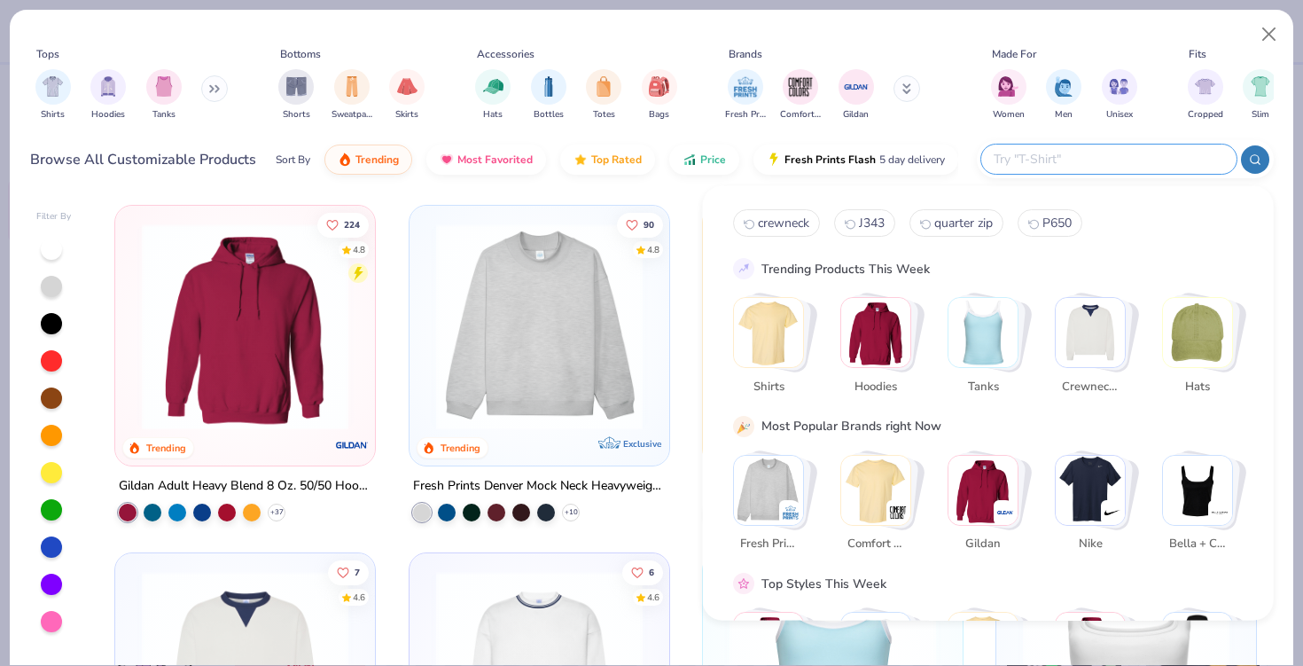
click at [1196, 156] on input "text" at bounding box center [1108, 159] width 232 height 20
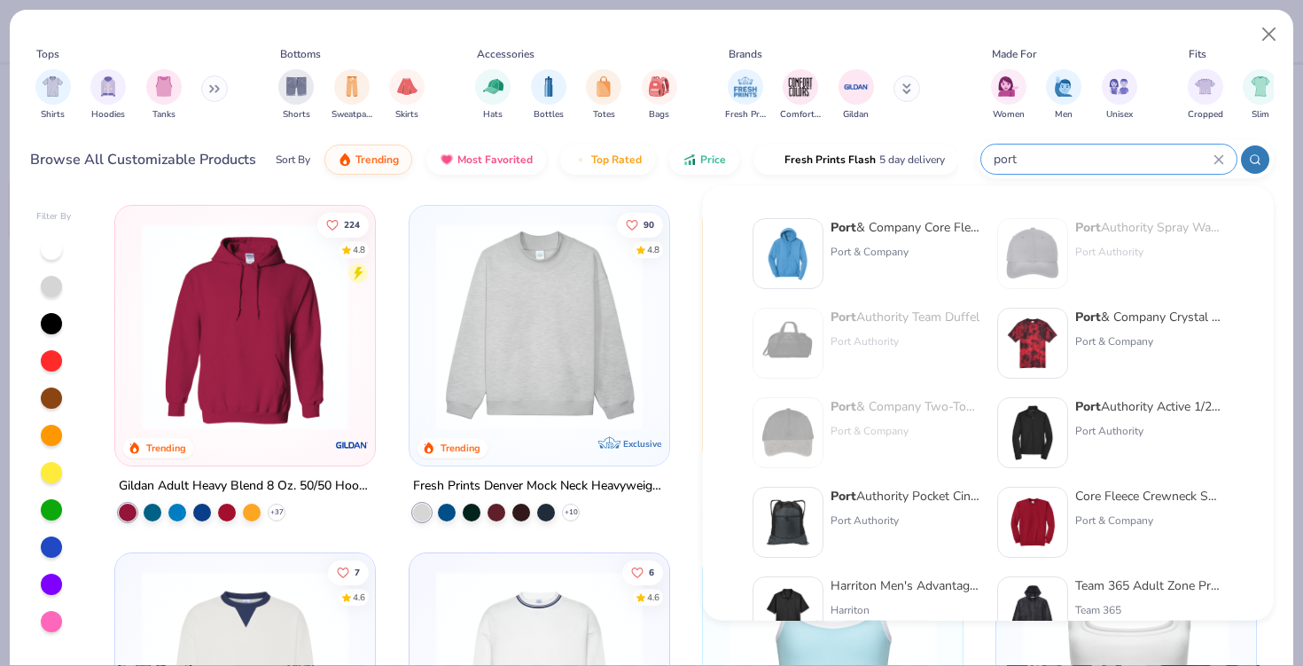
type input "port"
click at [889, 246] on div "Port & Company" at bounding box center [904, 252] width 149 height 16
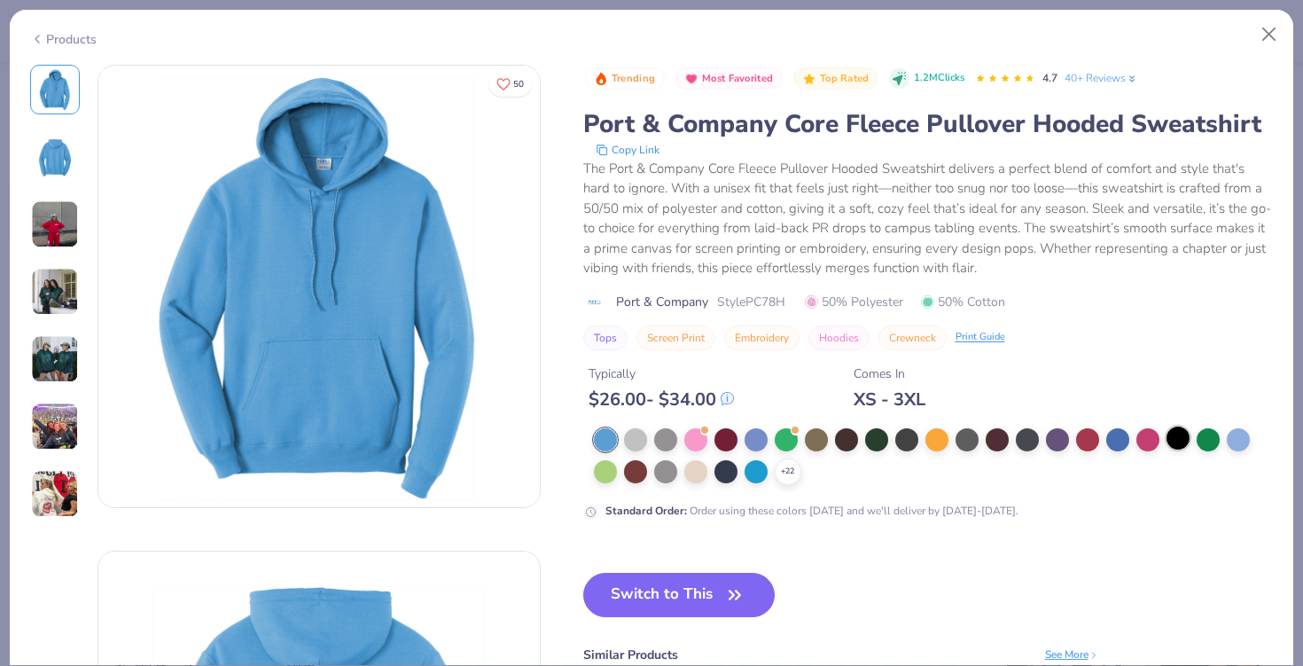
click at [1166, 443] on div at bounding box center [1177, 437] width 23 height 23
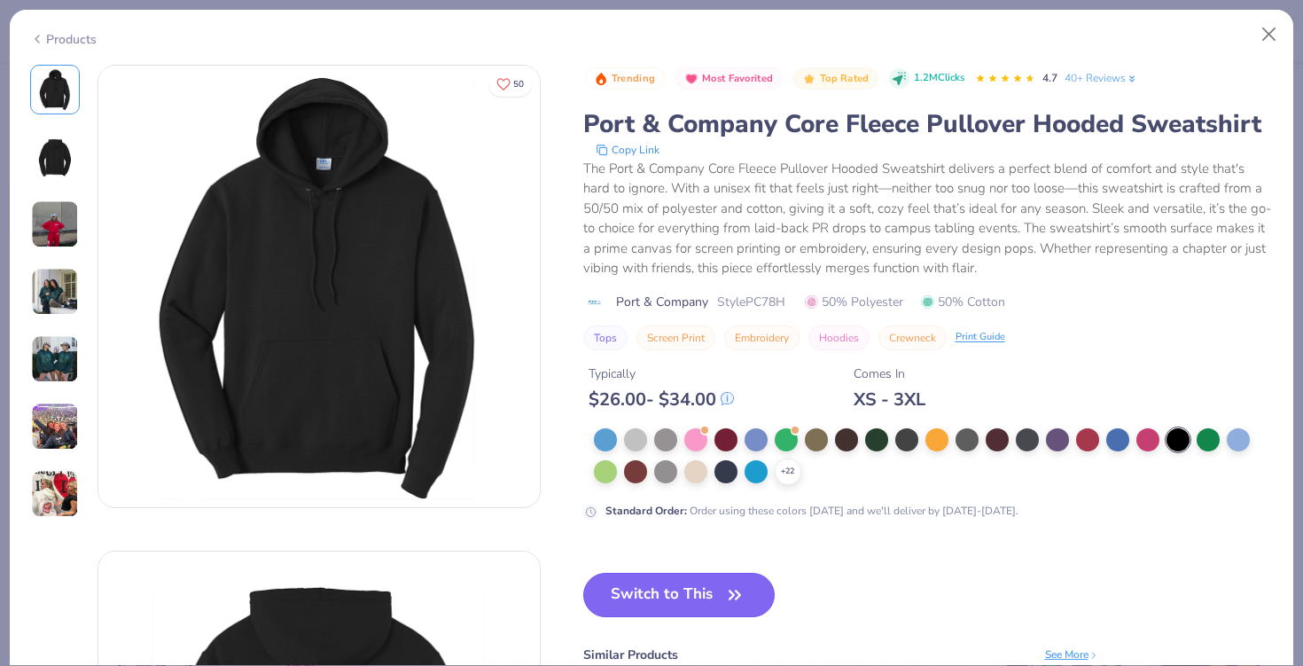
click at [654, 580] on button "Switch to This" at bounding box center [679, 594] width 192 height 44
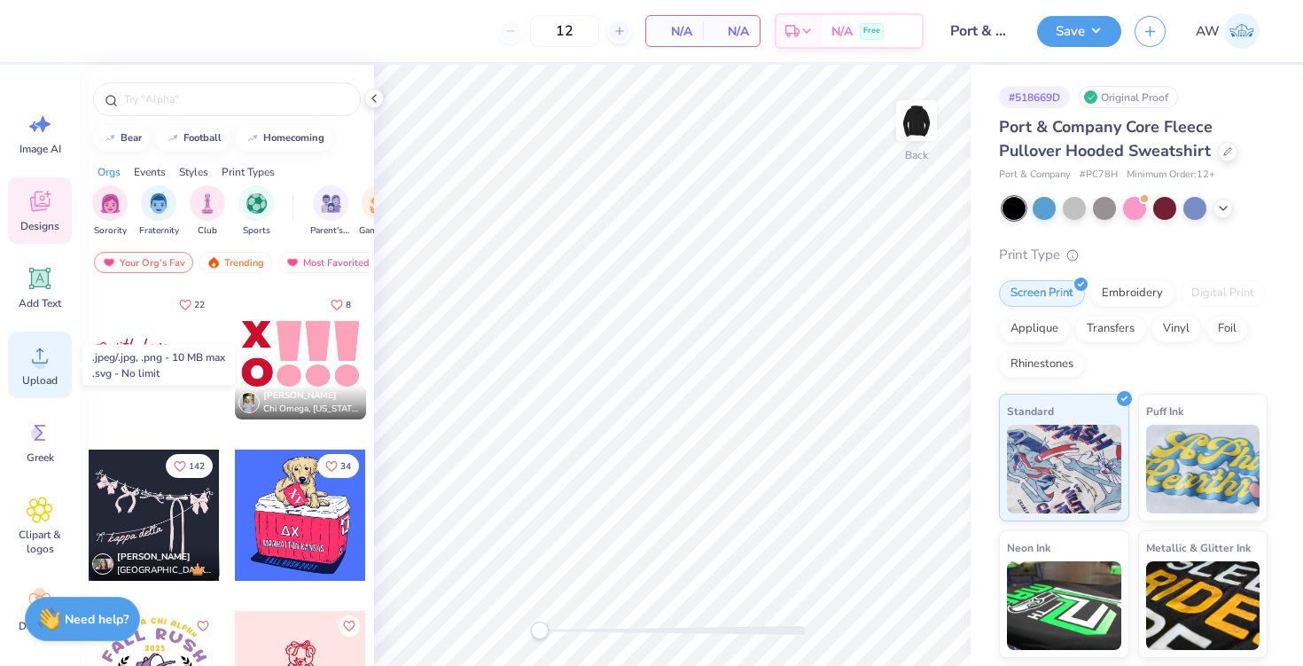
click at [31, 377] on span "Upload" at bounding box center [39, 380] width 35 height 14
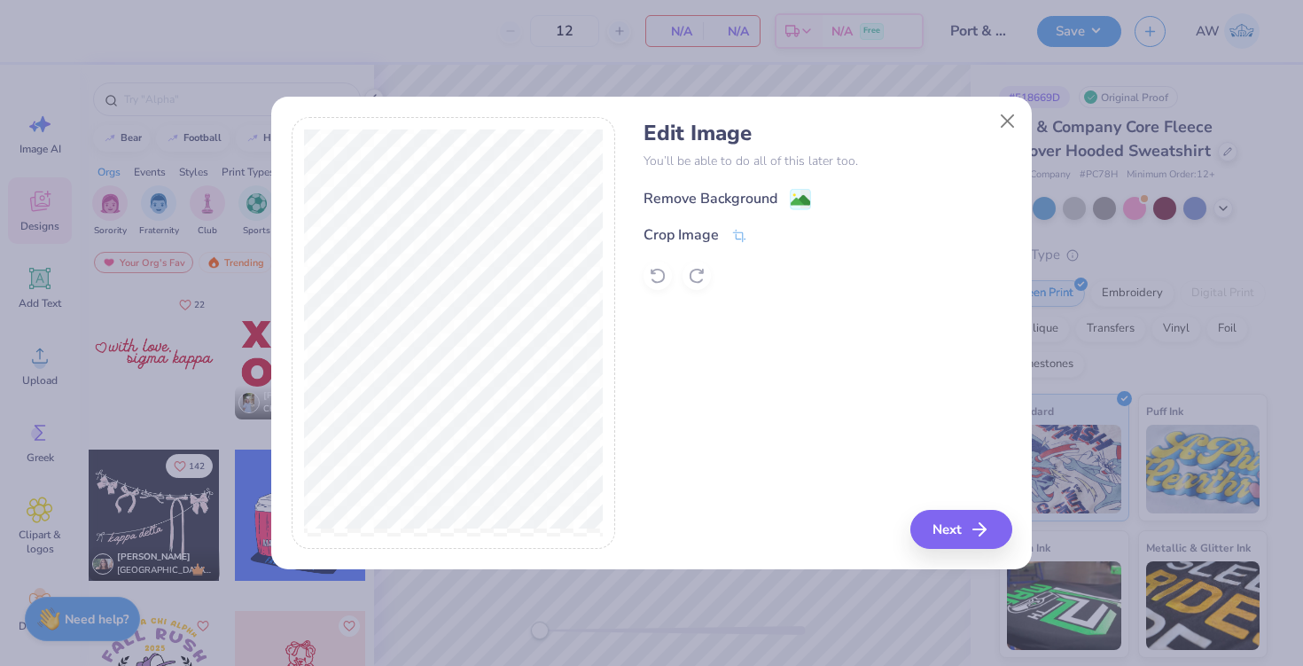
click at [720, 199] on div "Remove Background" at bounding box center [710, 198] width 134 height 21
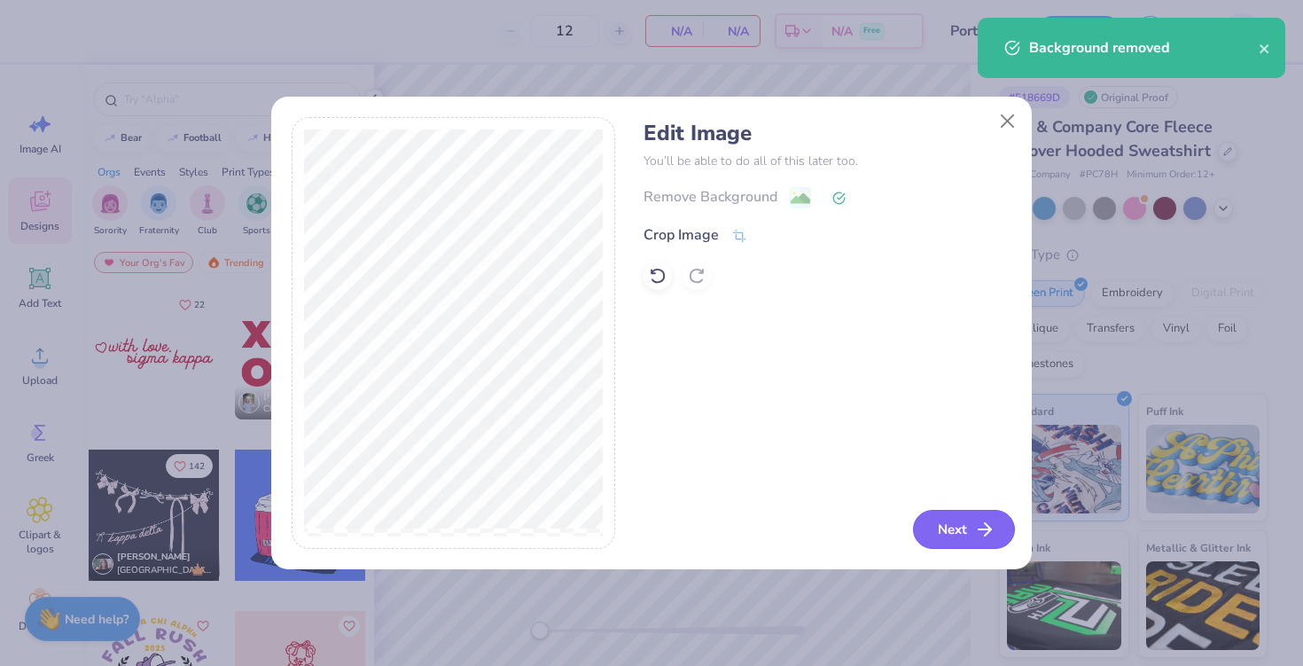
click at [938, 531] on button "Next" at bounding box center [964, 529] width 102 height 39
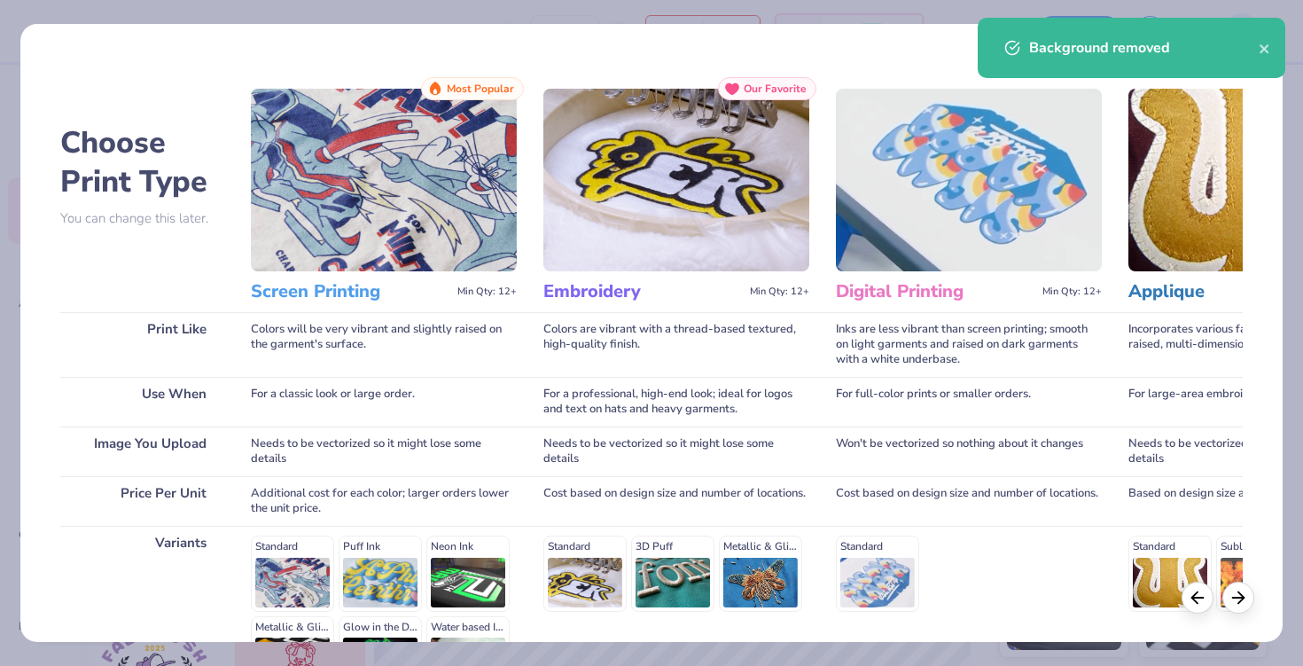
scroll to position [218, 0]
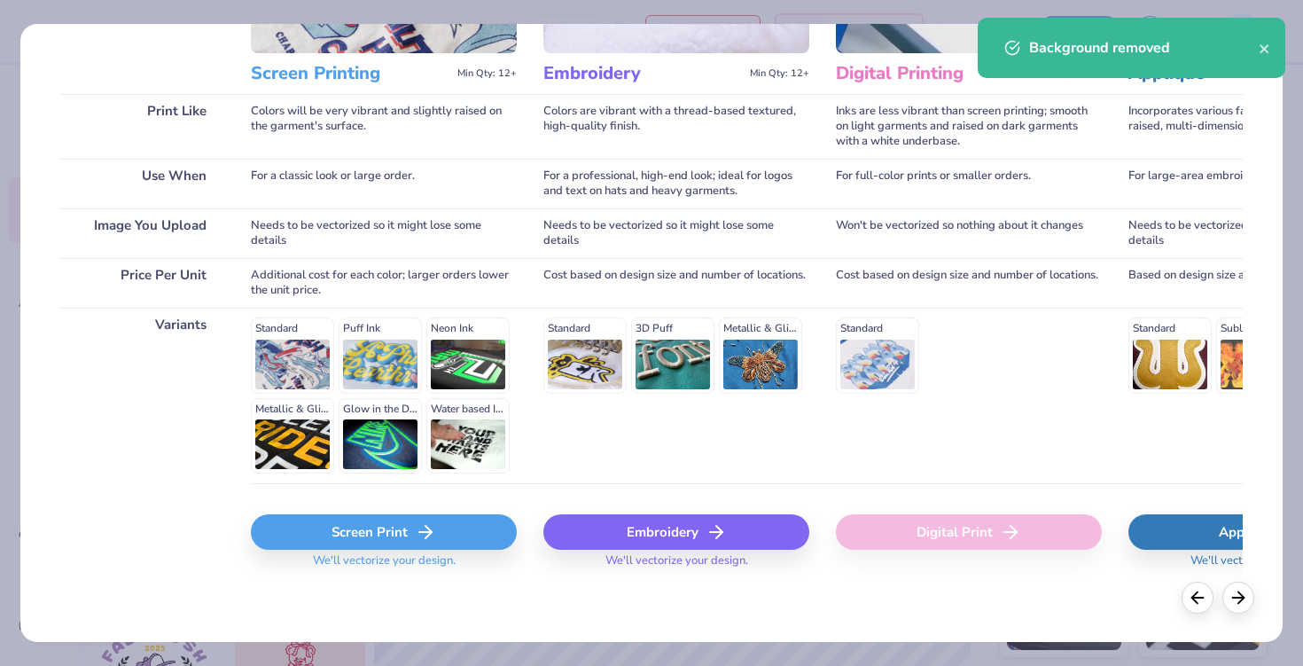
click at [384, 535] on div "Screen Print" at bounding box center [384, 531] width 266 height 35
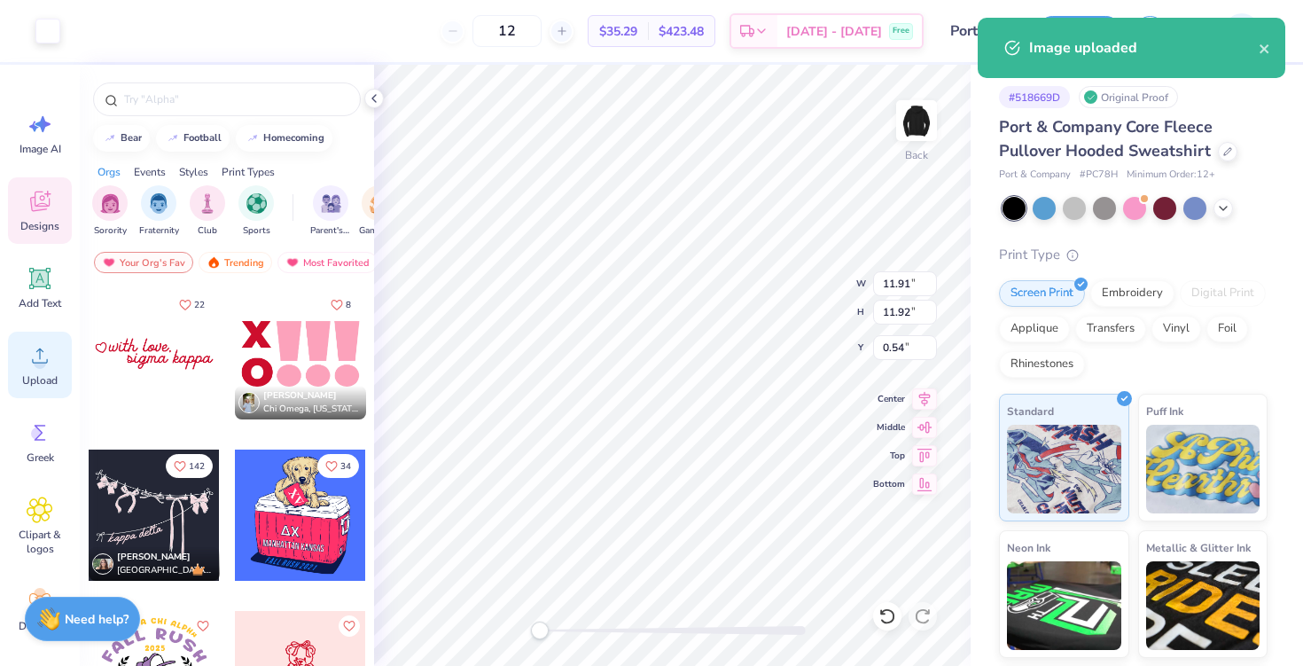
click at [36, 368] on icon at bounding box center [40, 355] width 27 height 27
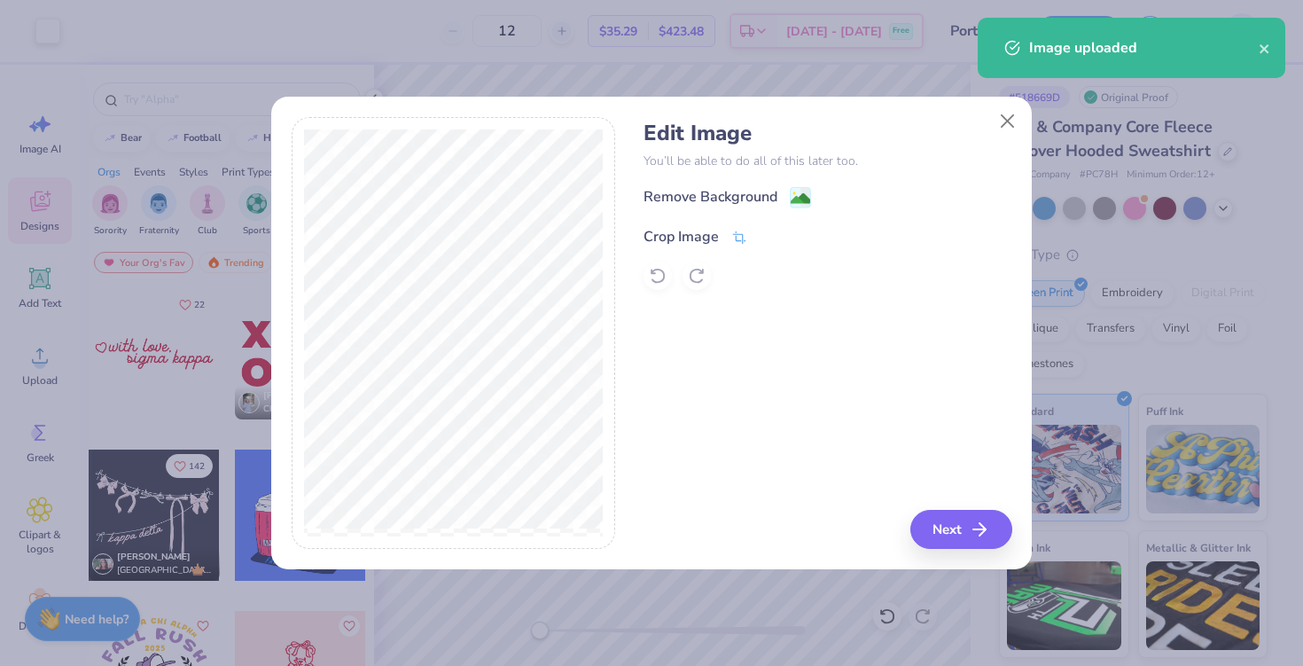
click at [723, 240] on div "Crop Image" at bounding box center [695, 236] width 104 height 21
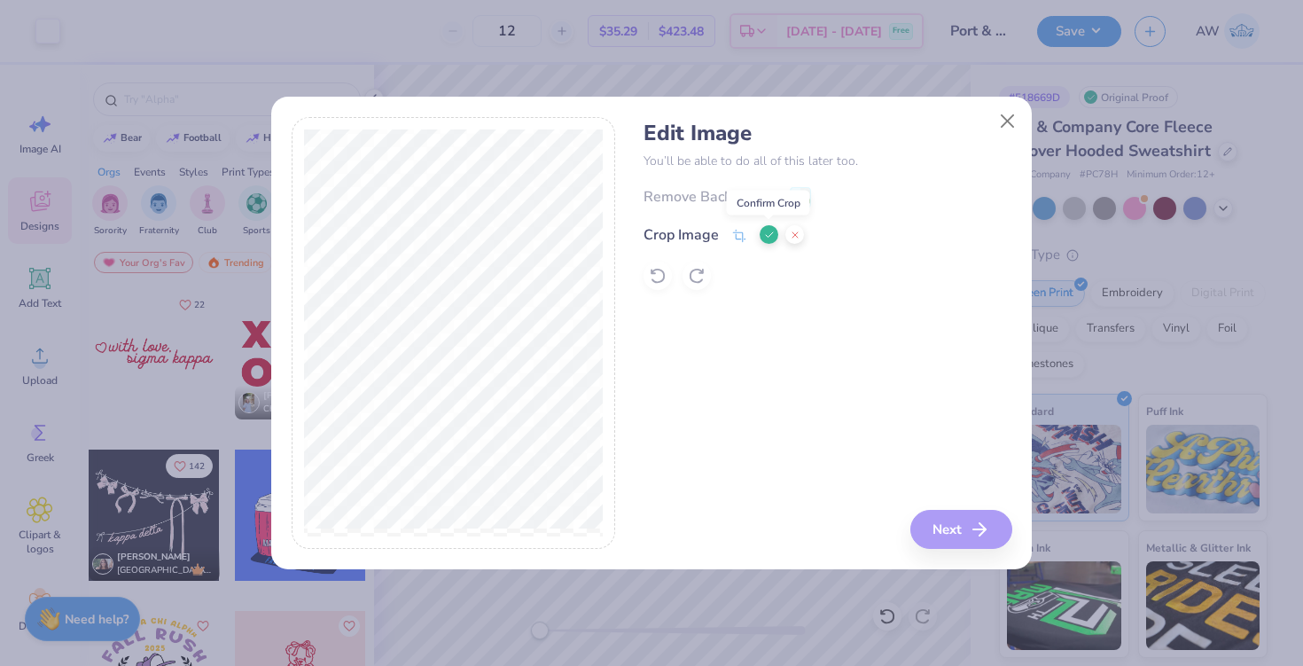
click at [764, 231] on icon at bounding box center [769, 235] width 11 height 11
click at [727, 206] on div "Remove Background" at bounding box center [710, 198] width 134 height 21
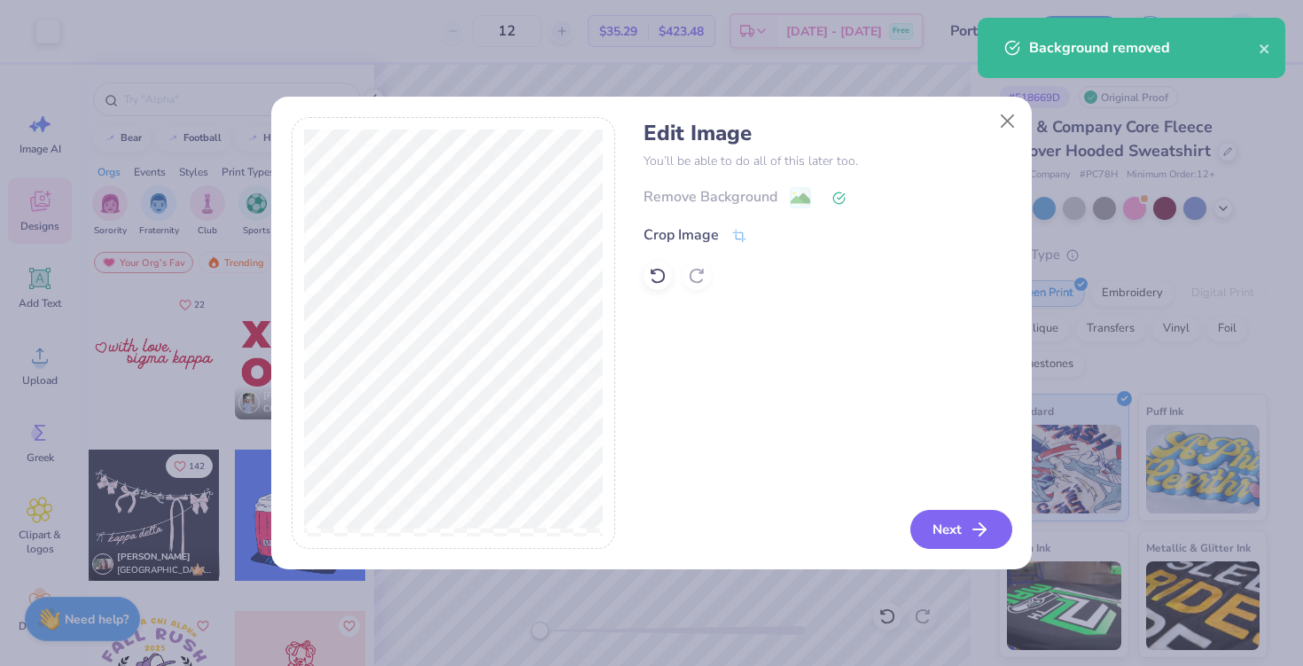
click at [945, 530] on button "Next" at bounding box center [961, 529] width 102 height 39
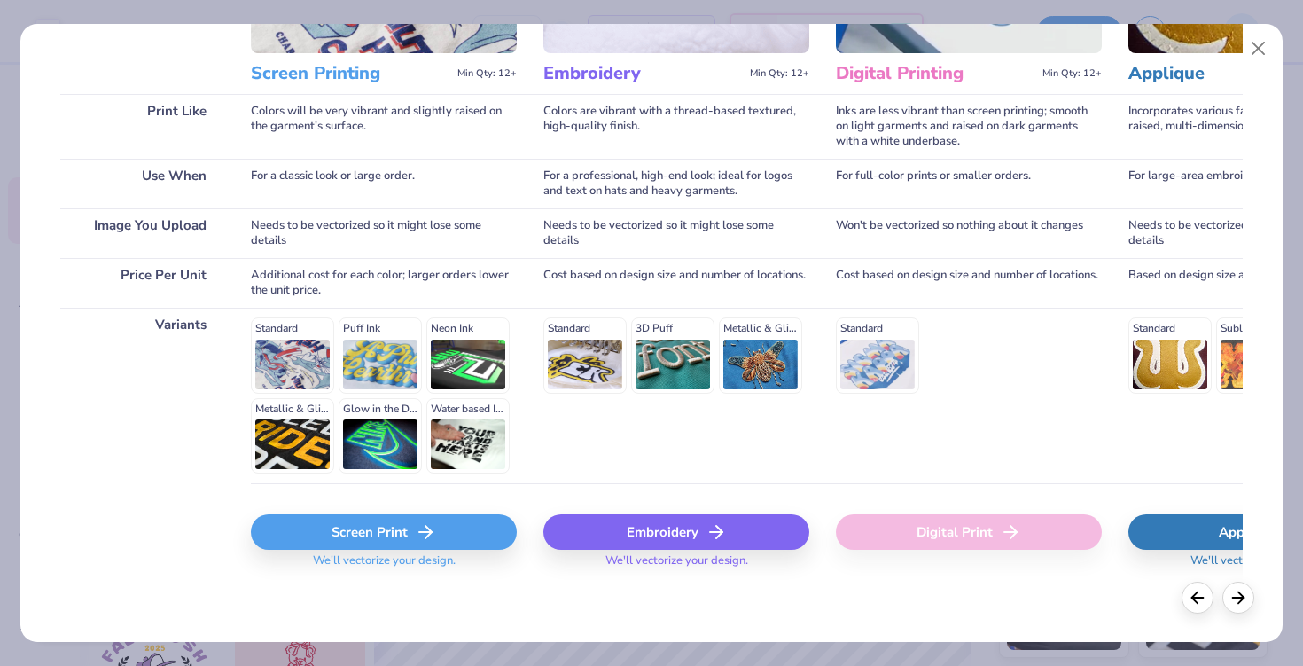
click at [393, 524] on div "Screen Print" at bounding box center [384, 531] width 266 height 35
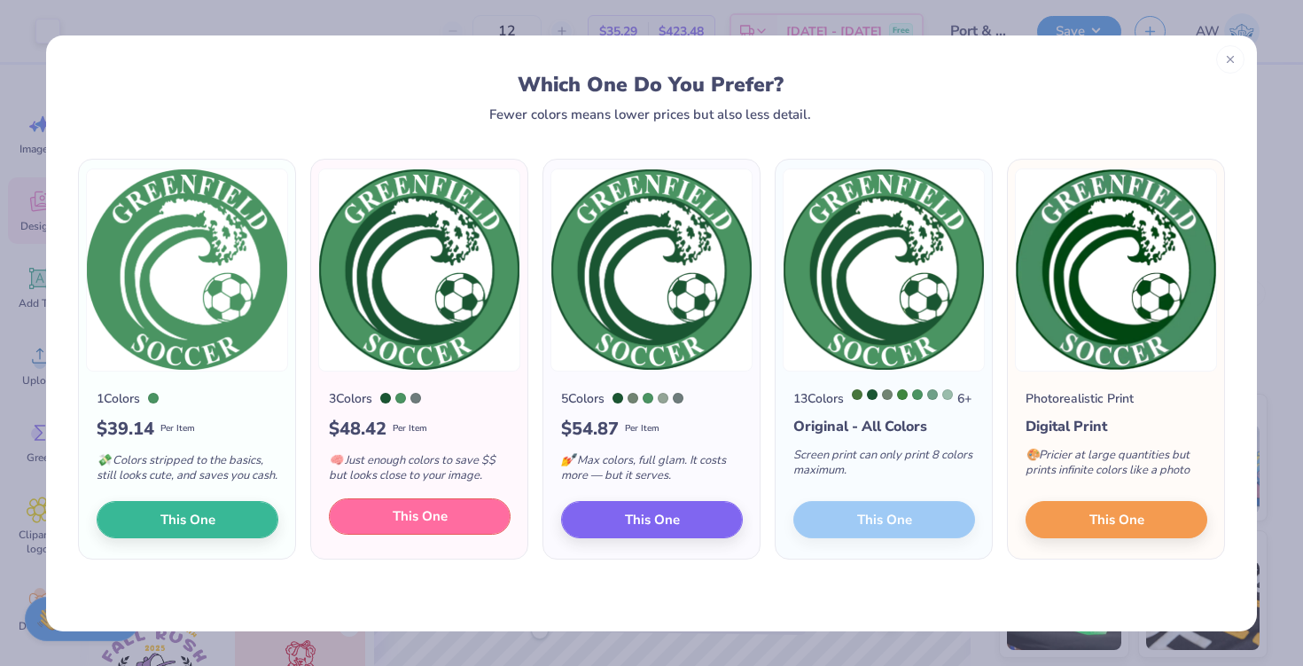
click at [432, 526] on span "This One" at bounding box center [420, 516] width 55 height 20
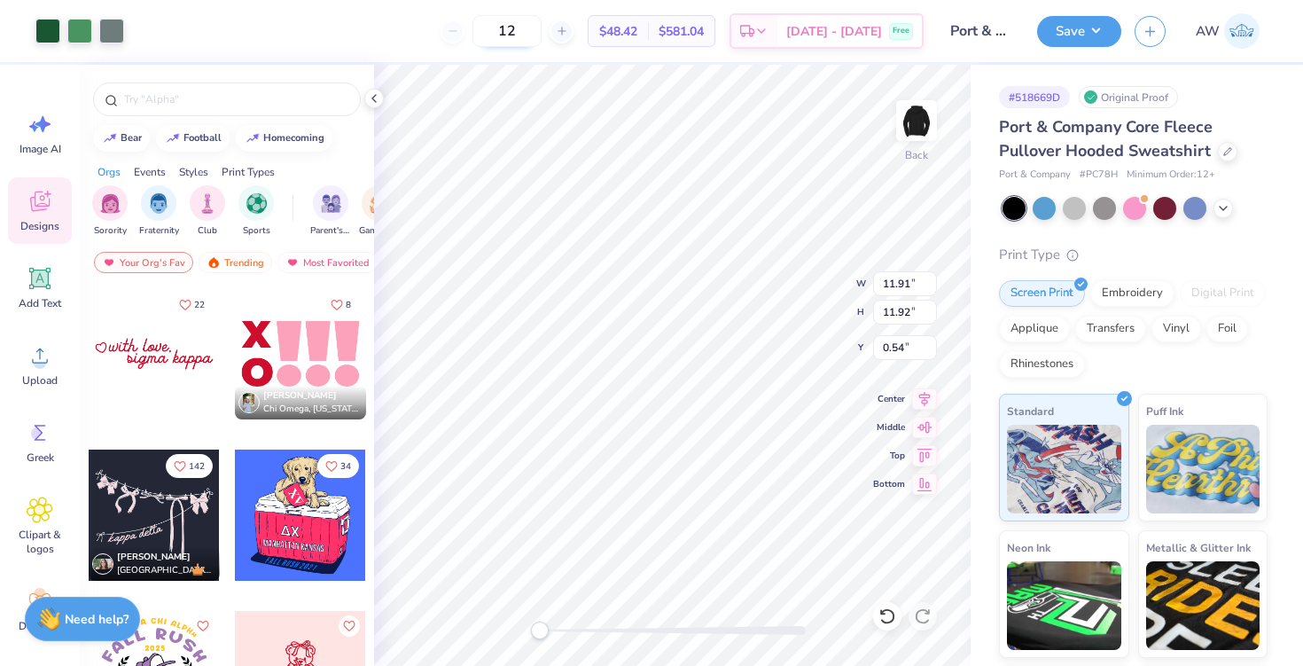
click at [538, 28] on input "12" at bounding box center [506, 31] width 69 height 32
type input "1"
type input "40"
click at [884, 609] on icon at bounding box center [887, 616] width 18 height 18
type input "11.92"
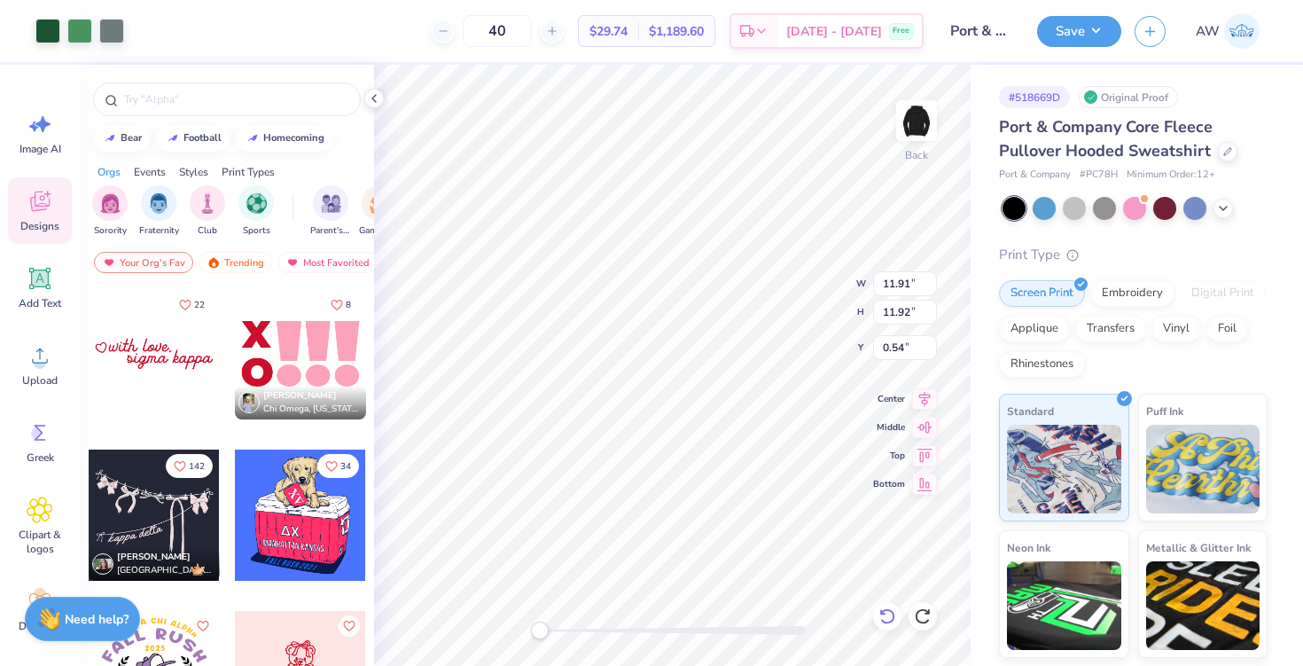
click at [884, 622] on icon at bounding box center [886, 616] width 15 height 16
click at [915, 614] on icon at bounding box center [922, 616] width 15 height 16
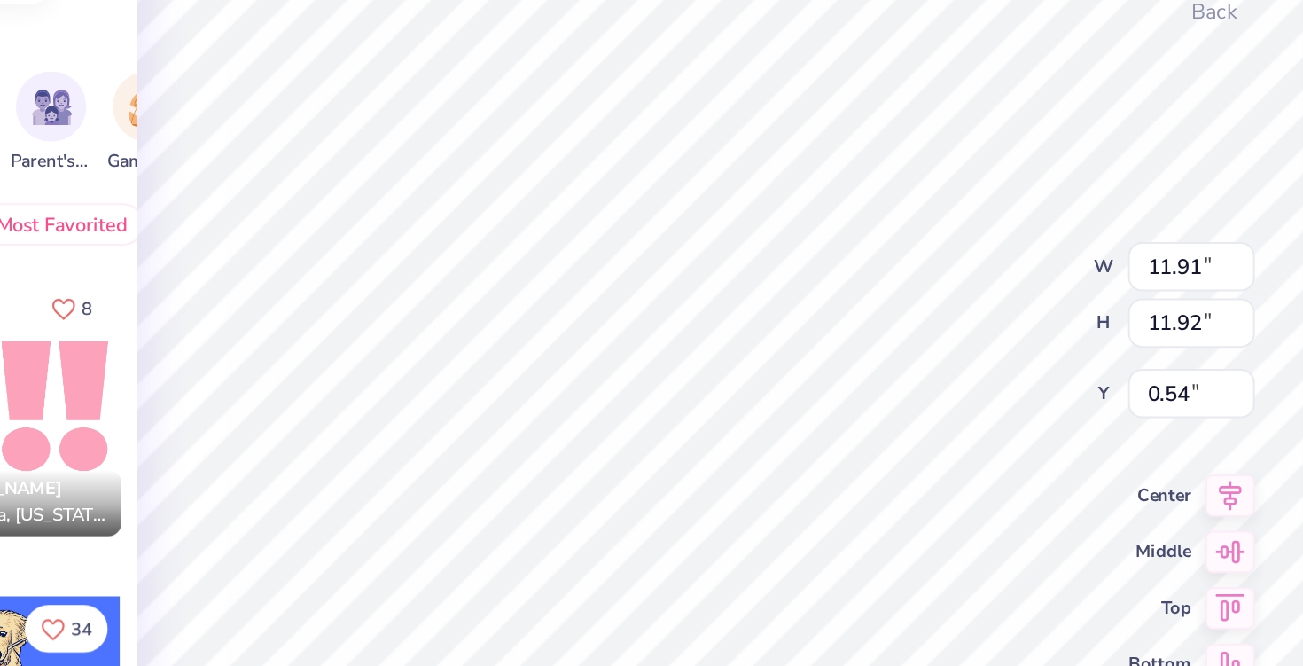
type input "6.79"
type input "5.66"
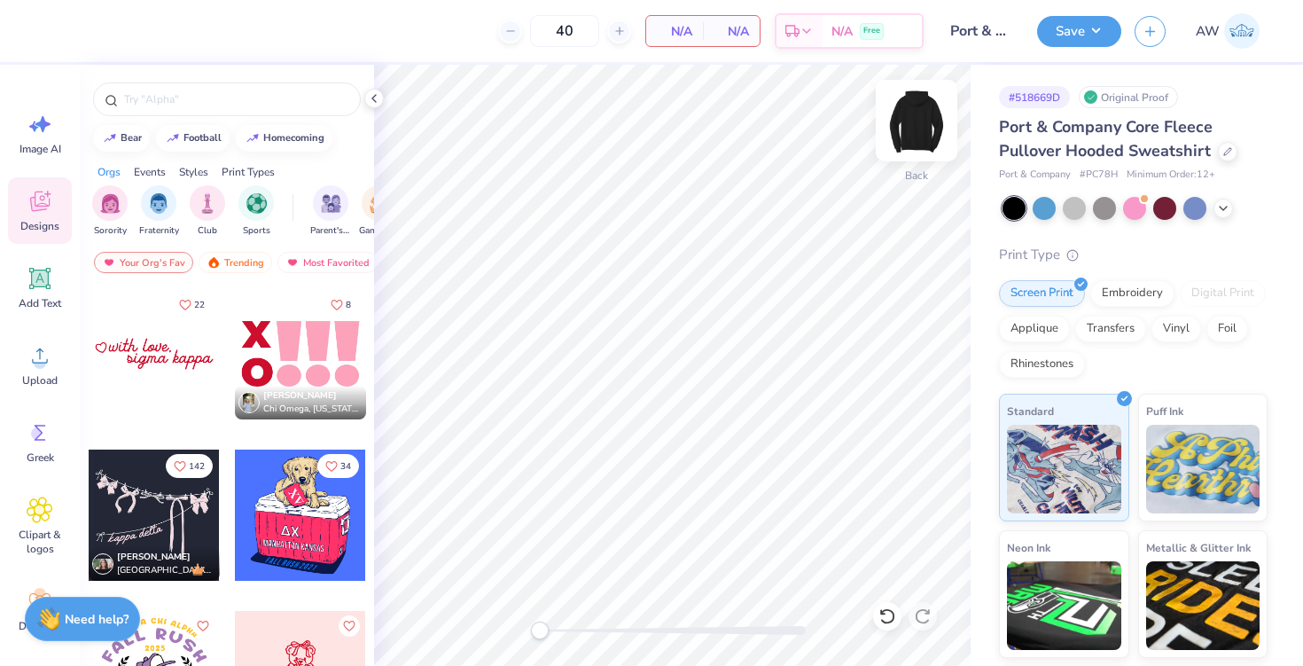
click at [914, 120] on img at bounding box center [916, 120] width 71 height 71
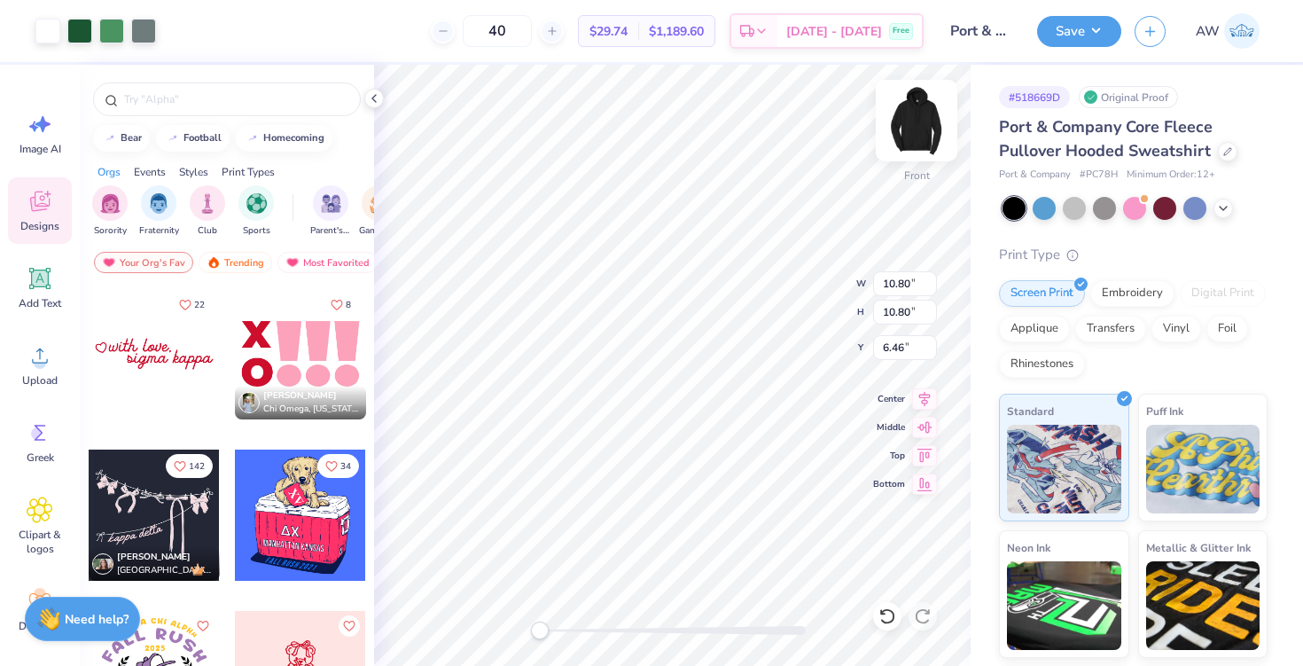
type input "10.80"
type input "6.00"
click at [896, 131] on img at bounding box center [916, 120] width 71 height 71
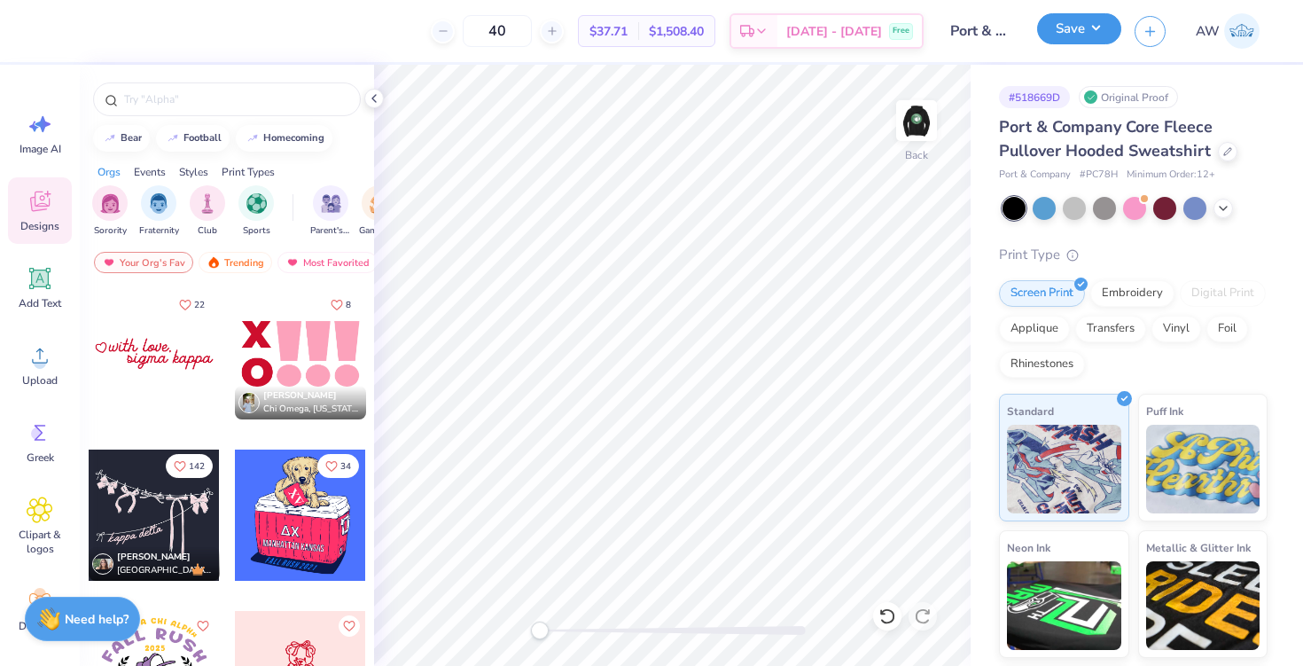
click at [1065, 27] on button "Save" at bounding box center [1079, 28] width 84 height 31
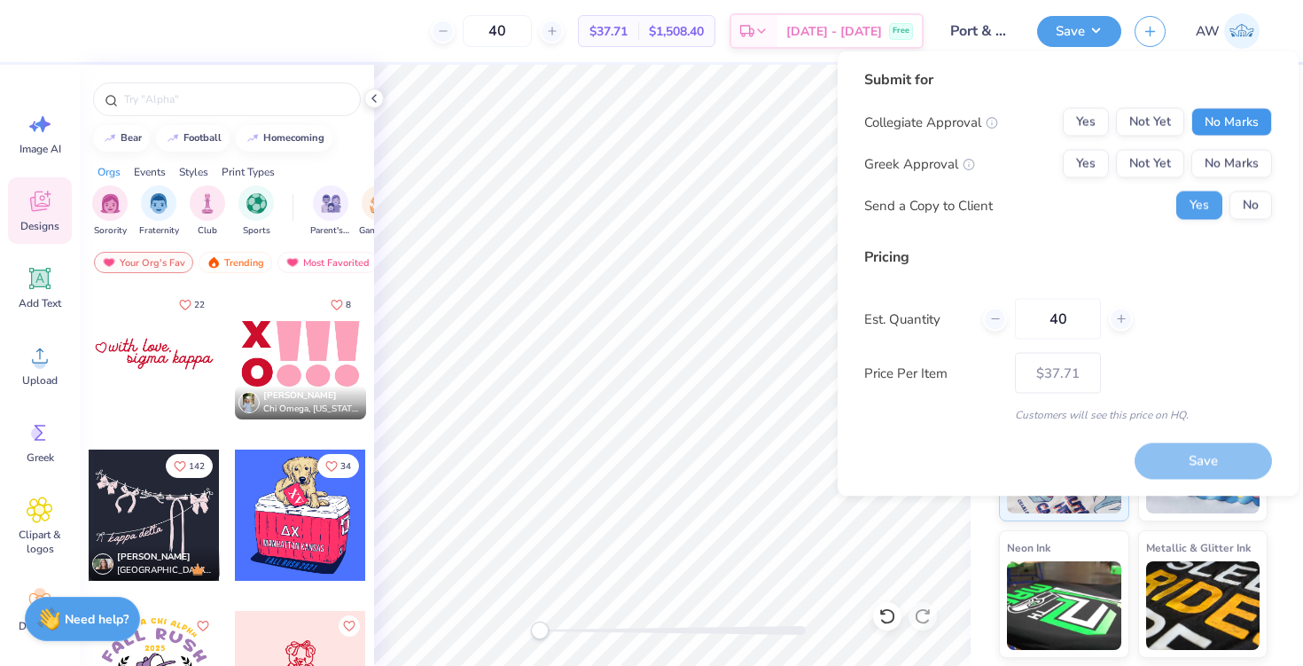
click at [1220, 129] on button "No Marks" at bounding box center [1231, 122] width 81 height 28
click at [1220, 167] on button "No Marks" at bounding box center [1231, 164] width 81 height 28
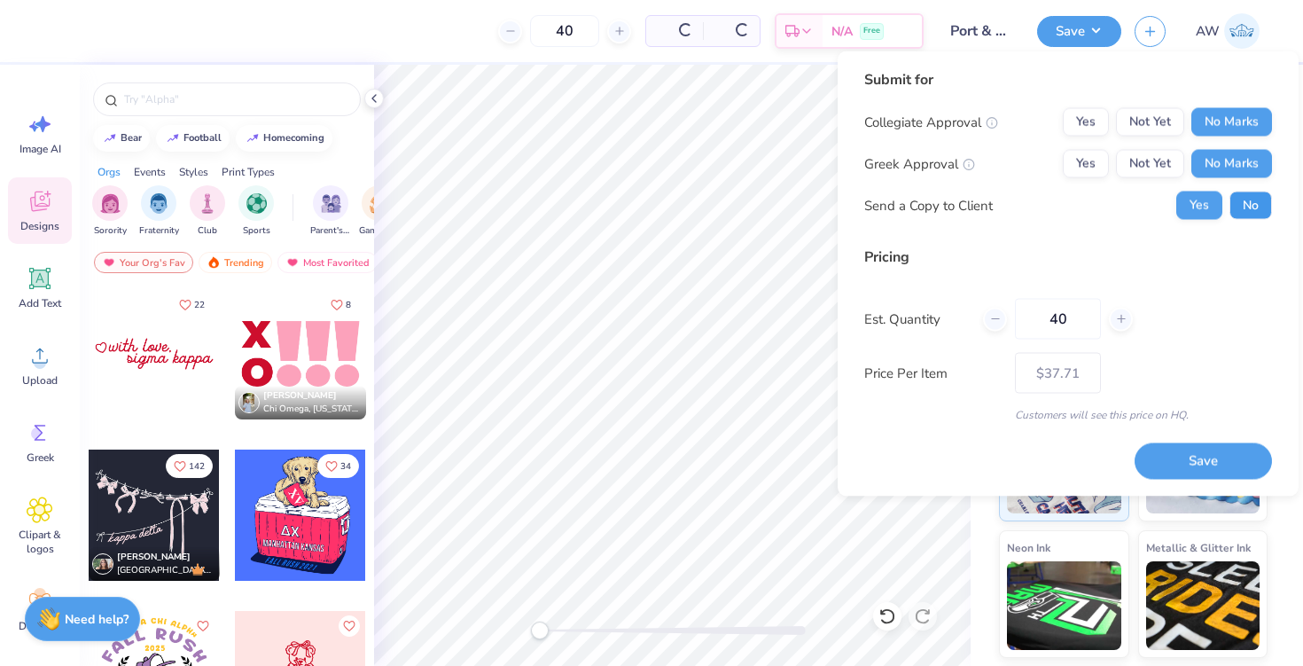
click at [1235, 199] on button "No" at bounding box center [1250, 205] width 43 height 28
click at [1181, 456] on button "Save" at bounding box center [1202, 460] width 137 height 36
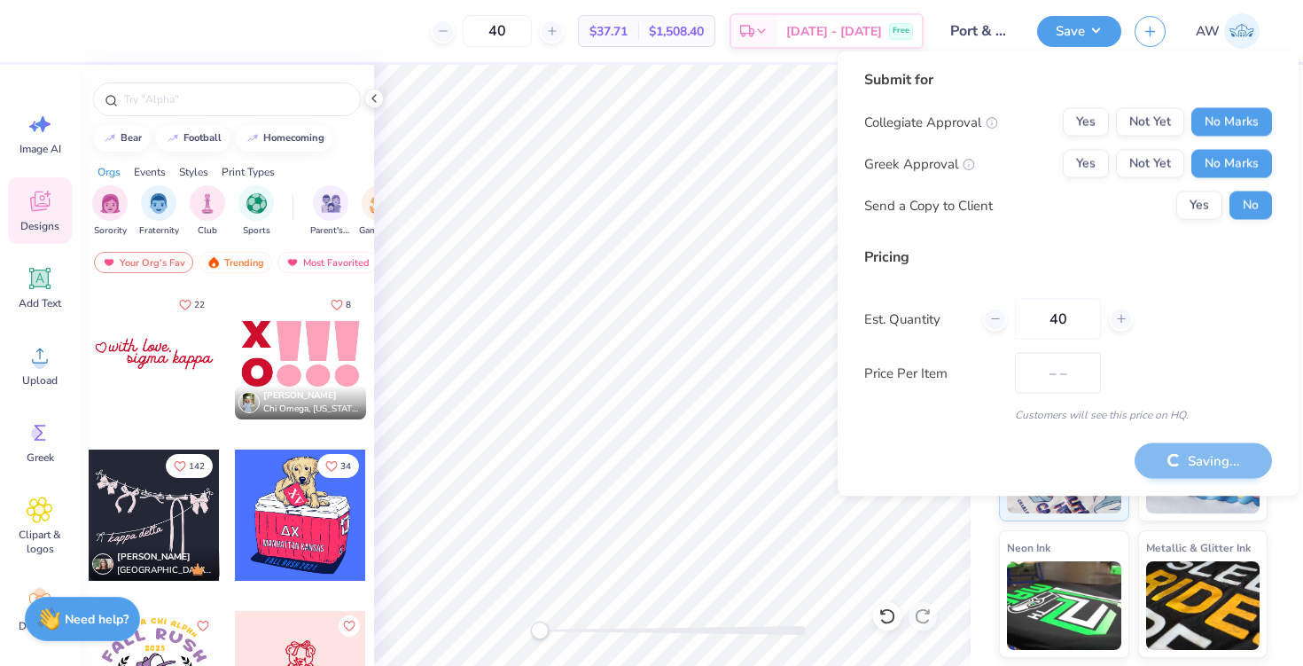
type input "$37.71"
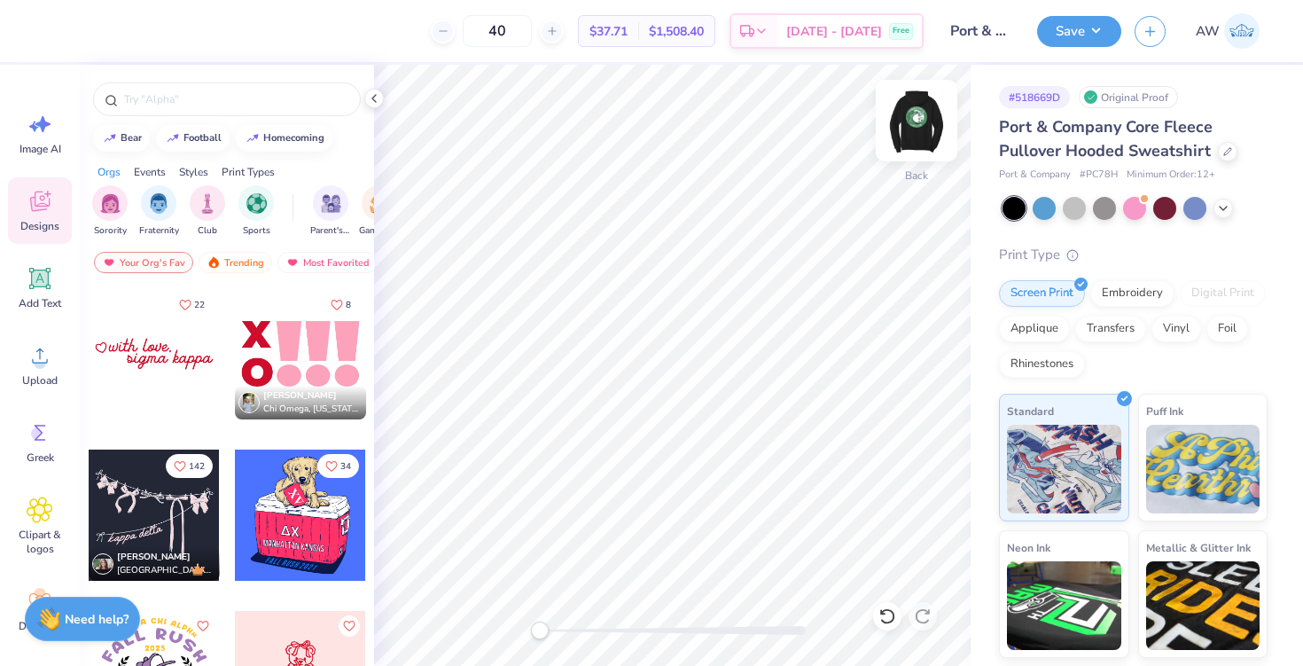
click at [928, 135] on img at bounding box center [916, 120] width 71 height 71
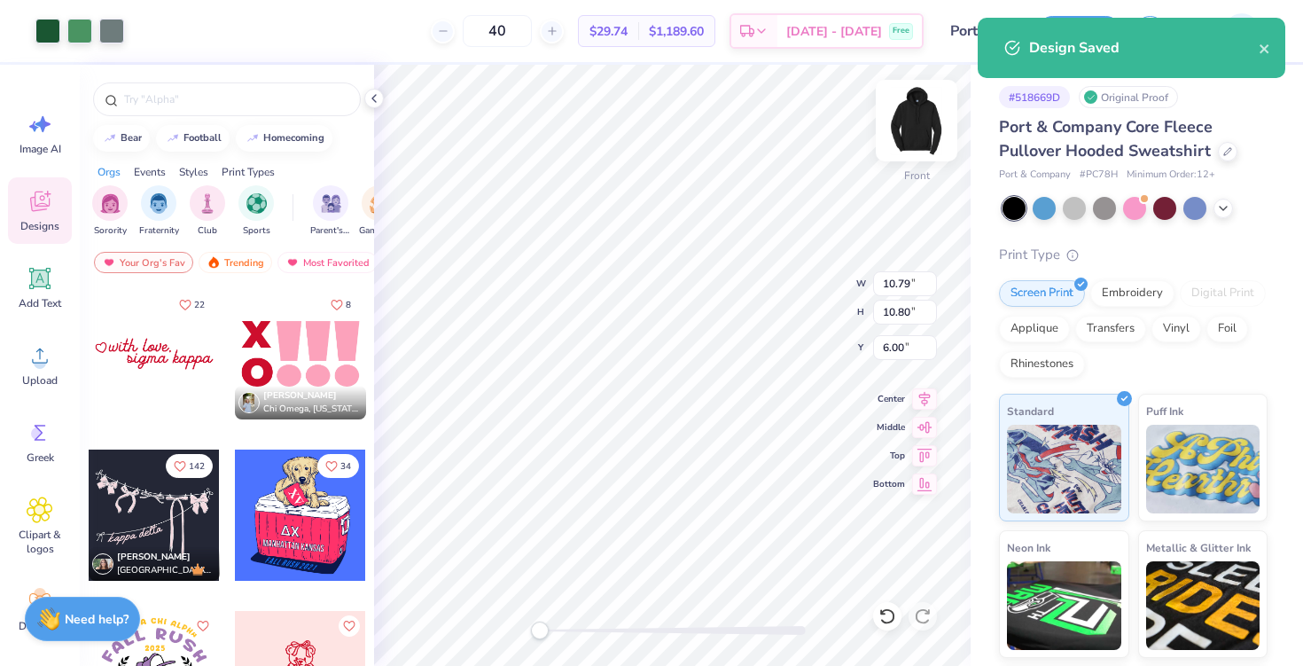
type input "9.62"
type input "9.63"
type input "7.17"
click at [886, 615] on icon at bounding box center [887, 616] width 18 height 18
type input "10.79"
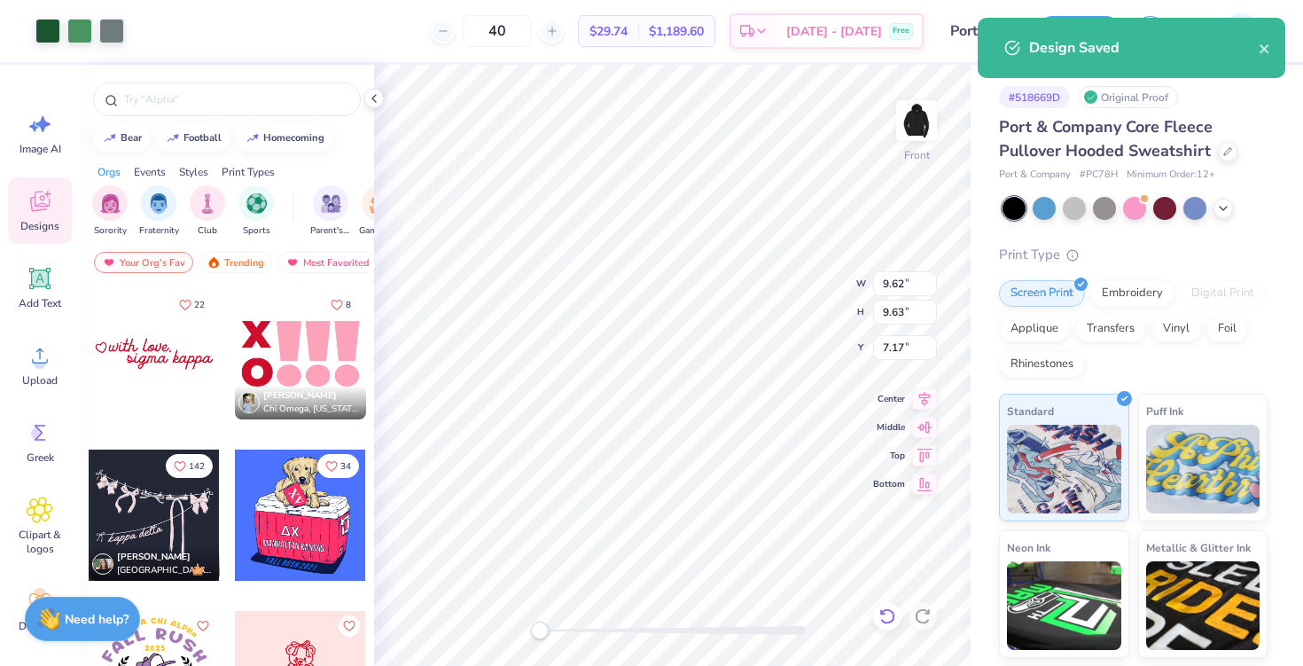
type input "10.80"
type input "6.00"
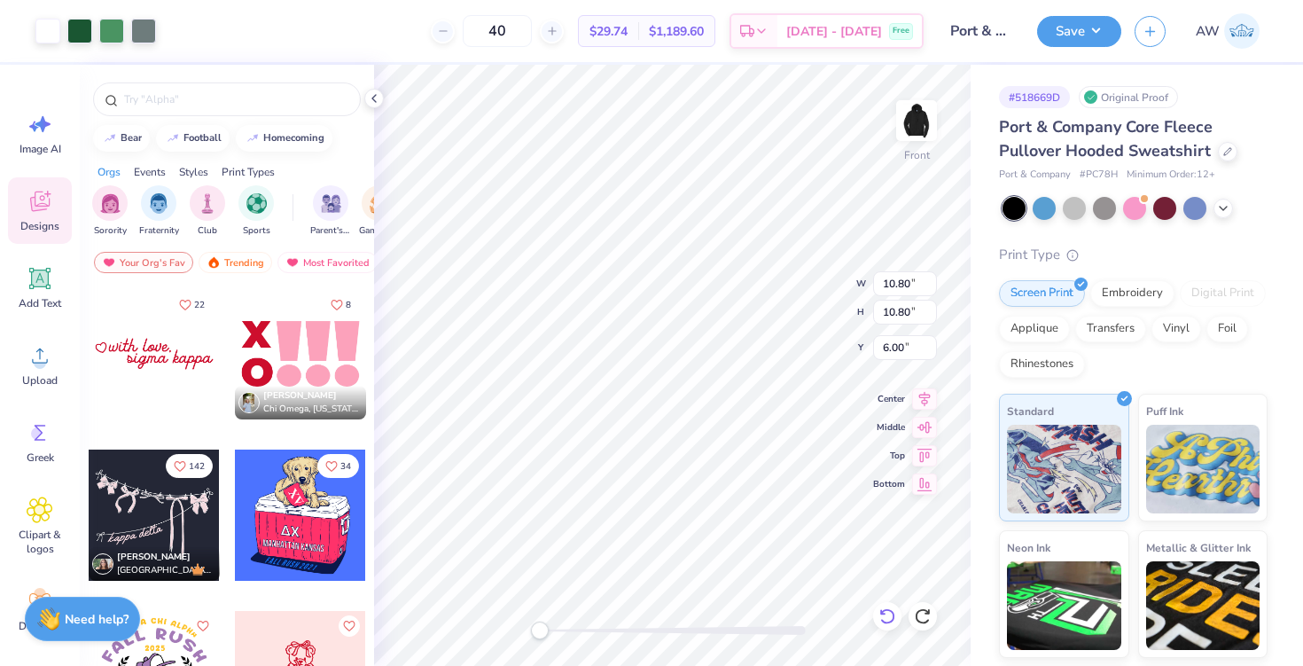
type input "9.80"
type input "6.20"
click at [1065, 19] on button "Save" at bounding box center [1079, 28] width 84 height 31
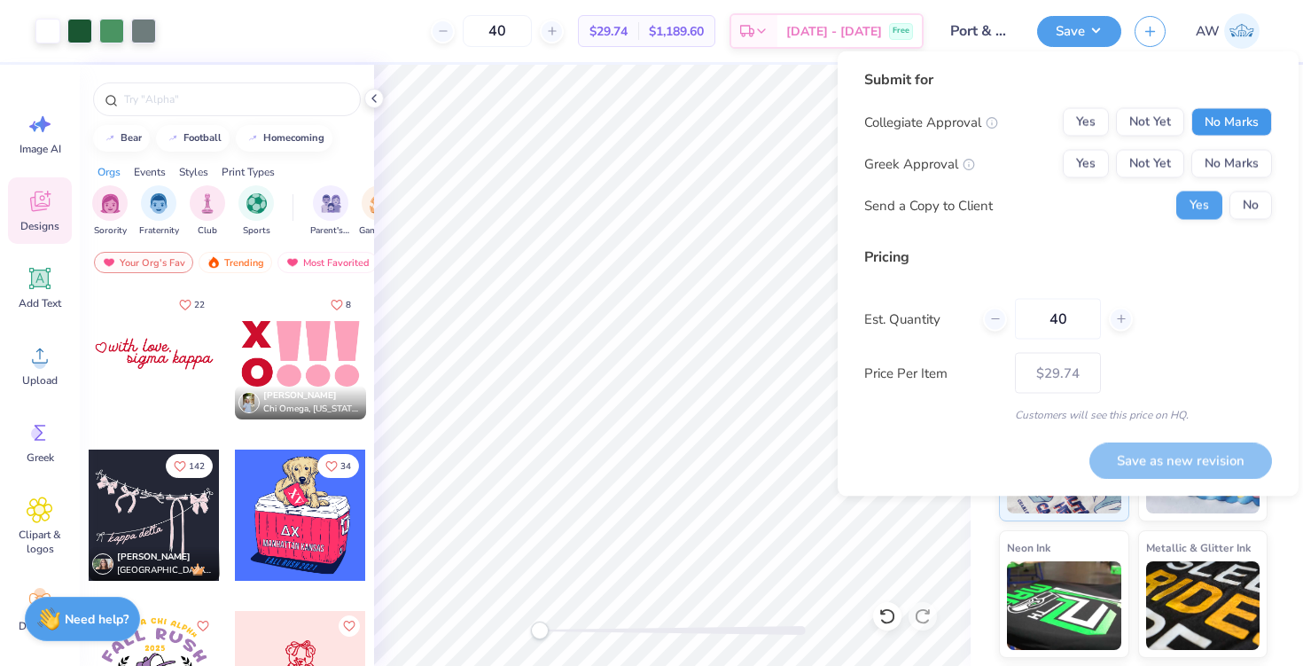
click at [1229, 129] on button "No Marks" at bounding box center [1231, 122] width 81 height 28
click at [1229, 152] on button "No Marks" at bounding box center [1231, 164] width 81 height 28
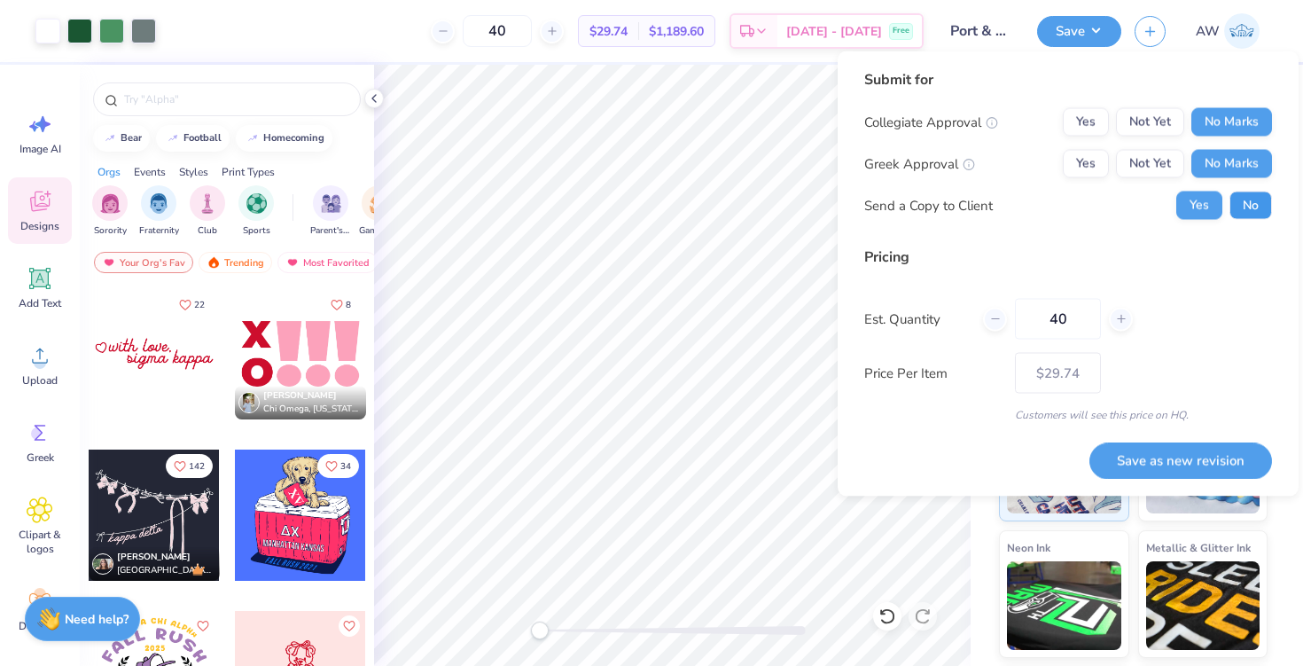
click at [1239, 191] on button "No" at bounding box center [1250, 205] width 43 height 28
click at [1170, 463] on button "Save as new revision" at bounding box center [1180, 460] width 183 height 36
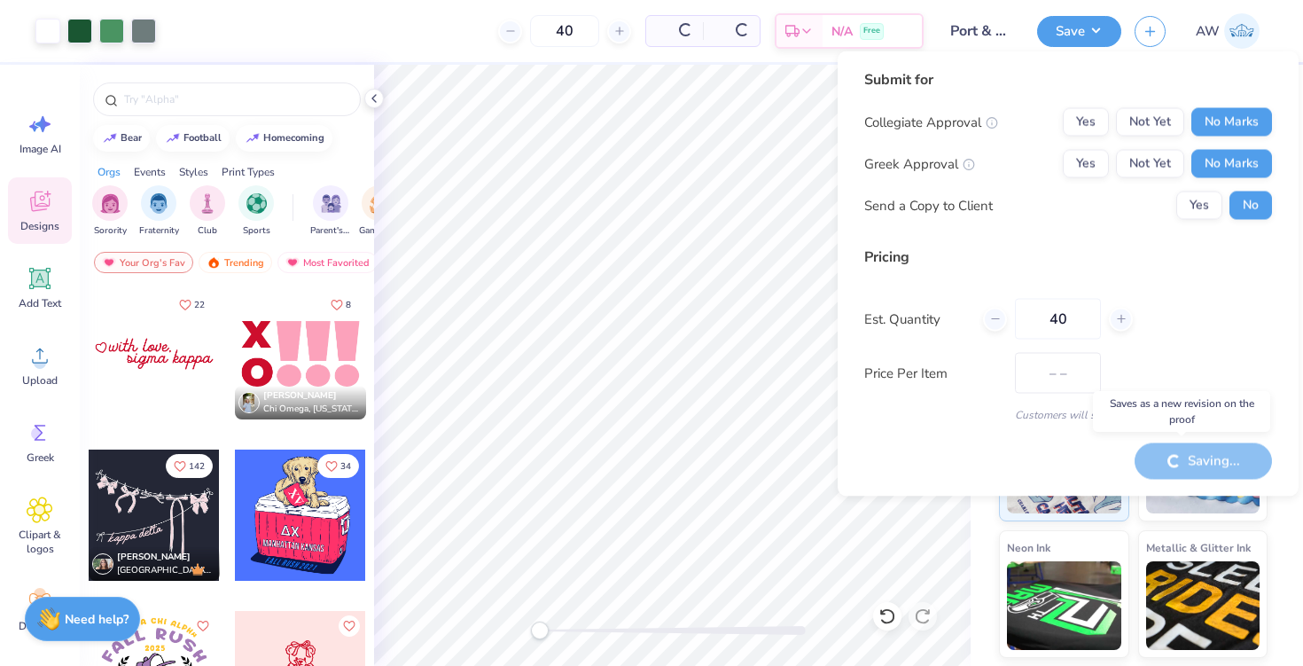
type input "$29.74"
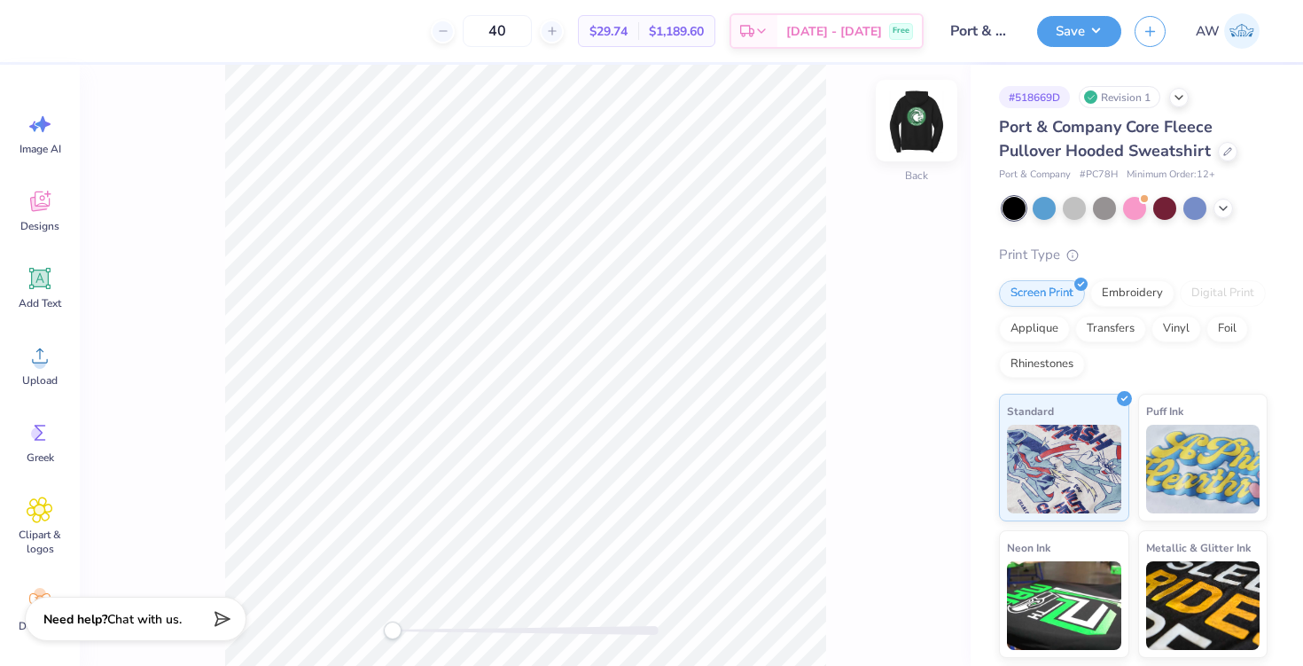
click at [922, 121] on img at bounding box center [916, 120] width 71 height 71
click at [114, 32] on div at bounding box center [111, 29] width 25 height 25
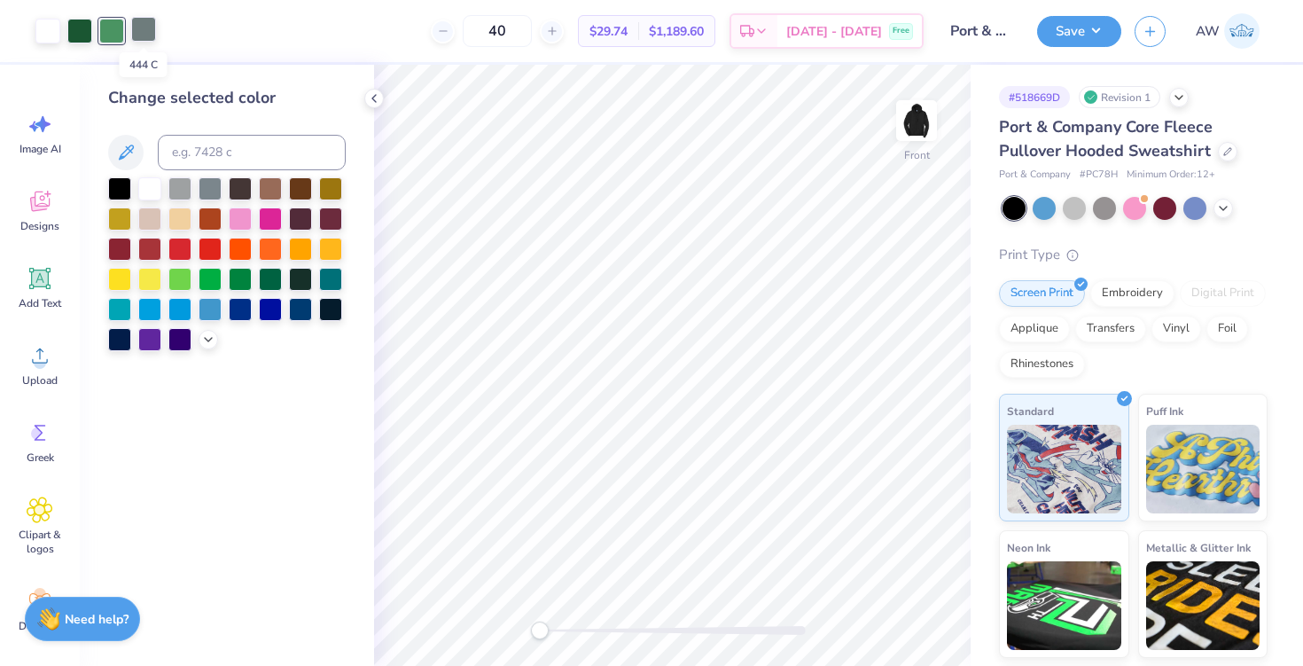
click at [142, 27] on div at bounding box center [143, 29] width 25 height 25
click at [155, 183] on div at bounding box center [149, 186] width 23 height 23
click at [878, 610] on icon at bounding box center [887, 616] width 18 height 18
click at [915, 607] on icon at bounding box center [923, 616] width 18 height 18
click at [1079, 34] on button "Save" at bounding box center [1079, 28] width 84 height 31
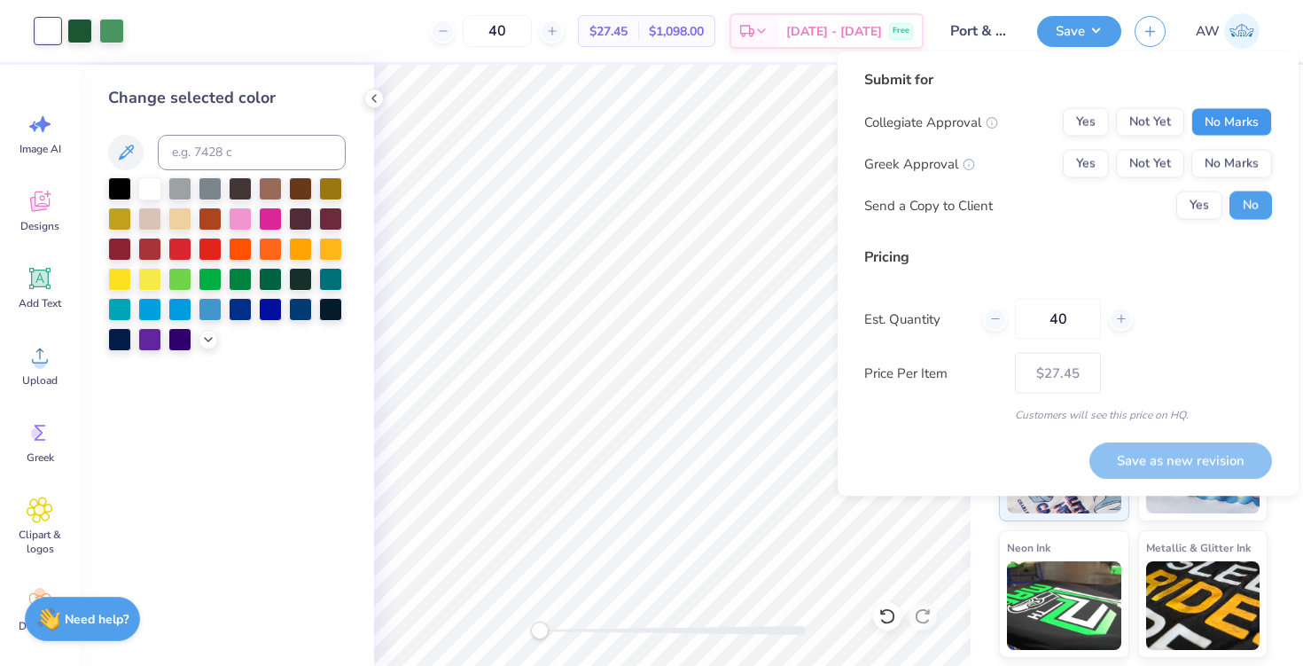
click at [1211, 119] on button "No Marks" at bounding box center [1231, 122] width 81 height 28
click at [1211, 165] on button "No Marks" at bounding box center [1231, 164] width 81 height 28
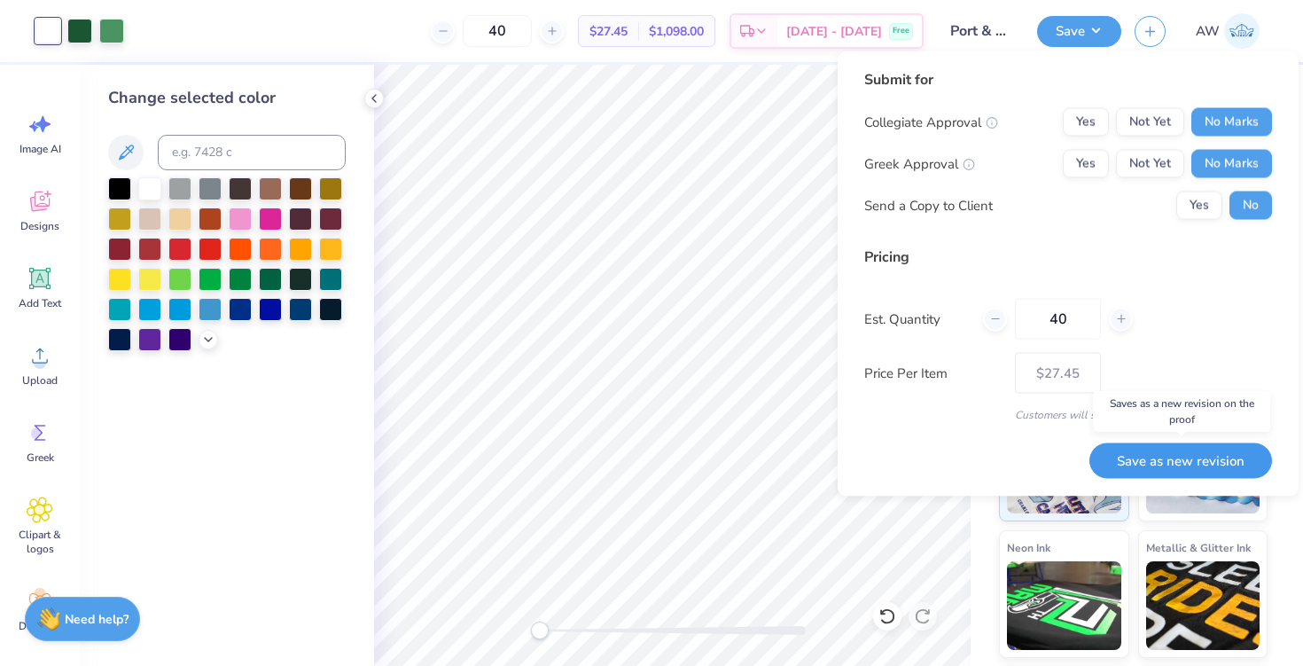
click at [1171, 451] on button "Save as new revision" at bounding box center [1180, 460] width 183 height 36
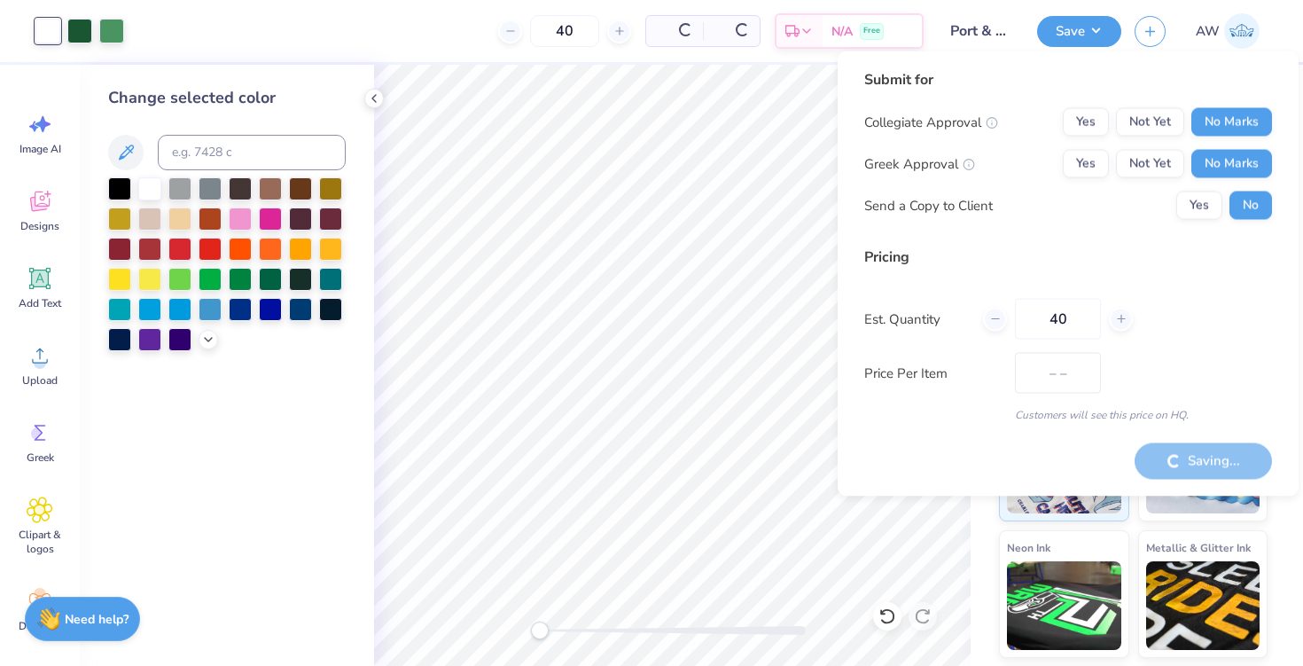
type input "$27.45"
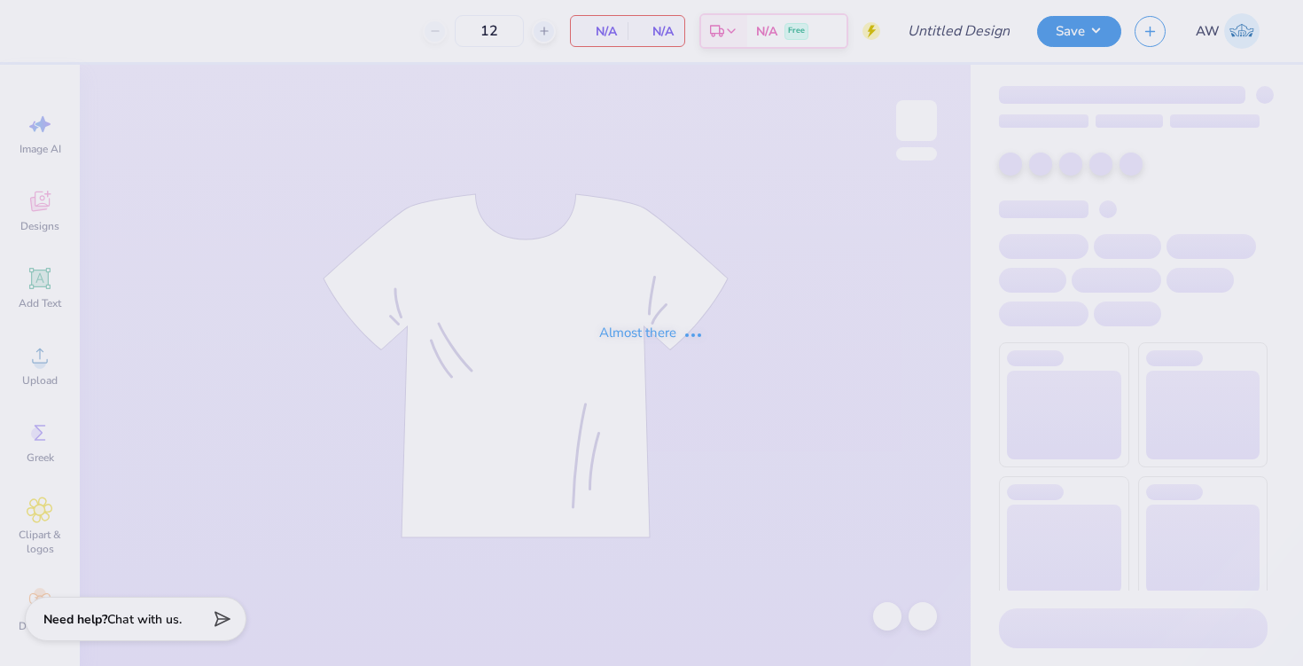
type input "Port & Co Hoodie #1"
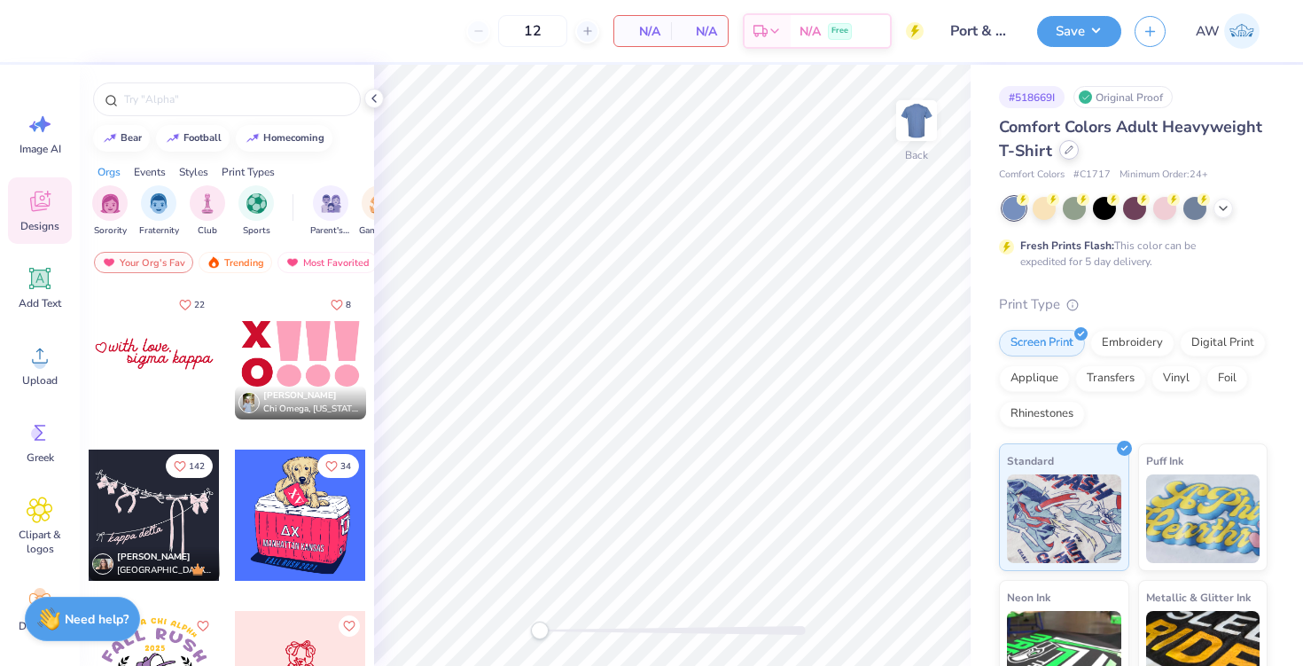
click at [1069, 153] on icon at bounding box center [1068, 149] width 9 height 9
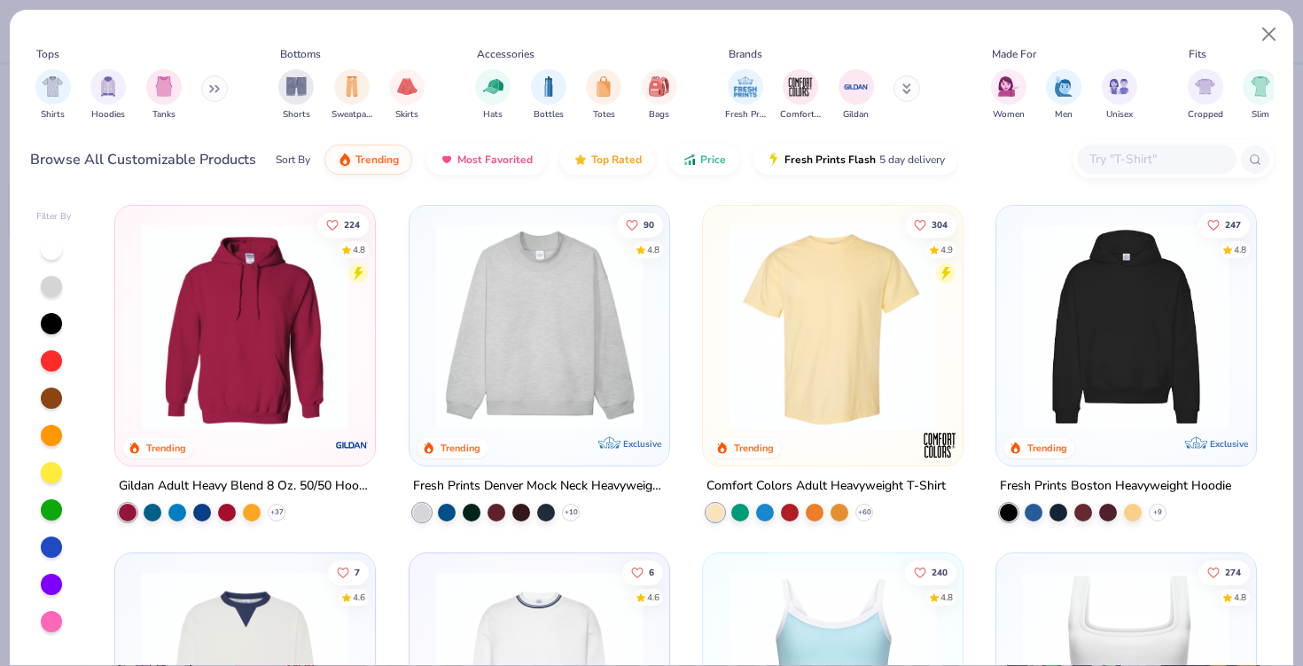
click at [1102, 155] on input "text" at bounding box center [1155, 159] width 136 height 20
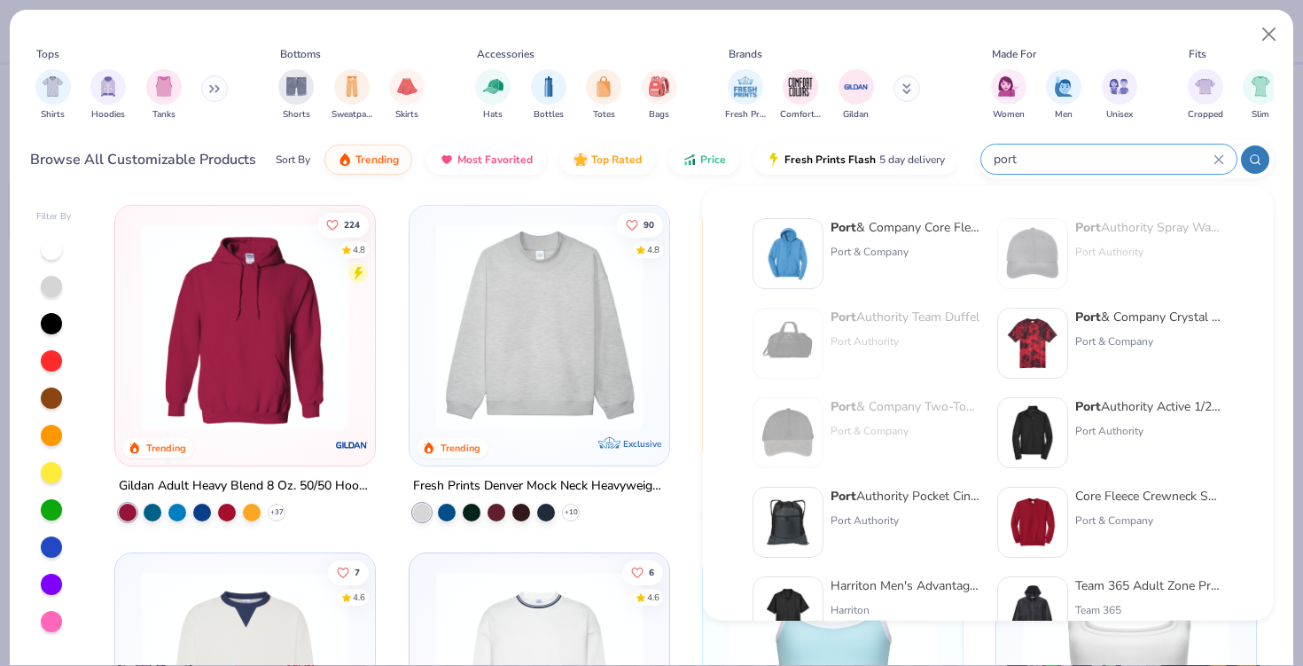
type input "port"
click at [806, 274] on img at bounding box center [787, 253] width 55 height 55
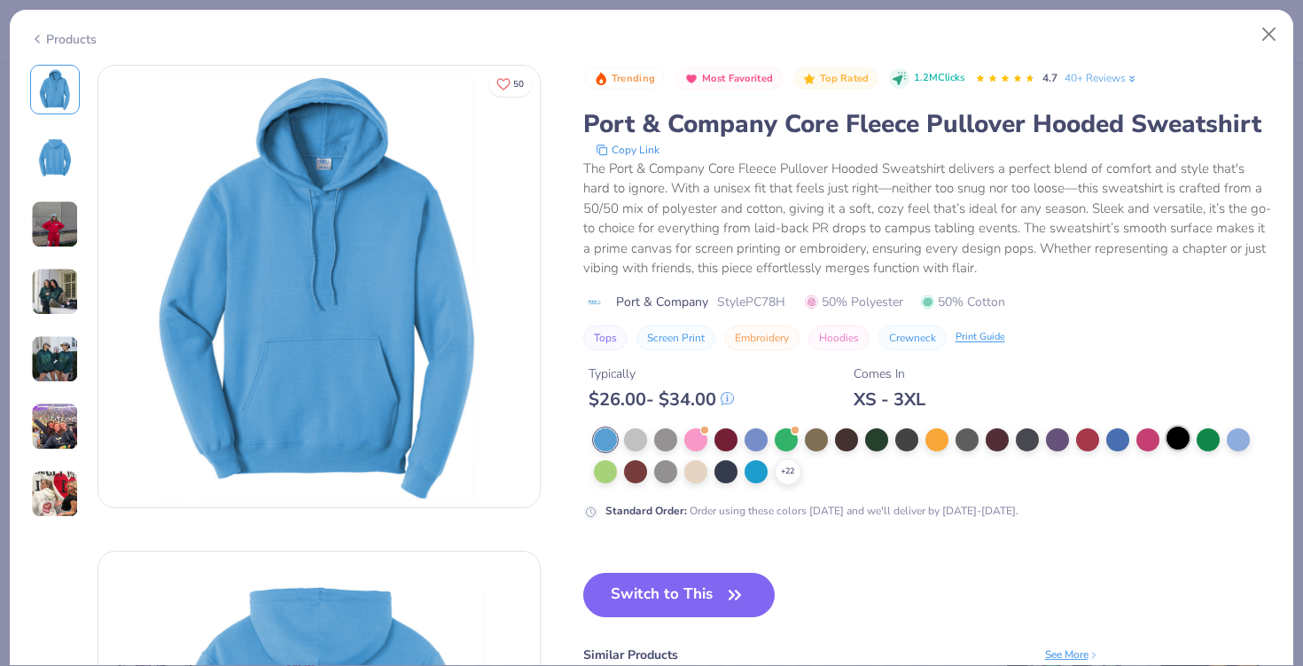
click at [1176, 441] on div at bounding box center [1177, 437] width 23 height 23
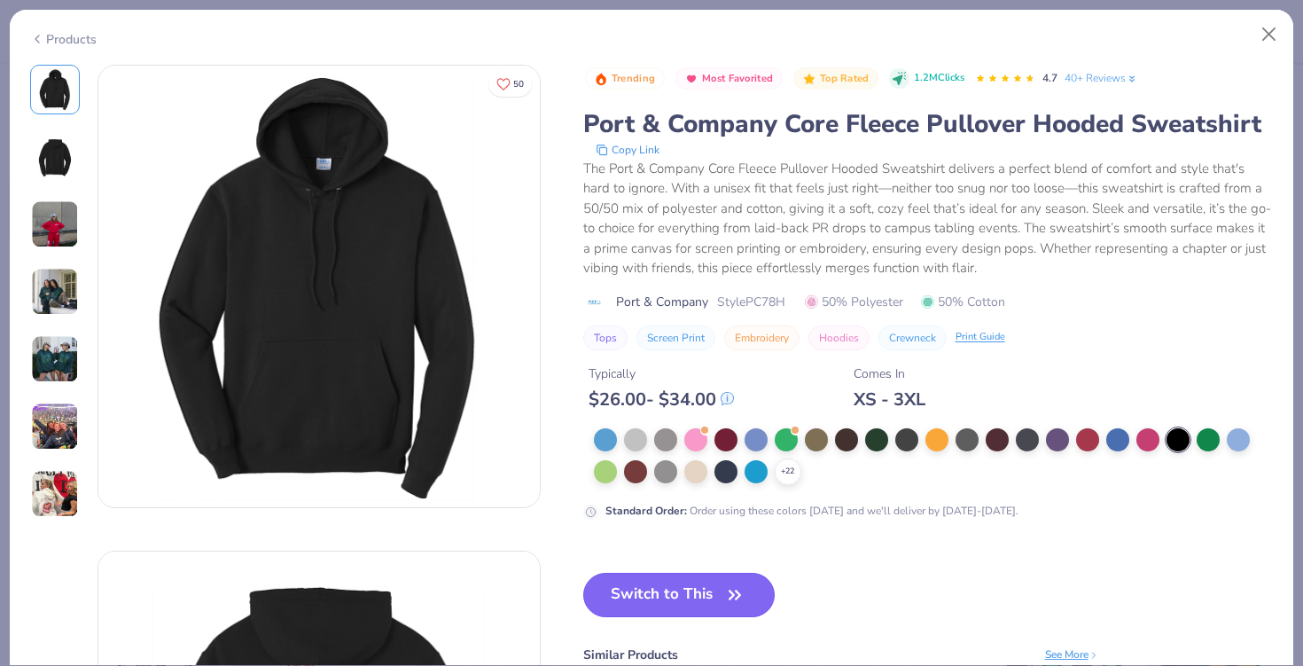
click at [676, 603] on button "Switch to This" at bounding box center [679, 594] width 192 height 44
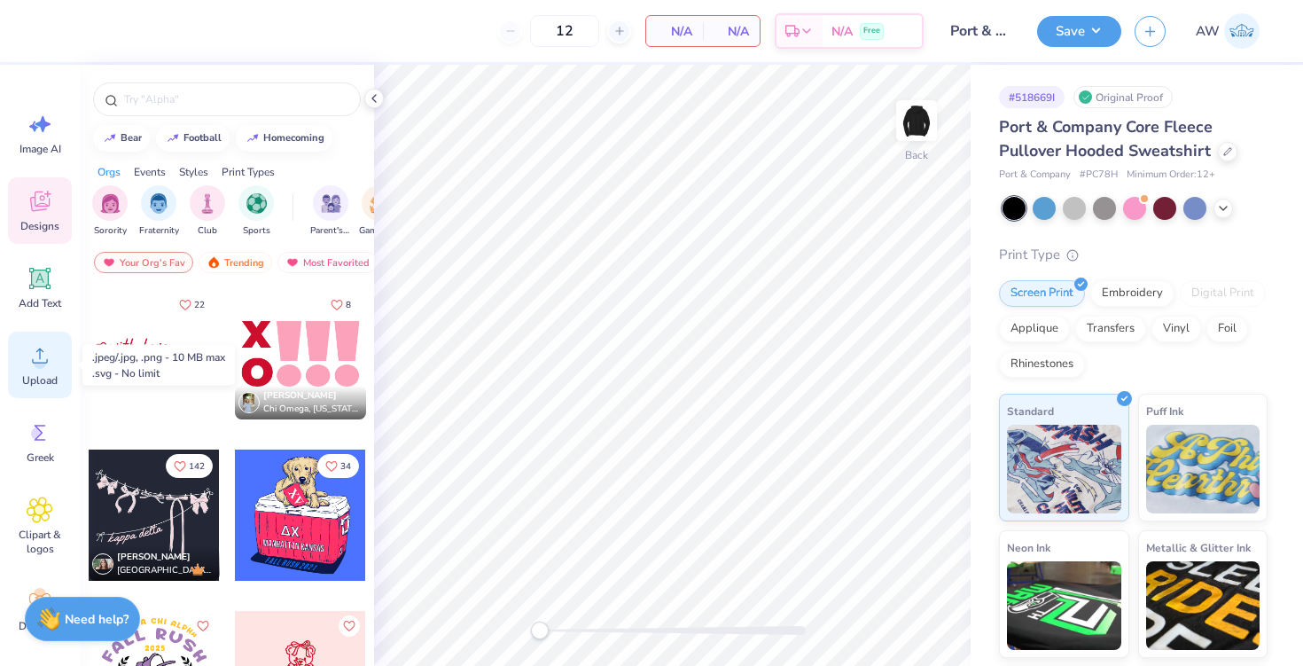
click at [47, 373] on span "Upload" at bounding box center [39, 380] width 35 height 14
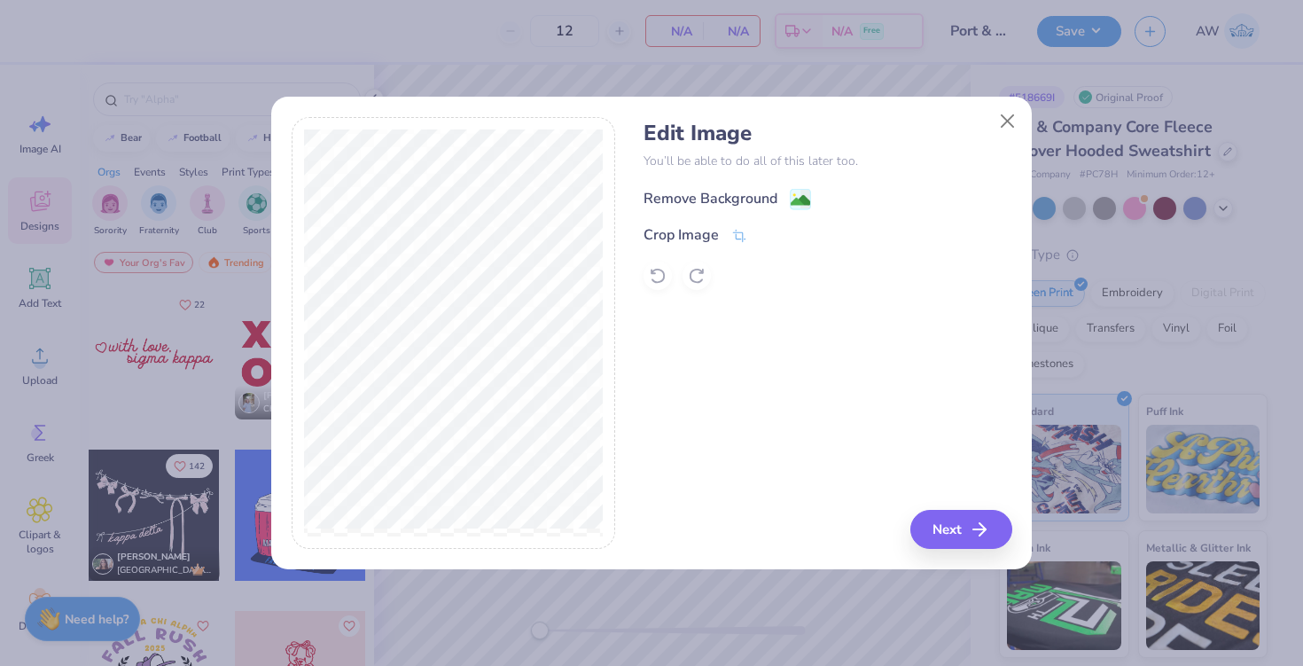
click at [724, 201] on div "Remove Background" at bounding box center [710, 198] width 134 height 21
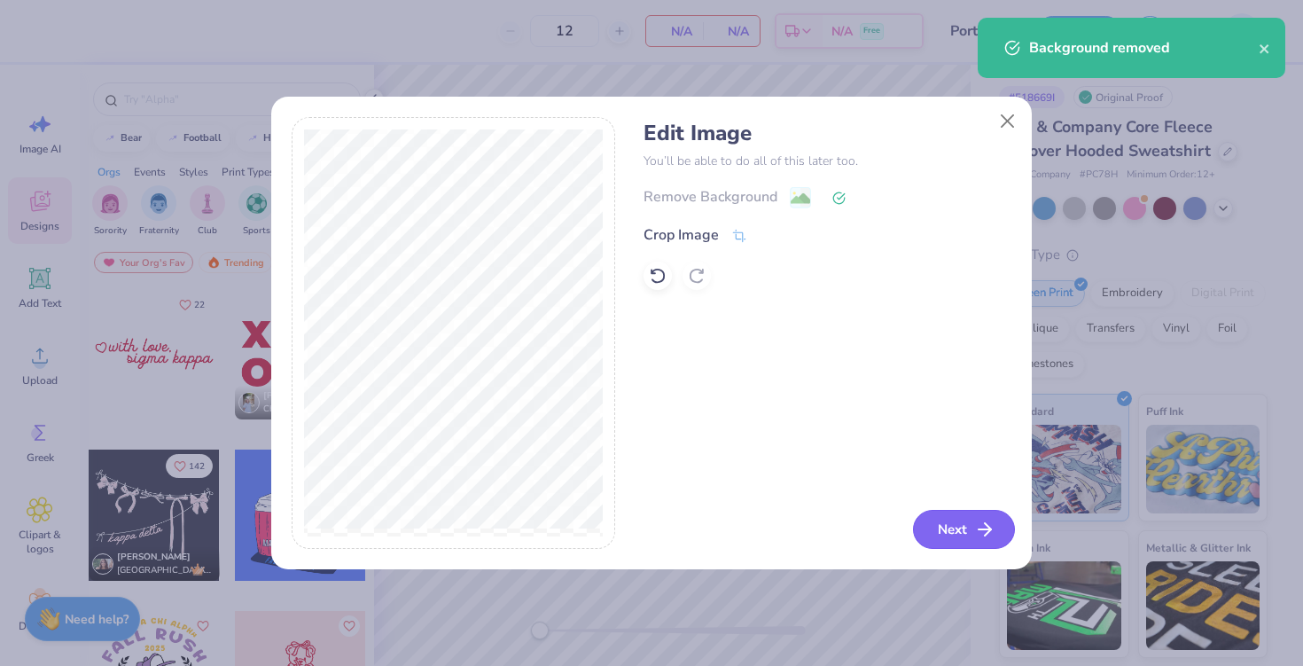
click at [972, 534] on button "Next" at bounding box center [964, 529] width 102 height 39
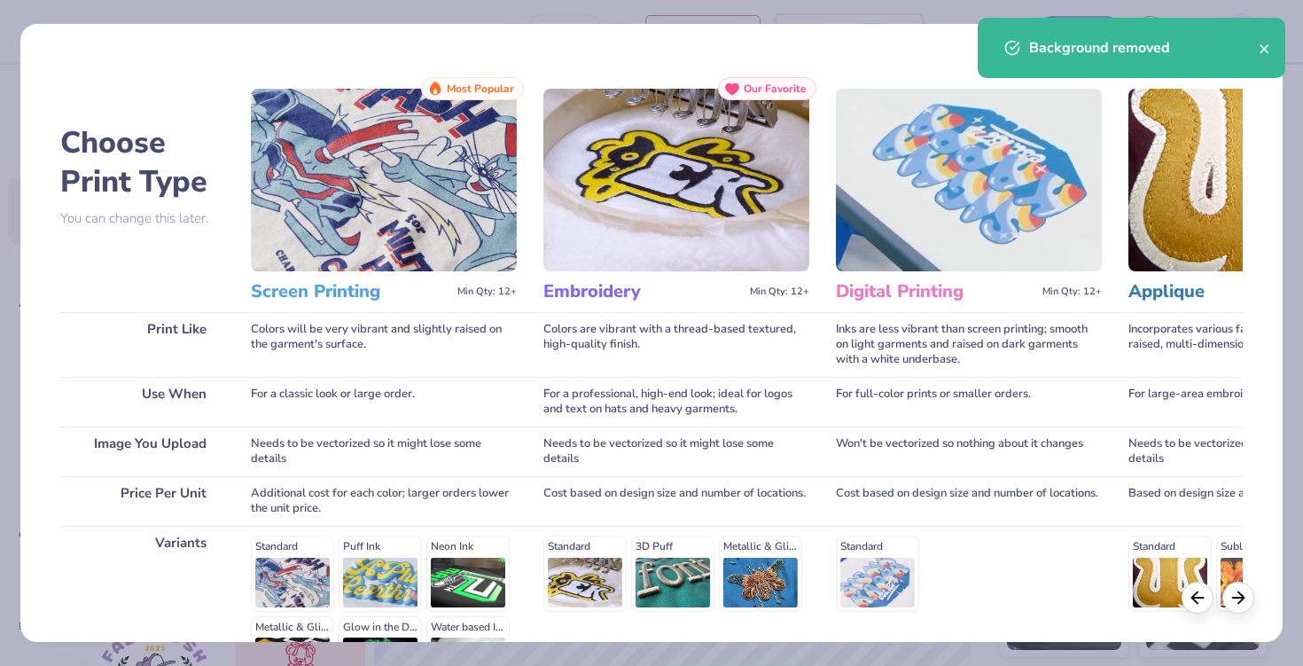
scroll to position [218, 0]
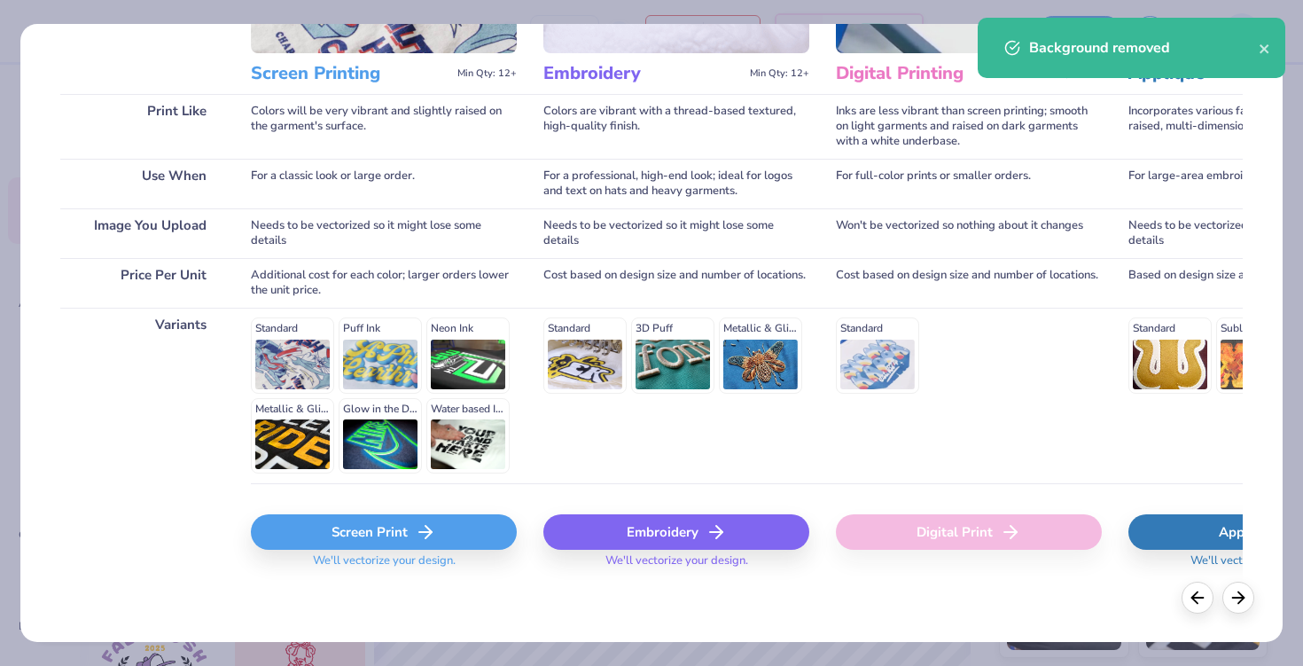
click at [304, 520] on div "Screen Print" at bounding box center [384, 531] width 266 height 35
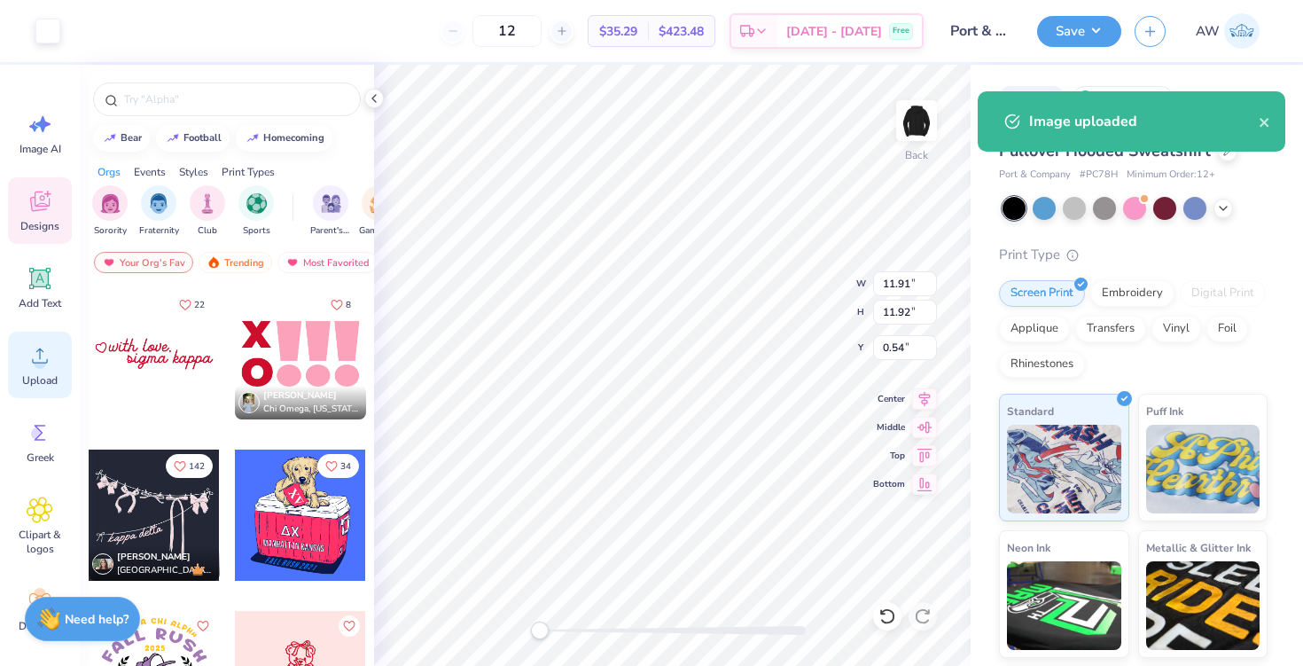
click at [44, 355] on icon at bounding box center [40, 355] width 27 height 27
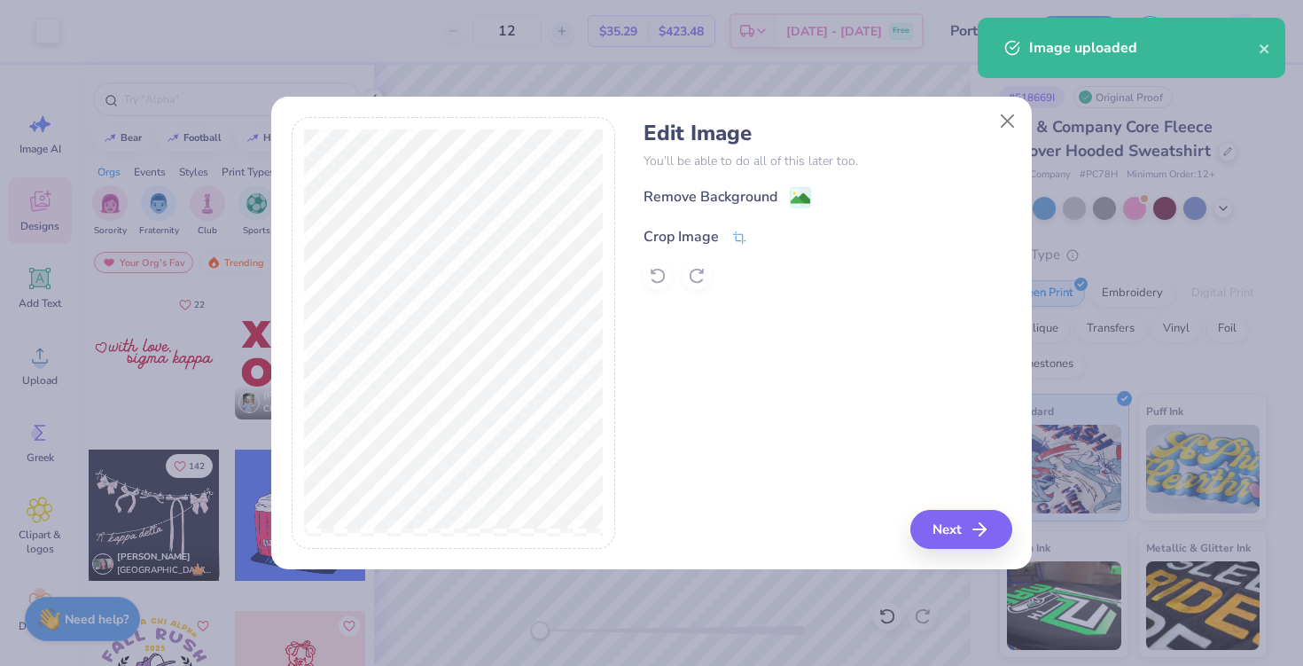
click at [705, 230] on div "Crop Image" at bounding box center [680, 236] width 75 height 21
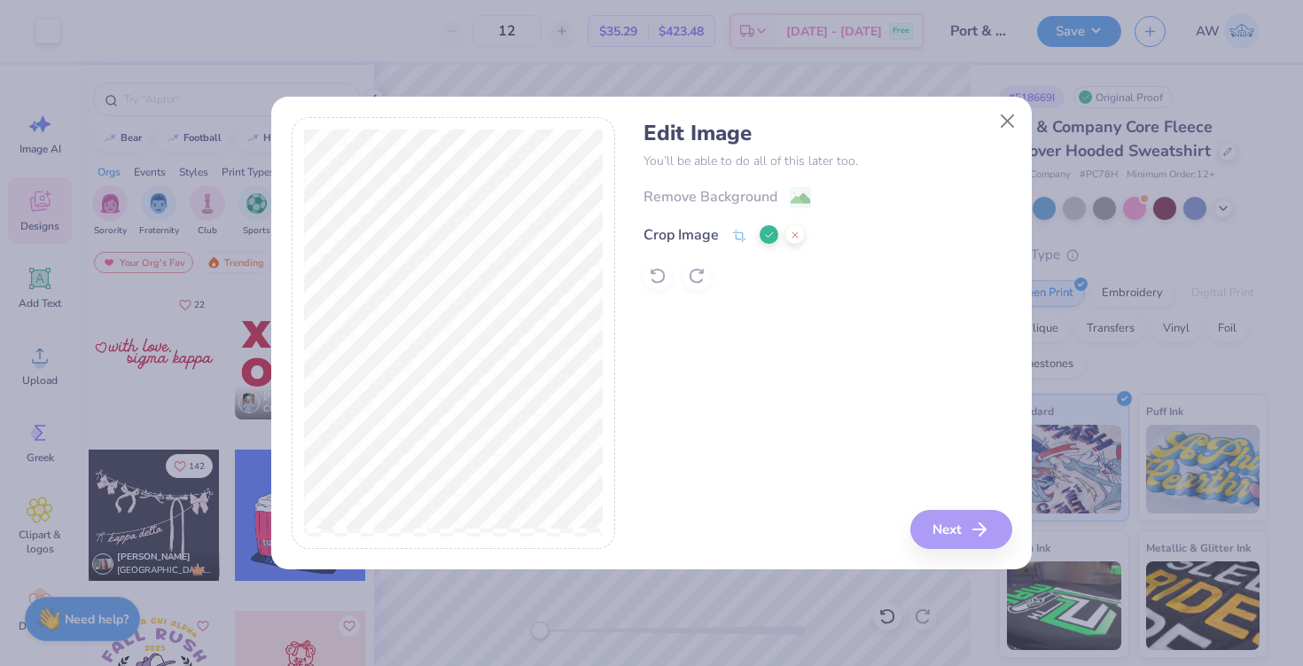
click at [767, 244] on div at bounding box center [781, 234] width 44 height 21
click at [770, 238] on icon at bounding box center [769, 235] width 11 height 11
click at [770, 189] on div "Remove Background" at bounding box center [710, 198] width 134 height 21
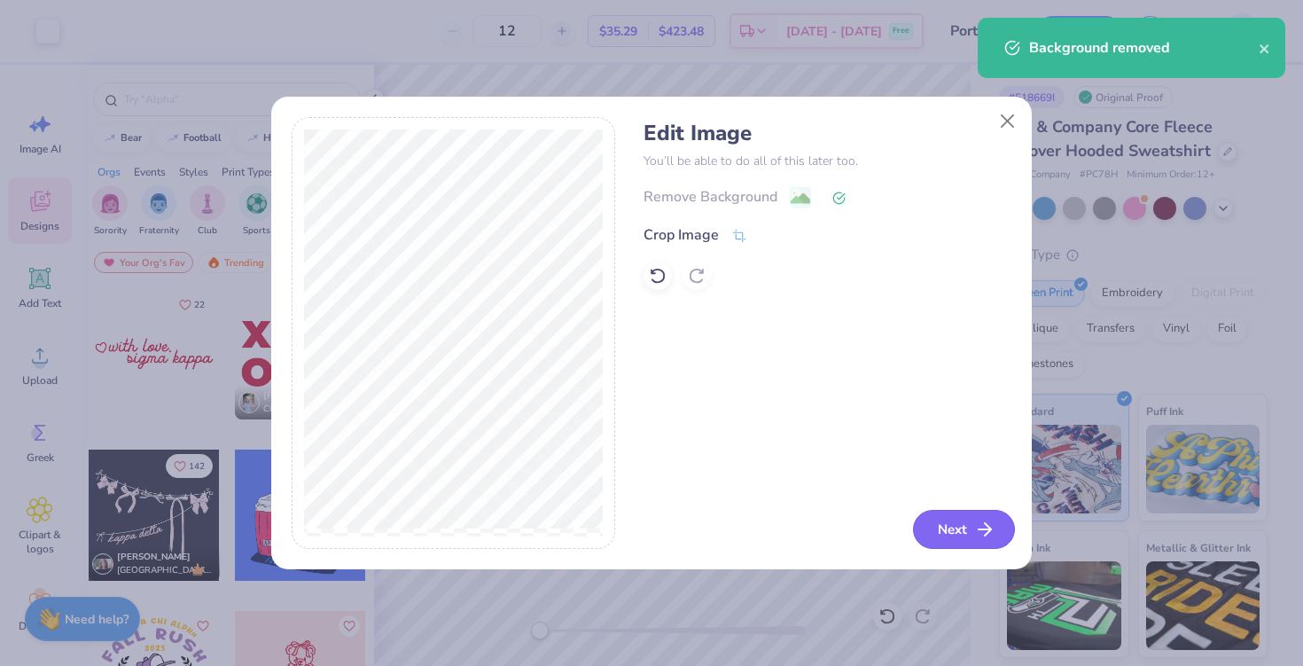
click at [942, 526] on button "Next" at bounding box center [964, 529] width 102 height 39
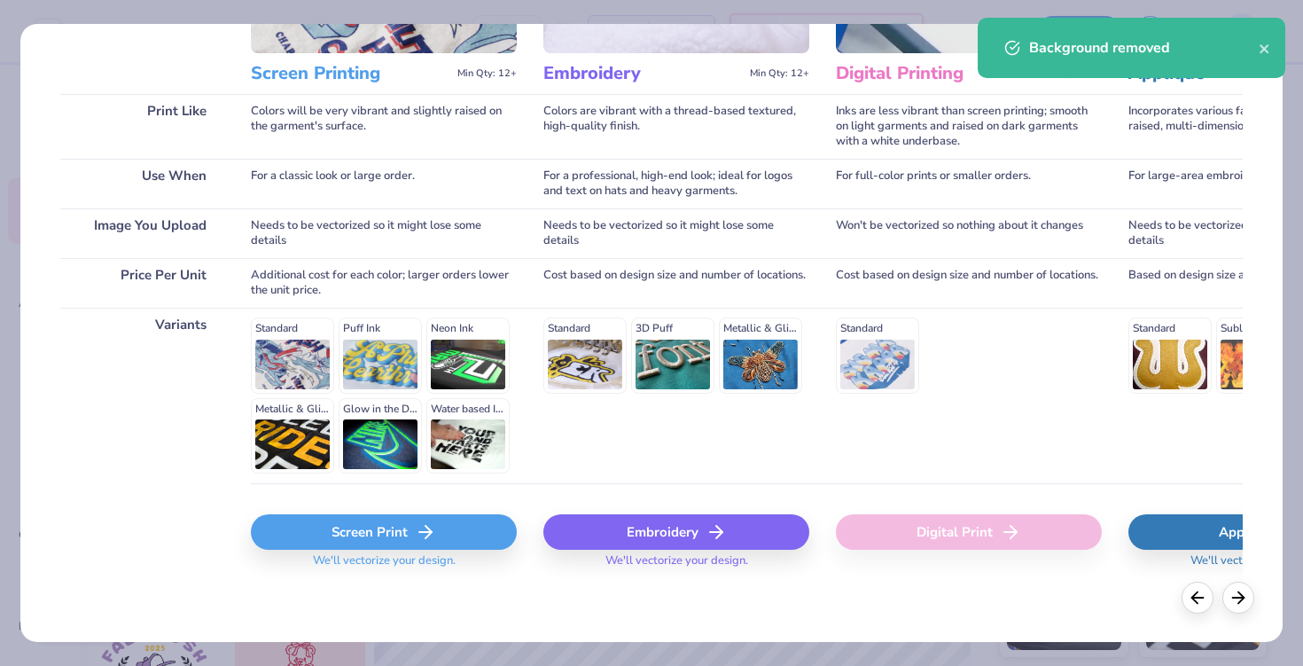
click at [409, 543] on div "Screen Print" at bounding box center [384, 531] width 266 height 35
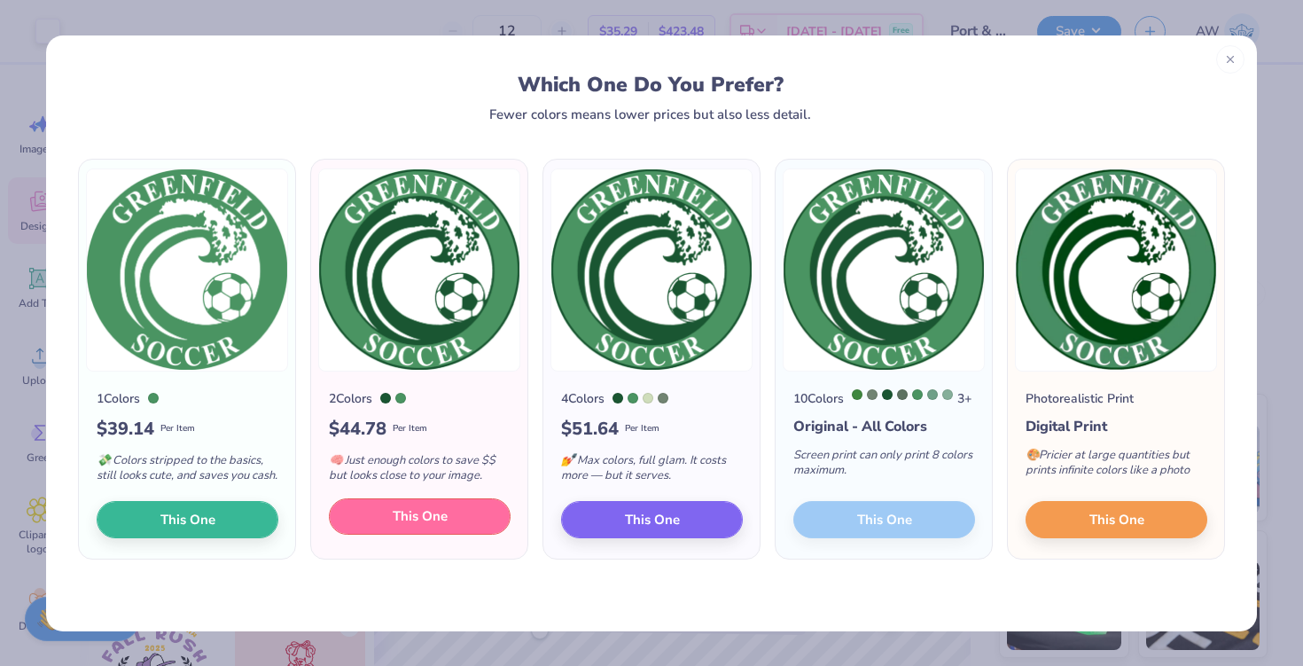
click at [380, 534] on button "This One" at bounding box center [420, 516] width 182 height 37
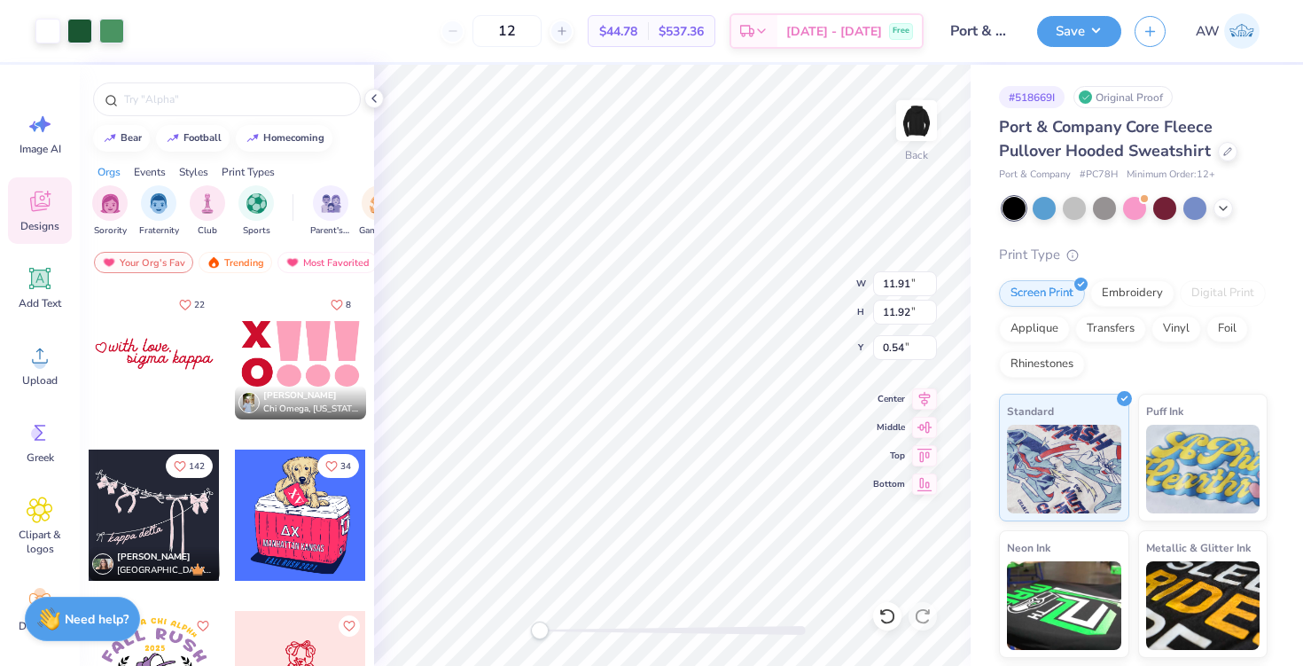
type input "11.79"
type input "0.67"
type input "10.40"
type input "10.41"
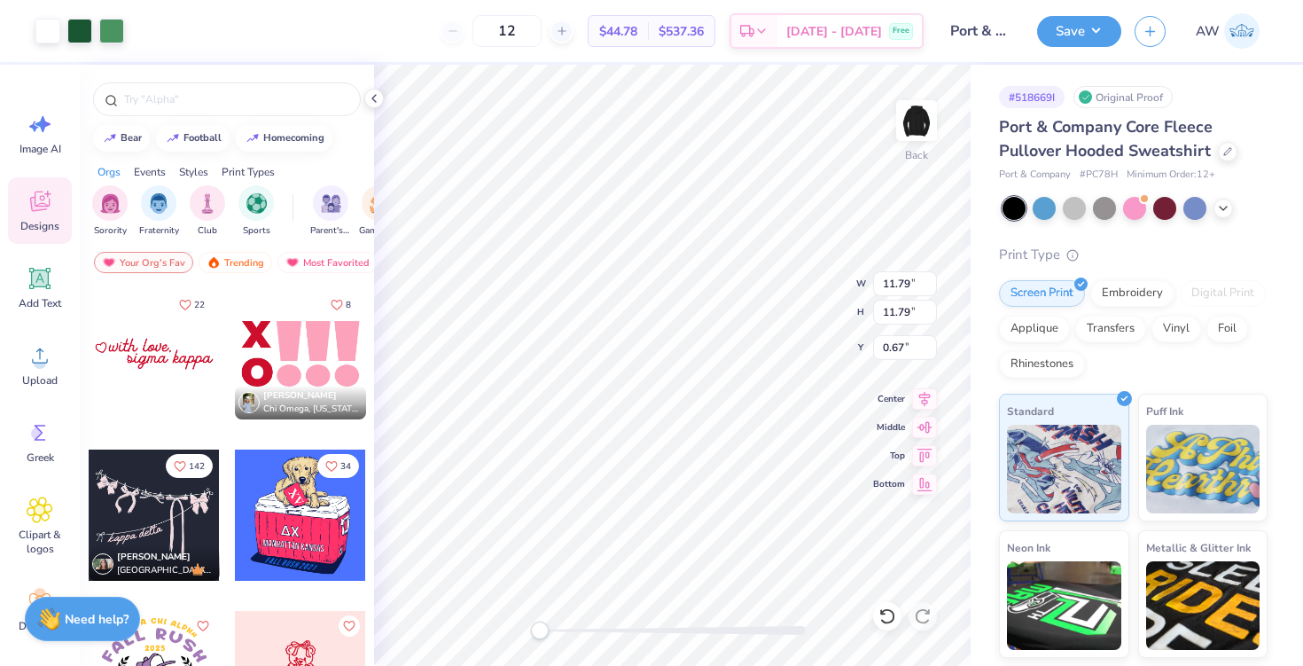
type input "2.05"
click at [533, 30] on input "12" at bounding box center [506, 31] width 69 height 32
click at [532, 35] on input "42" at bounding box center [497, 31] width 69 height 32
type input "40"
click at [880, 619] on icon at bounding box center [887, 616] width 18 height 18
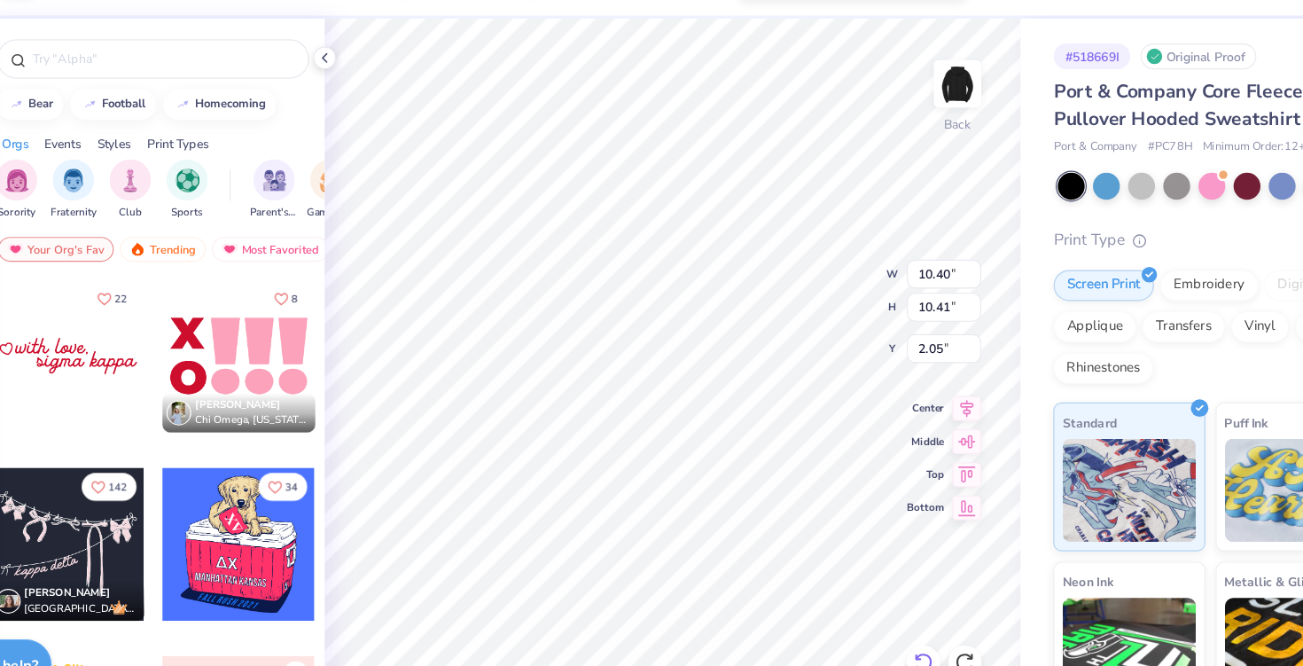
type input "9.22"
type input "9.23"
type input "3.00"
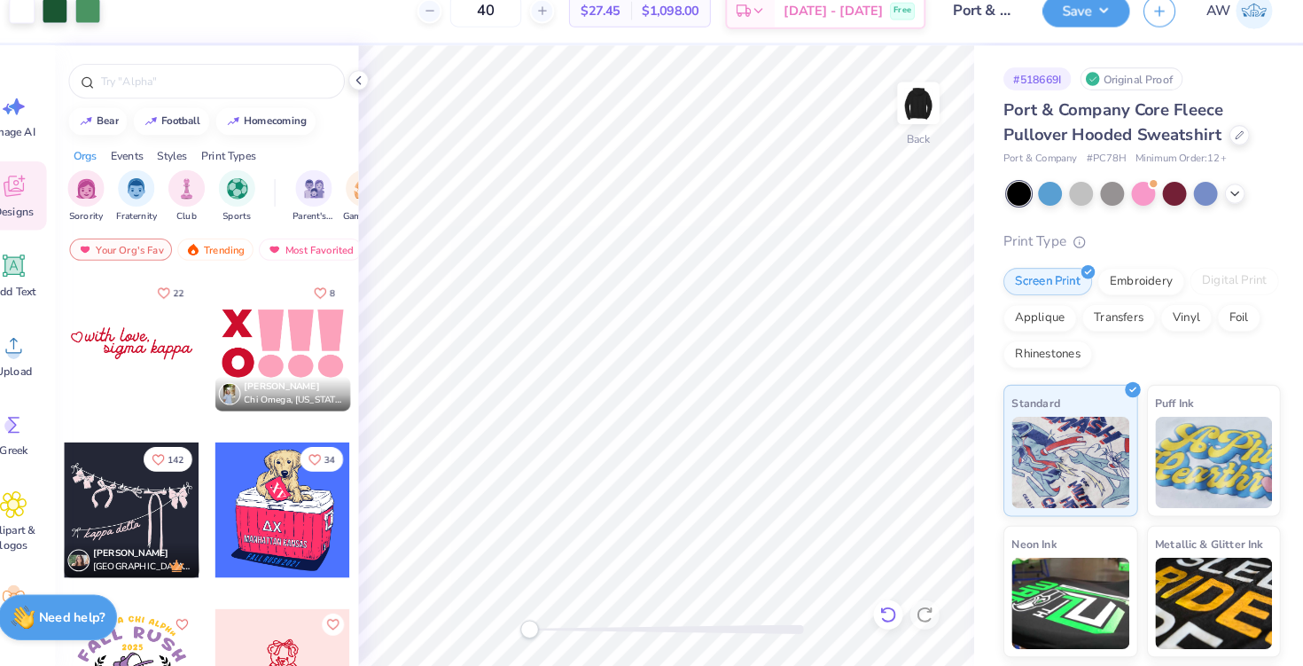
scroll to position [0, 0]
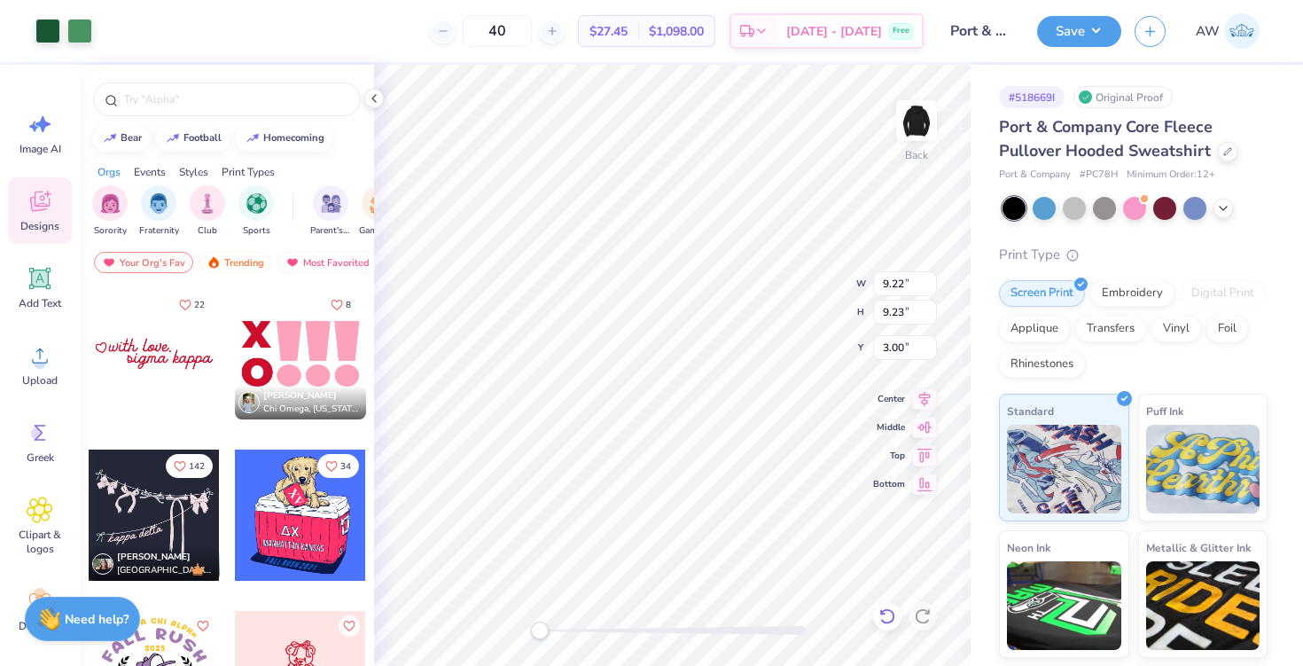
click at [883, 612] on icon at bounding box center [887, 616] width 18 height 18
type input "1.47"
click at [885, 614] on icon at bounding box center [887, 616] width 18 height 18
type input "1.89"
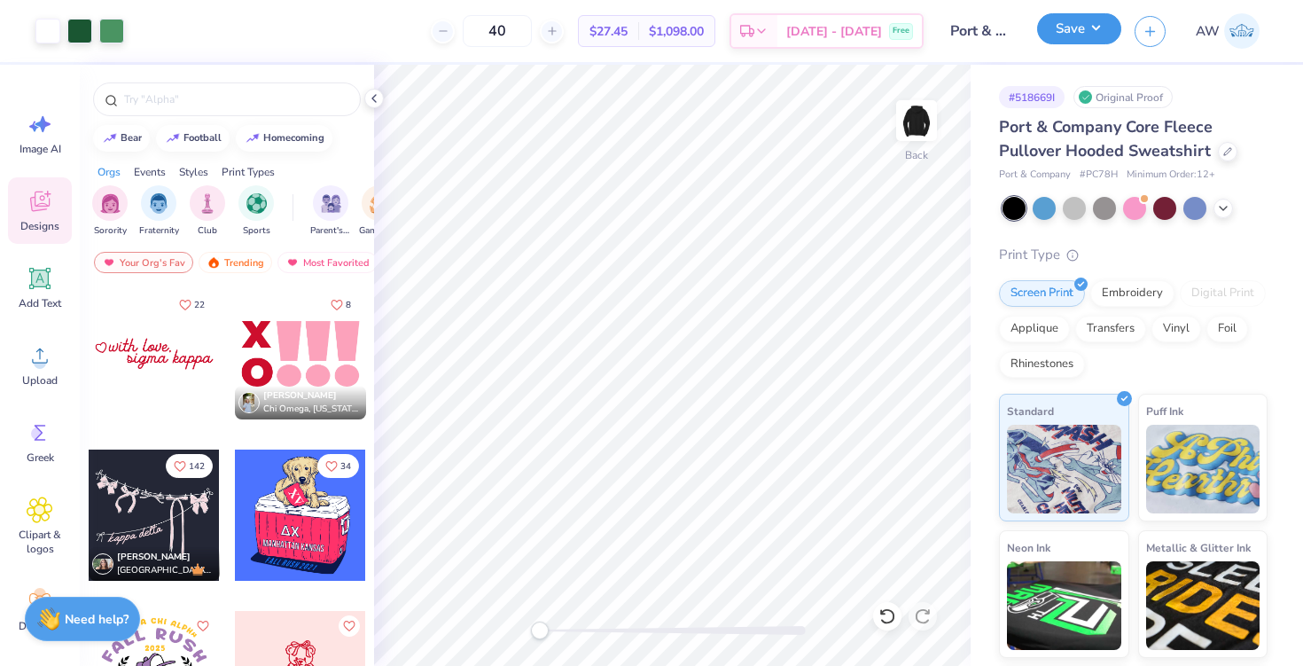
click at [1049, 24] on button "Save" at bounding box center [1079, 28] width 84 height 31
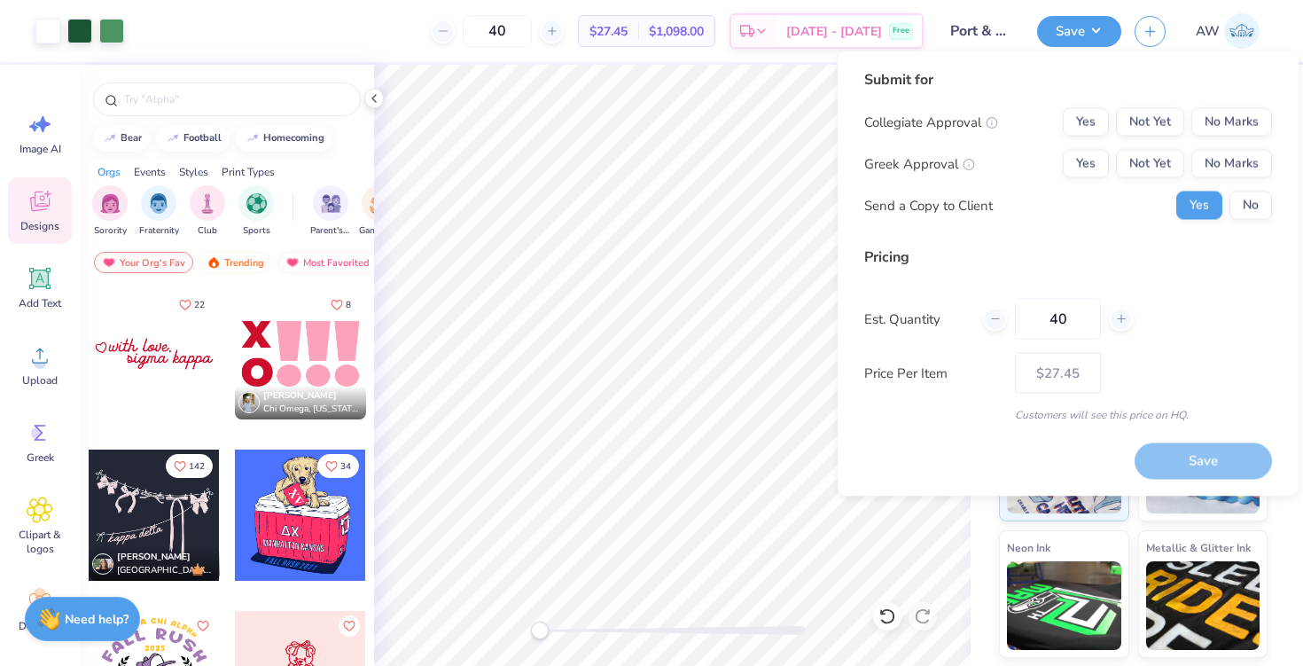
click at [1238, 136] on div "Collegiate Approval Yes Not Yet No Marks Greek Approval Yes Not Yet No Marks Se…" at bounding box center [1068, 164] width 408 height 112
click at [1222, 119] on button "No Marks" at bounding box center [1231, 122] width 81 height 28
click at [1225, 160] on button "No Marks" at bounding box center [1231, 164] width 81 height 28
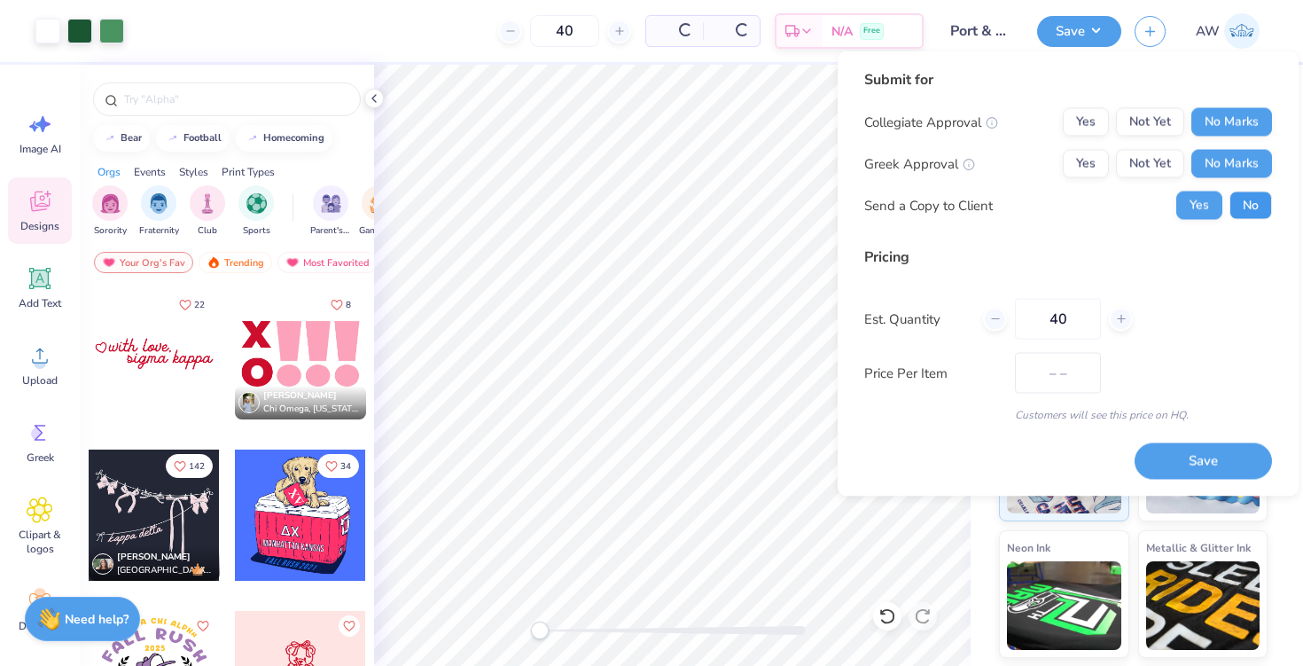
click at [1243, 195] on button "No" at bounding box center [1250, 205] width 43 height 28
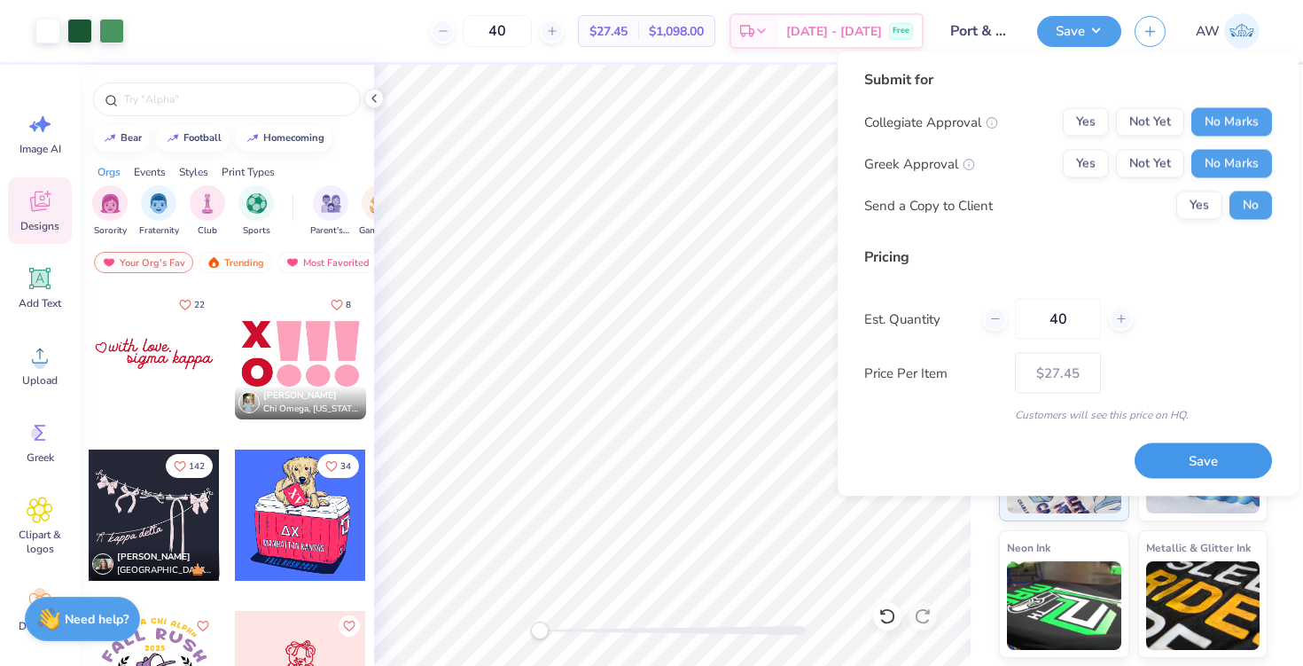
click at [1194, 463] on button "Save" at bounding box center [1202, 460] width 137 height 36
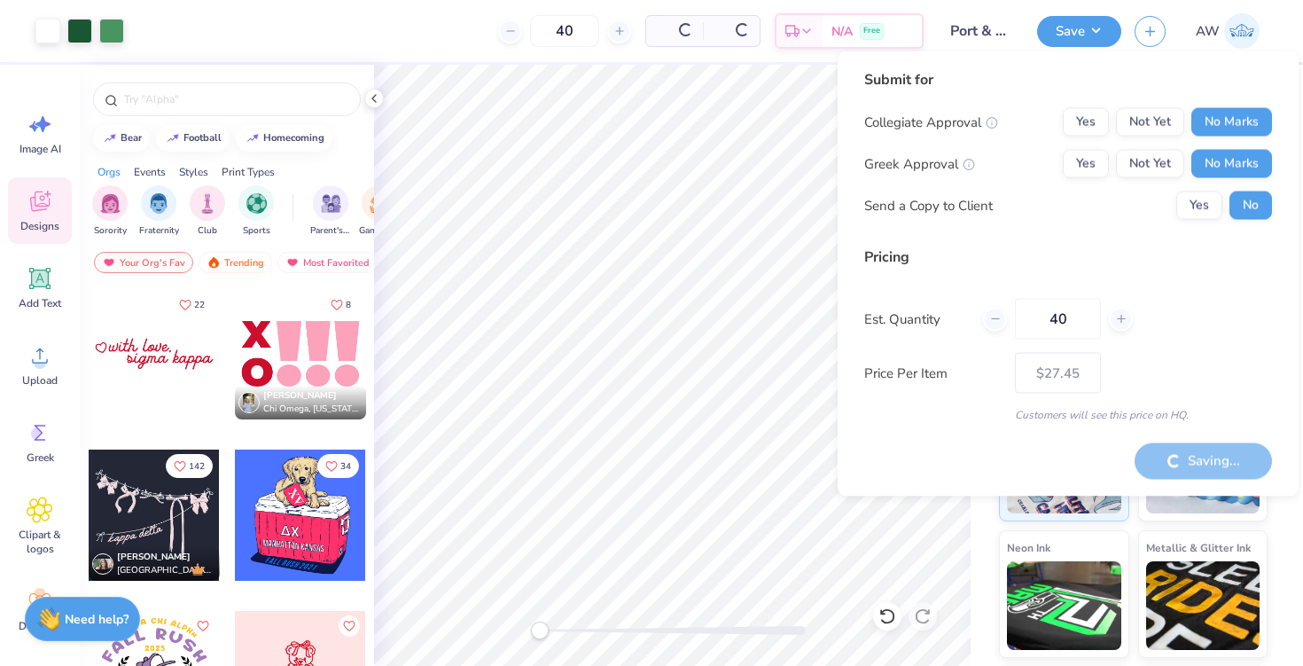
type input "– –"
